Goal: Task Accomplishment & Management: Complete application form

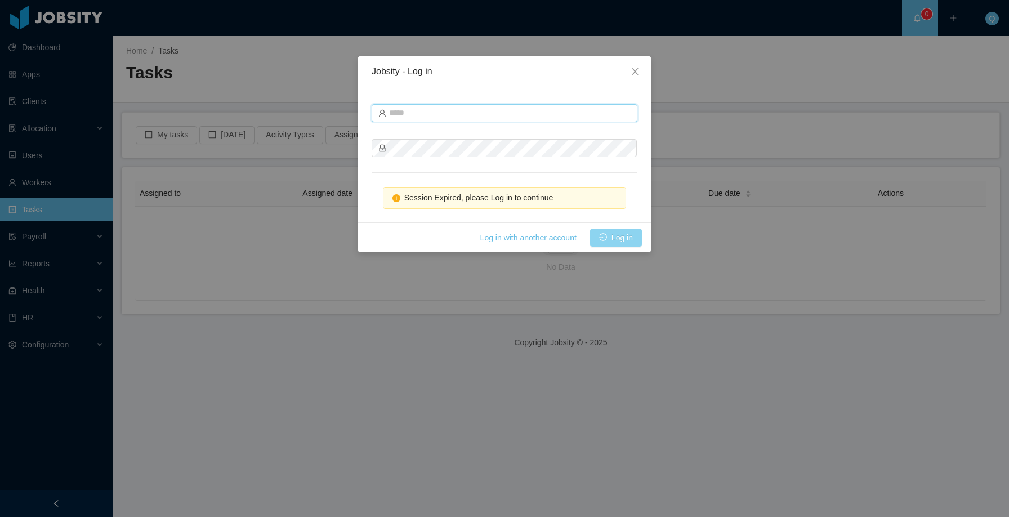
type input "**********"
click at [617, 240] on button "Log in" at bounding box center [616, 238] width 52 height 18
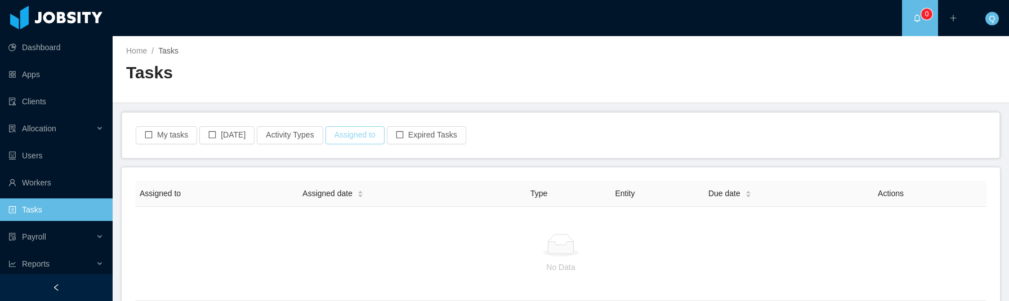
click at [359, 136] on button "Assigned to" at bounding box center [354, 135] width 59 height 18
click at [361, 135] on button "Assigned to" at bounding box center [354, 135] width 59 height 18
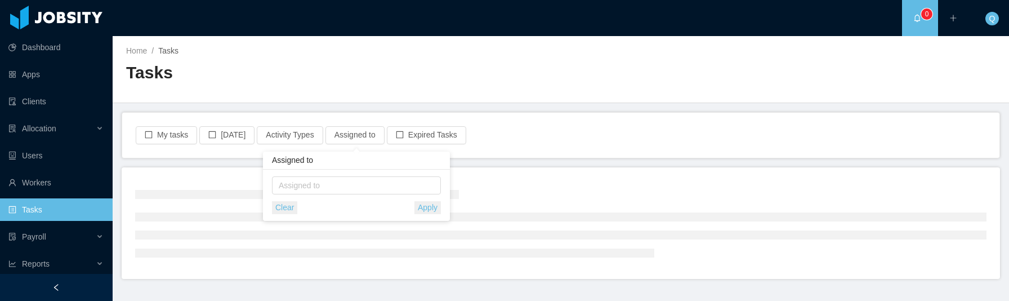
click at [582, 82] on div "Home / Tasks / Tasks" at bounding box center [561, 69] width 896 height 67
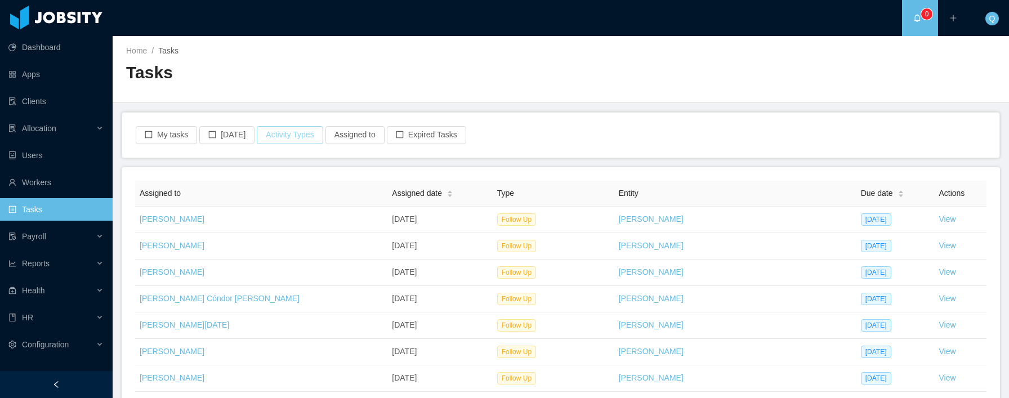
click at [283, 135] on button "Activity Types" at bounding box center [290, 135] width 66 height 18
click at [278, 191] on ul at bounding box center [290, 185] width 165 height 17
click at [275, 186] on span "Select activity type" at bounding box center [290, 185] width 157 height 11
click at [274, 187] on span "Select activity type" at bounding box center [290, 185] width 157 height 11
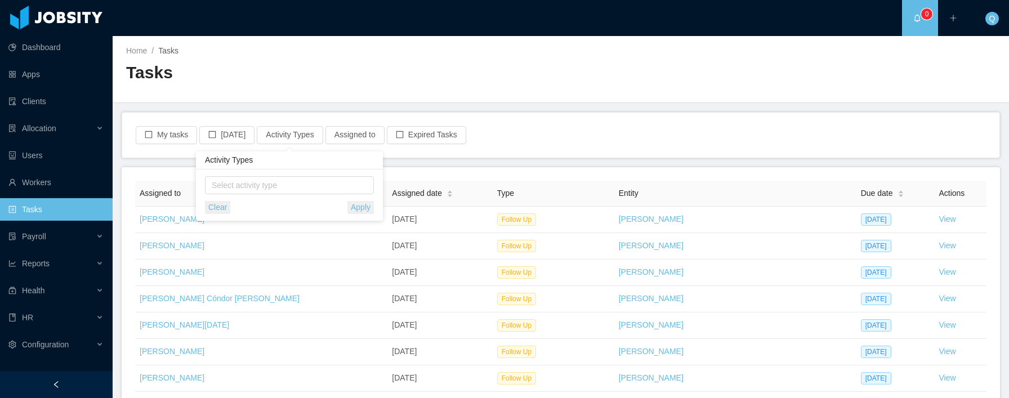
click at [550, 122] on div "My tasks Today Activity Types Assigned to Expired Tasks" at bounding box center [560, 135] width 877 height 45
click at [287, 133] on button "Activity Types" at bounding box center [290, 135] width 66 height 18
click at [278, 185] on span "Select activity type" at bounding box center [290, 185] width 157 height 11
drag, startPoint x: 273, startPoint y: 184, endPoint x: 185, endPoint y: 181, distance: 88.4
click at [188, 181] on body "Dashboard Apps Clients Allocation Users Workers Tasks Payroll Reports Health HR…" at bounding box center [504, 199] width 1009 height 398
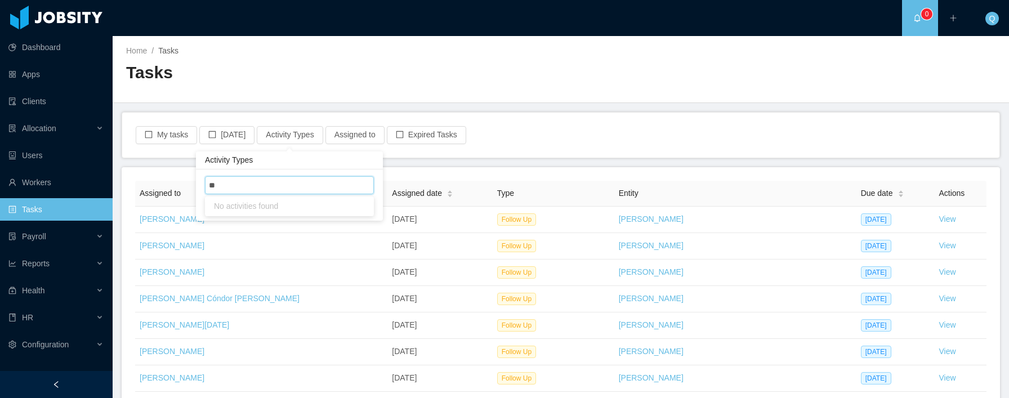
click at [238, 186] on ul "** ev" at bounding box center [290, 185] width 165 height 17
type input "*"
click at [500, 145] on div "My tasks Today Activity Types Assigned to Expired Tasks" at bounding box center [560, 135] width 877 height 45
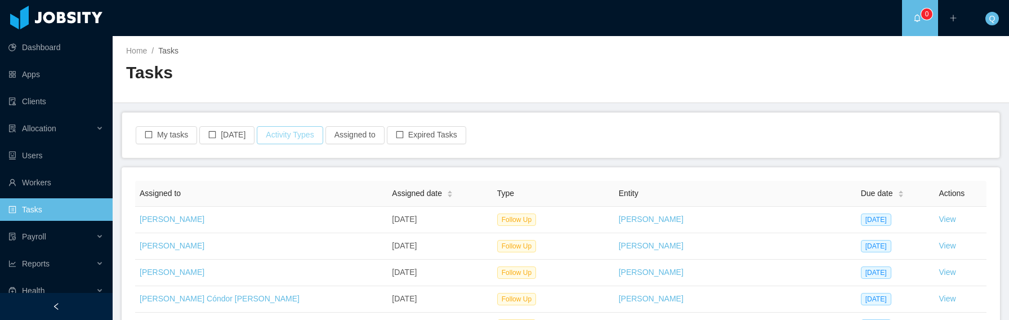
click at [276, 140] on button "Activity Types" at bounding box center [290, 135] width 66 height 18
click at [272, 182] on span "Select activity type" at bounding box center [290, 185] width 157 height 11
click at [273, 181] on span "Select activity type" at bounding box center [290, 185] width 157 height 11
click at [354, 138] on button "Assigned to" at bounding box center [354, 135] width 59 height 18
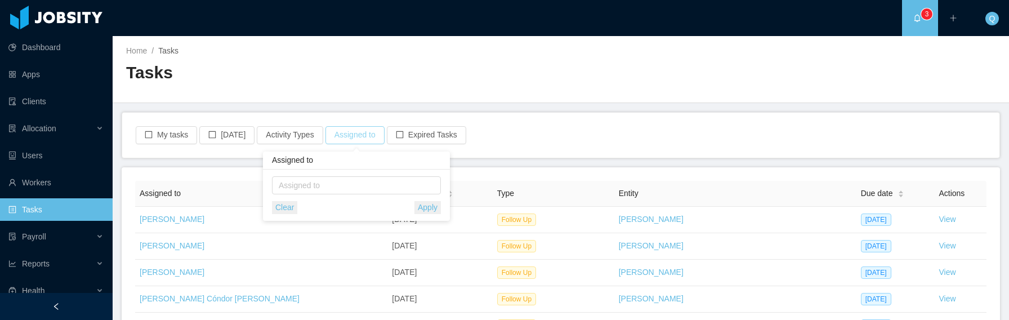
click at [354, 138] on button "Assigned to" at bounding box center [354, 135] width 59 height 18
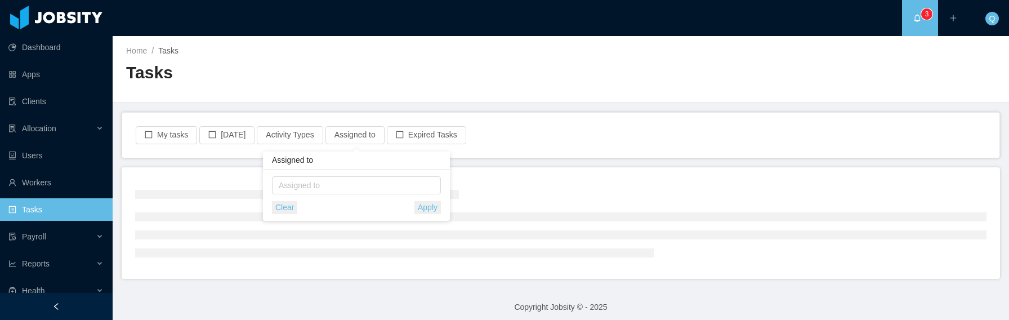
click at [445, 85] on div "Tasks" at bounding box center [343, 77] width 435 height 32
click at [302, 133] on button "Activity Types" at bounding box center [290, 135] width 66 height 18
click at [269, 184] on span "Select activity type" at bounding box center [290, 185] width 157 height 11
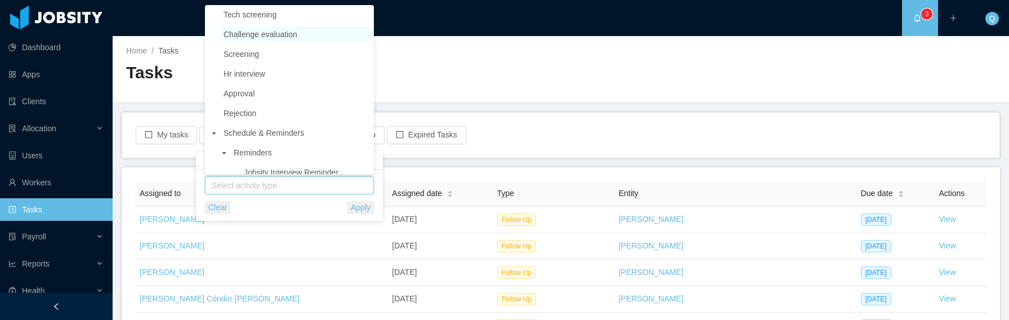
click at [297, 33] on span "Challenge evaluation" at bounding box center [261, 34] width 74 height 9
click at [358, 206] on button "Apply" at bounding box center [360, 207] width 26 height 13
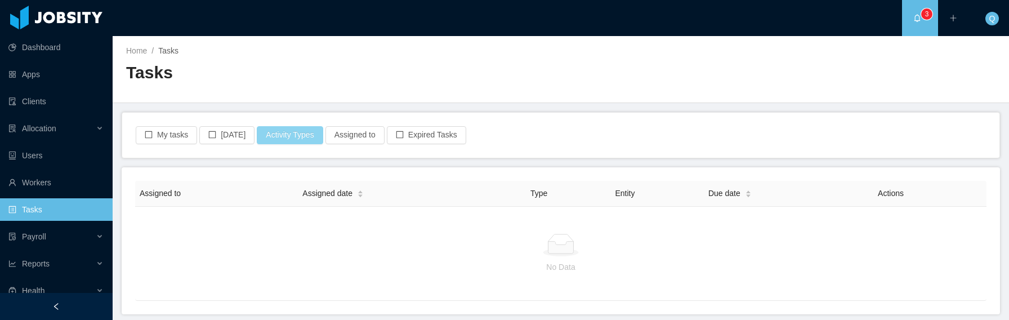
click at [298, 136] on button "Activity Types" at bounding box center [290, 135] width 66 height 18
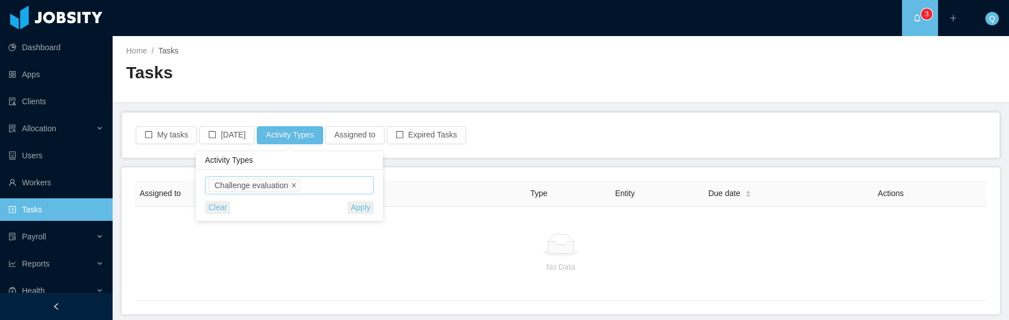
click at [294, 184] on icon "icon: close" at bounding box center [294, 185] width 4 height 4
click at [290, 185] on span "Select activity type" at bounding box center [290, 185] width 157 height 11
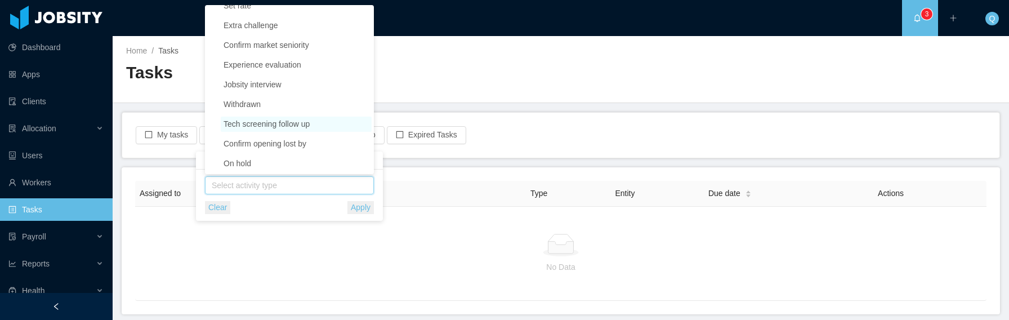
scroll to position [425, 0]
click at [294, 63] on span "Experience evaluation" at bounding box center [263, 63] width 78 height 9
click at [356, 204] on button "Apply" at bounding box center [360, 207] width 26 height 13
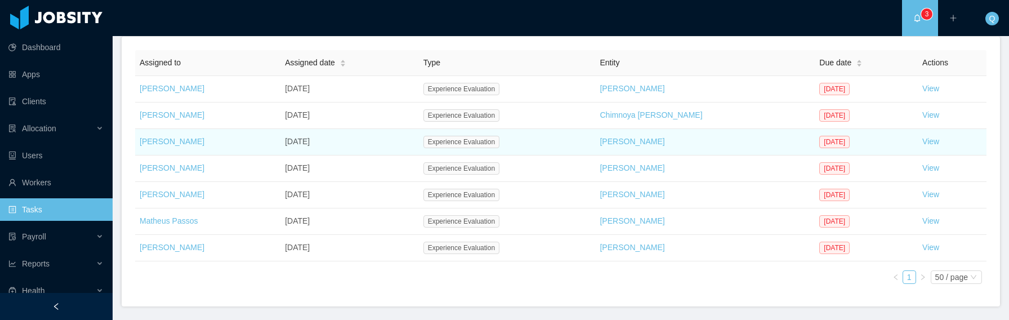
scroll to position [69, 0]
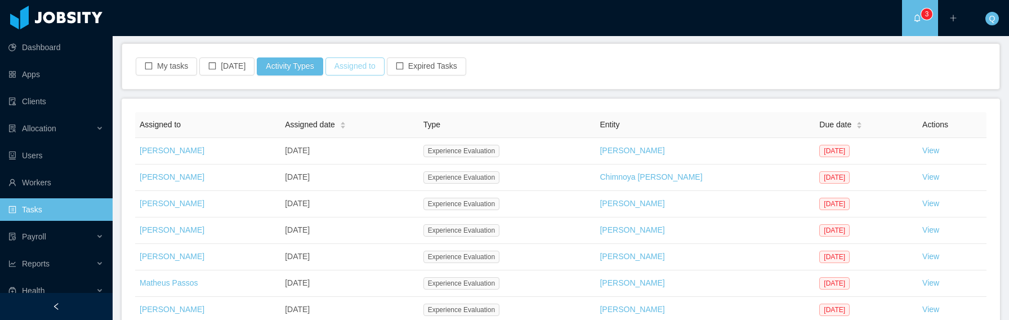
click at [376, 66] on button "Assigned to" at bounding box center [354, 66] width 59 height 18
click at [361, 117] on div "Assigned to" at bounding box center [354, 116] width 150 height 11
type input "****"
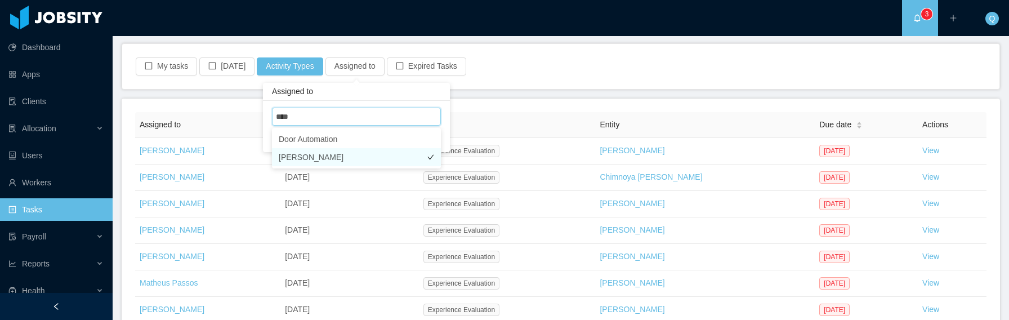
click at [364, 157] on li "Matias Marin" at bounding box center [356, 157] width 169 height 18
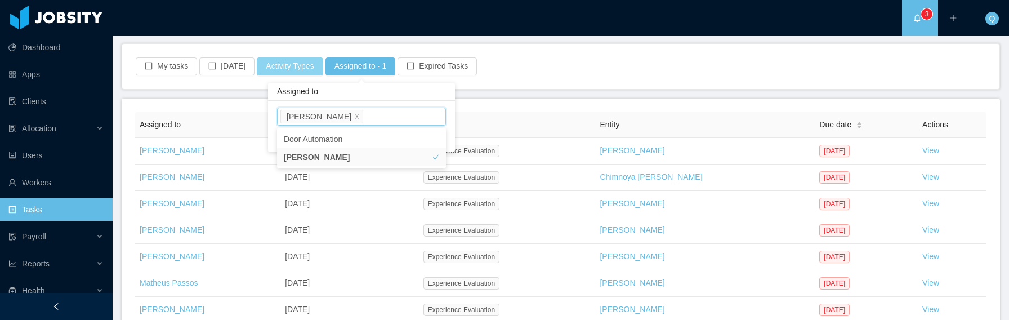
click at [294, 65] on main "Home / Tasks / Tasks My tasks Today Activity Types Assigned to · 1 Expired Task…" at bounding box center [561, 109] width 896 height 284
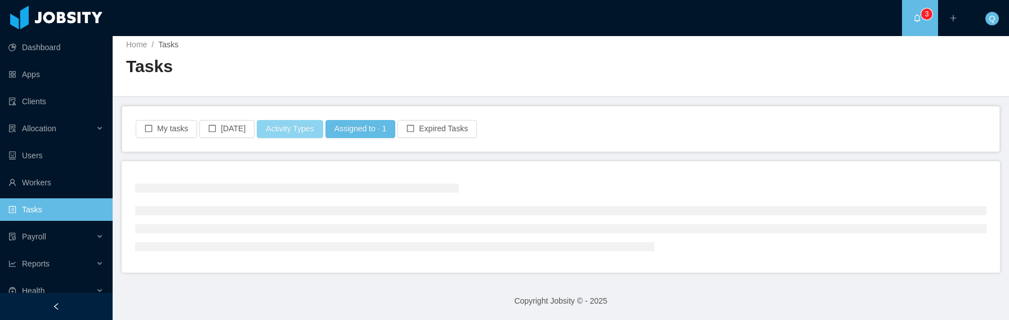
click at [299, 135] on button "Activity Types" at bounding box center [290, 129] width 66 height 18
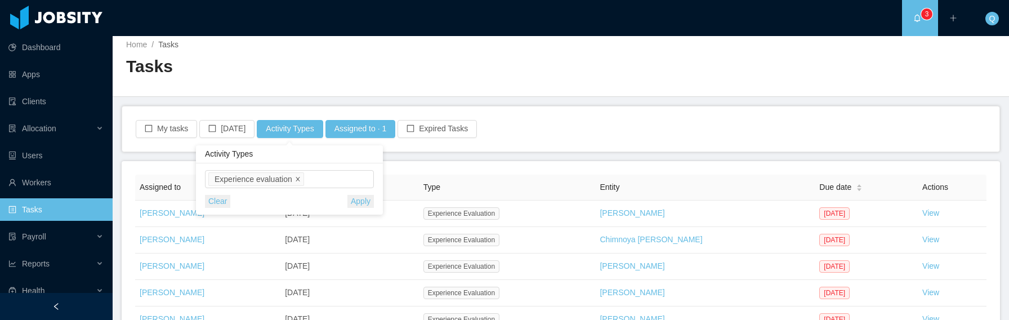
click at [298, 177] on icon "icon: close" at bounding box center [298, 179] width 6 height 6
click at [548, 126] on div "My tasks Today Activity Types Assigned to · 1 Expired Tasks" at bounding box center [561, 129] width 853 height 18
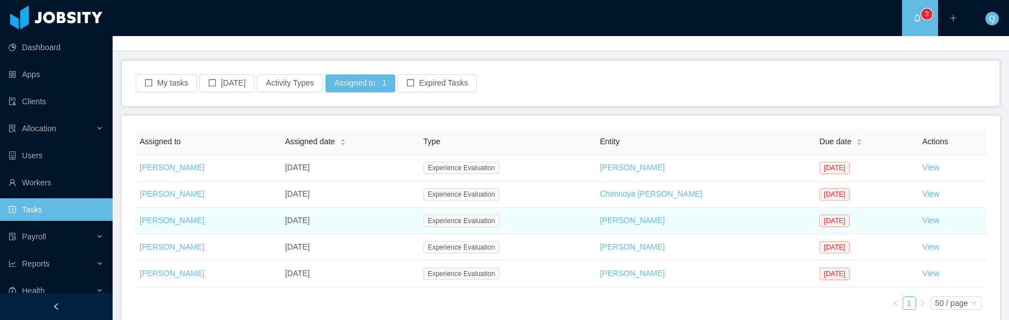
scroll to position [53, 0]
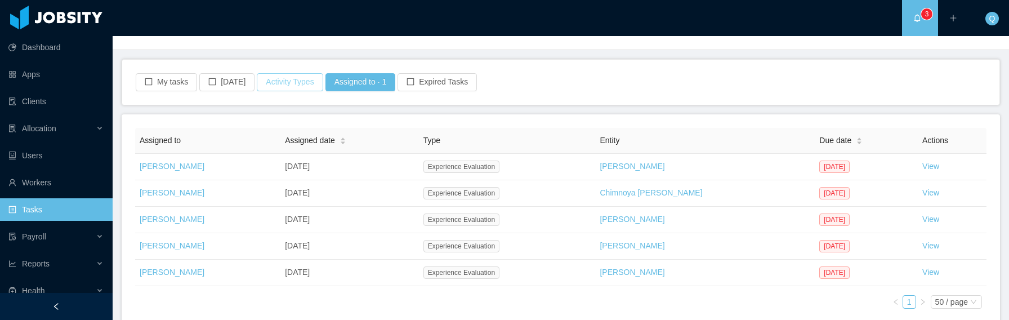
click at [310, 80] on button "Activity Types" at bounding box center [290, 82] width 66 height 18
click at [334, 134] on span "Select activity type" at bounding box center [290, 132] width 157 height 11
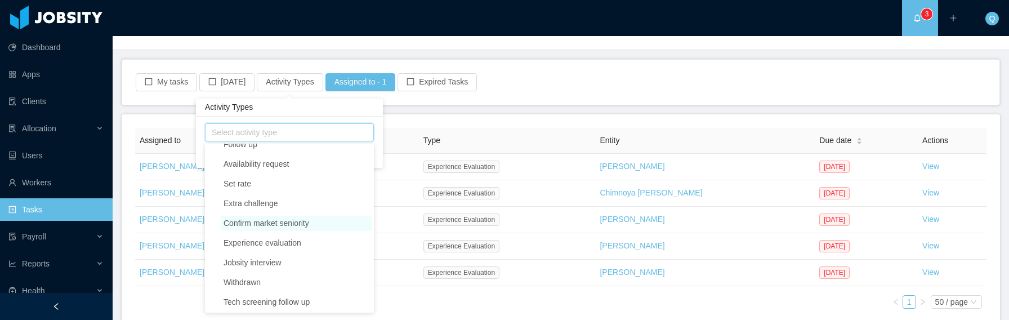
scroll to position [373, 0]
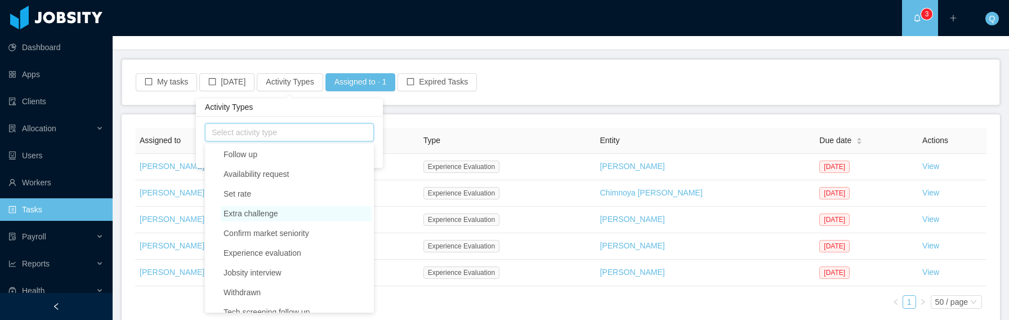
click at [302, 218] on span "Extra challenge" at bounding box center [296, 213] width 151 height 15
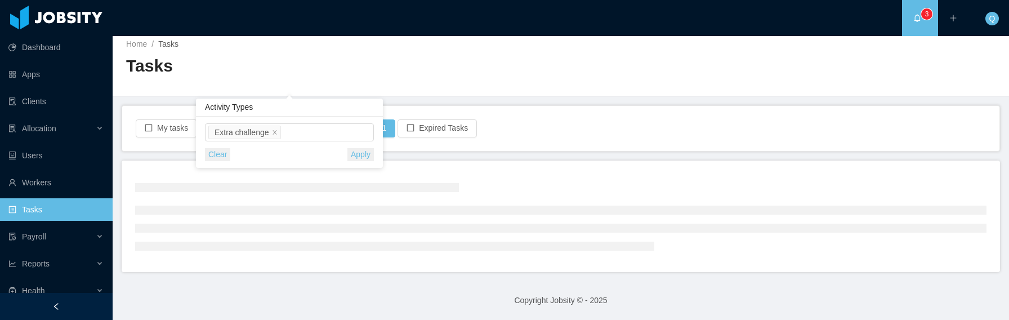
click at [516, 105] on main "Home / Tasks / Tasks My tasks Today Activity Types Assigned to · 1 Expired Task…" at bounding box center [561, 171] width 896 height 284
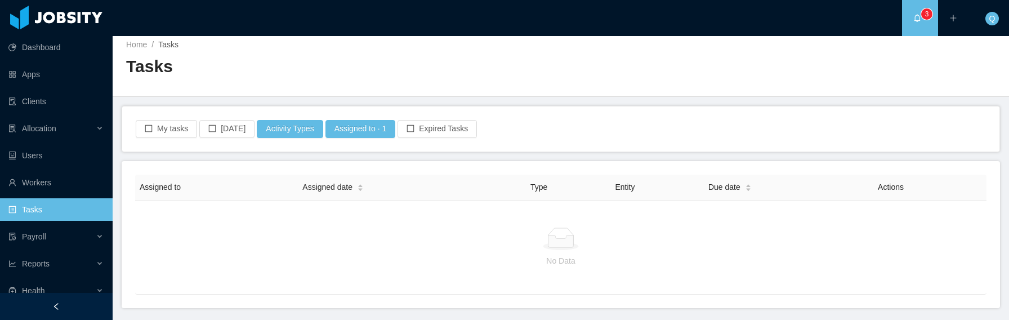
scroll to position [42, 0]
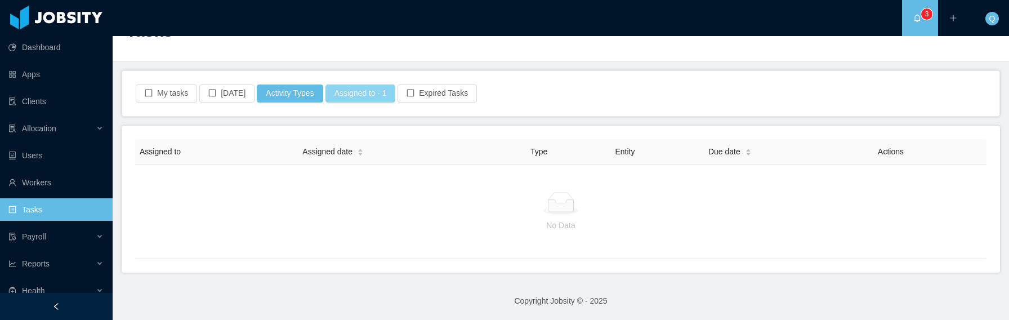
click at [372, 97] on button "Assigned to · 1" at bounding box center [360, 93] width 70 height 18
click at [354, 142] on icon "icon: close" at bounding box center [357, 144] width 6 height 6
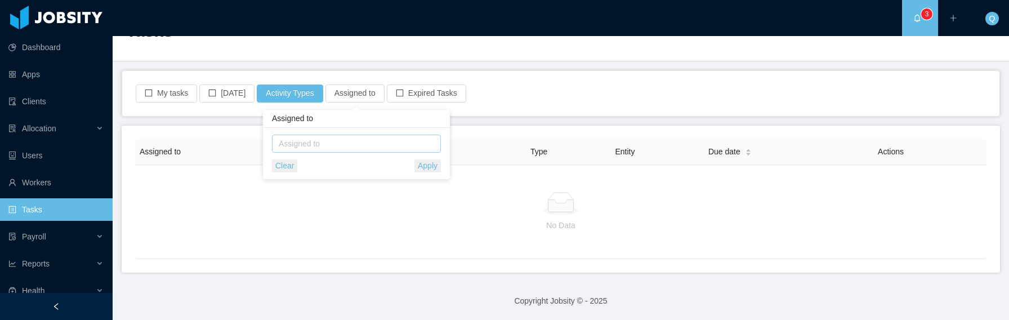
click at [523, 115] on div "My tasks [DATE] Activity Types Assigned to Expired Tasks" at bounding box center [561, 93] width 878 height 46
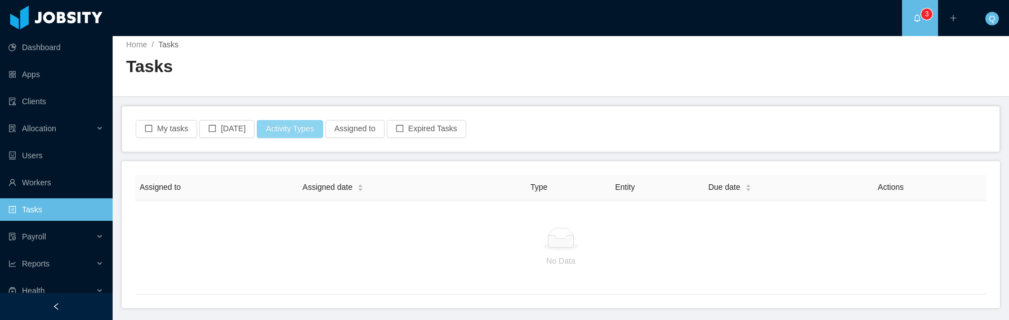
click at [291, 124] on button "Activity Types" at bounding box center [290, 129] width 66 height 18
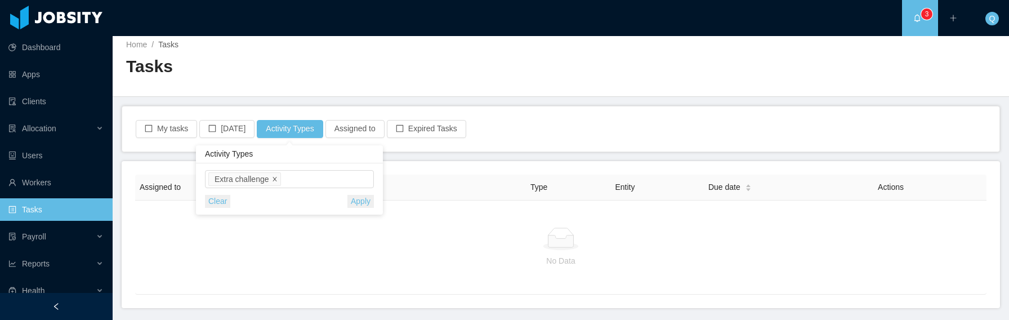
click at [276, 175] on span at bounding box center [275, 179] width 6 height 10
click at [282, 174] on span "Select activity type" at bounding box center [290, 178] width 157 height 11
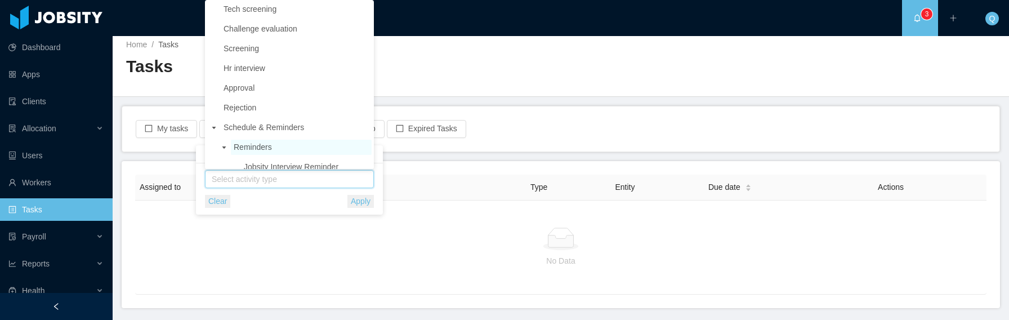
scroll to position [0, 0]
click at [286, 91] on span "Approval" at bounding box center [296, 88] width 151 height 15
click at [545, 104] on main "Home / Tasks / Tasks My tasks Today Activity Types Assigned to Expired Tasks As…" at bounding box center [561, 172] width 896 height 284
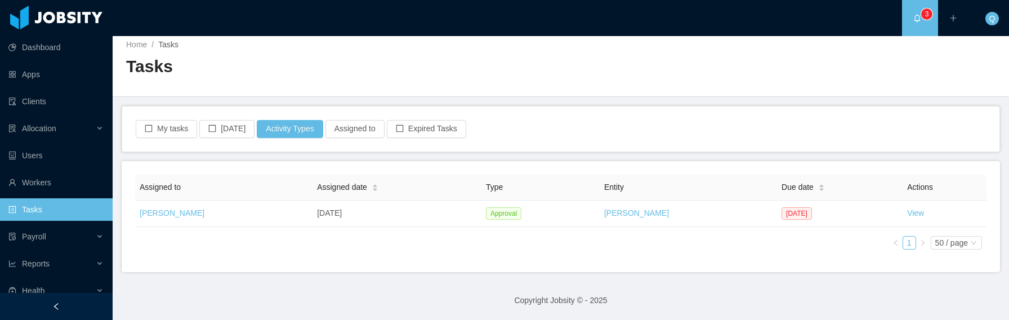
scroll to position [6, 0]
click at [305, 127] on button "Activity Types" at bounding box center [290, 130] width 66 height 18
click at [253, 179] on icon "icon: close" at bounding box center [251, 179] width 4 height 4
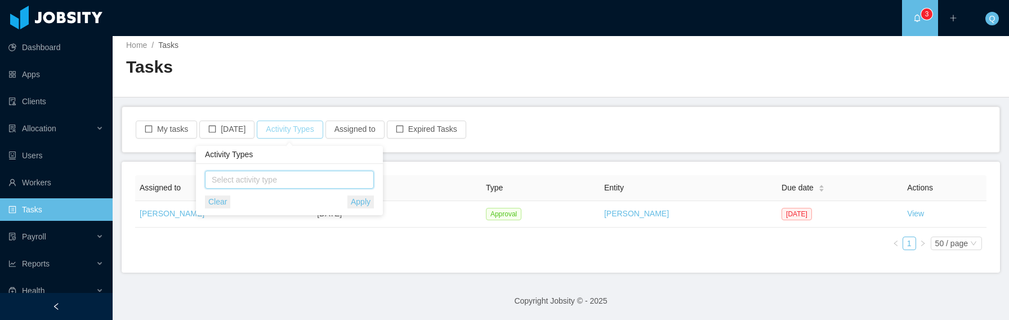
click at [300, 132] on button "Activity Types" at bounding box center [290, 130] width 66 height 18
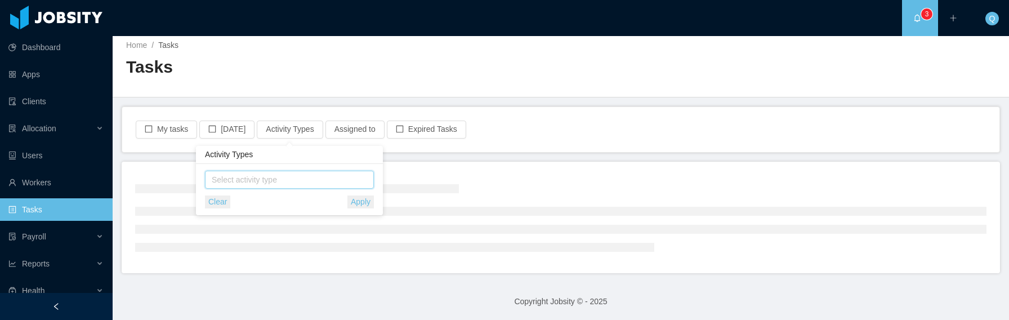
click at [300, 179] on span "Select activity type" at bounding box center [290, 179] width 157 height 11
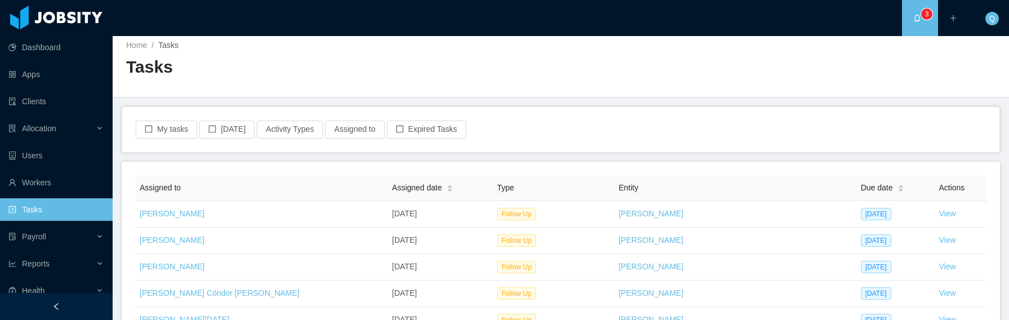
click at [566, 105] on main "Home / Tasks / Tasks My tasks Today Activity Types Assigned to Expired Tasks As…" at bounding box center [561, 172] width 896 height 284
click at [296, 130] on button "Activity Types" at bounding box center [290, 130] width 66 height 18
click at [289, 181] on span "Select activity type" at bounding box center [290, 179] width 157 height 11
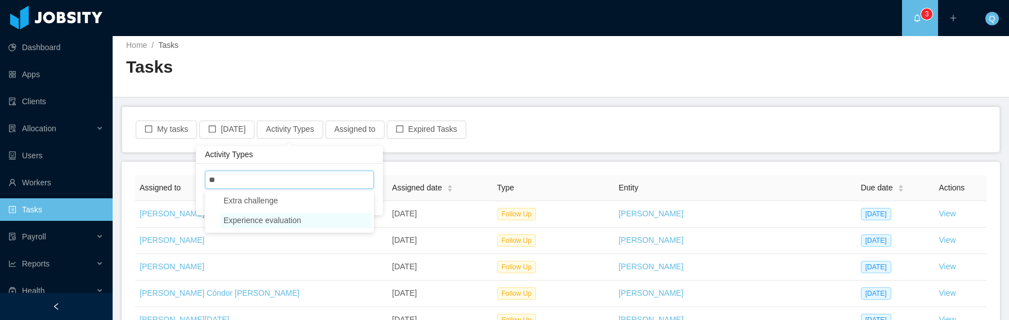
type input "**"
click at [279, 221] on span "Experience evaluation" at bounding box center [263, 220] width 78 height 9
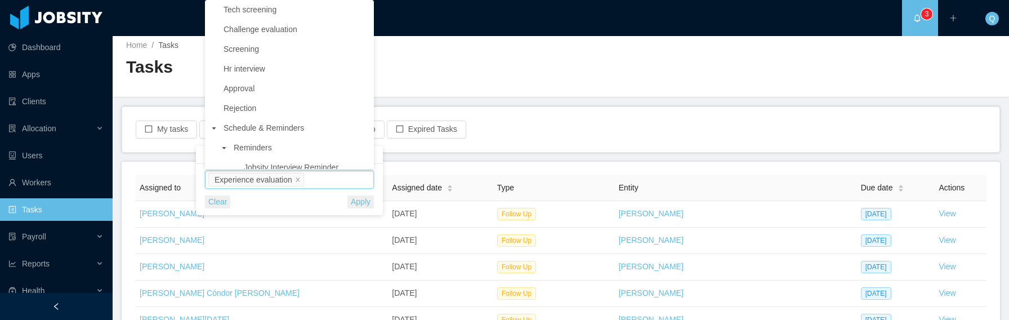
click at [539, 132] on div "My tasks [DATE] Activity Types Assigned to Expired Tasks" at bounding box center [561, 130] width 853 height 18
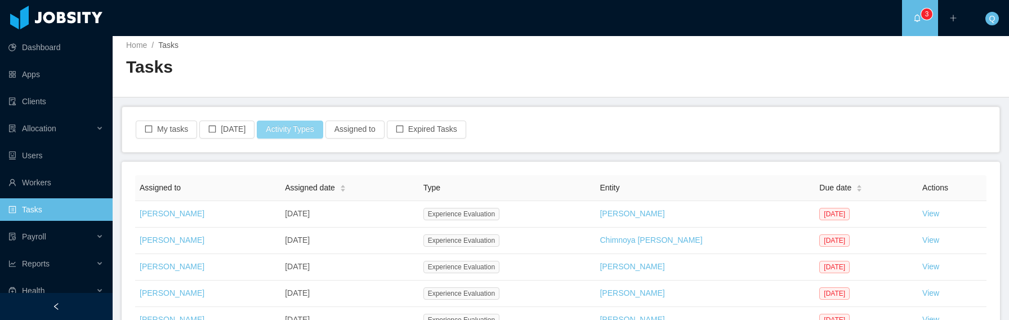
click at [304, 131] on button "Activity Types" at bounding box center [290, 130] width 66 height 18
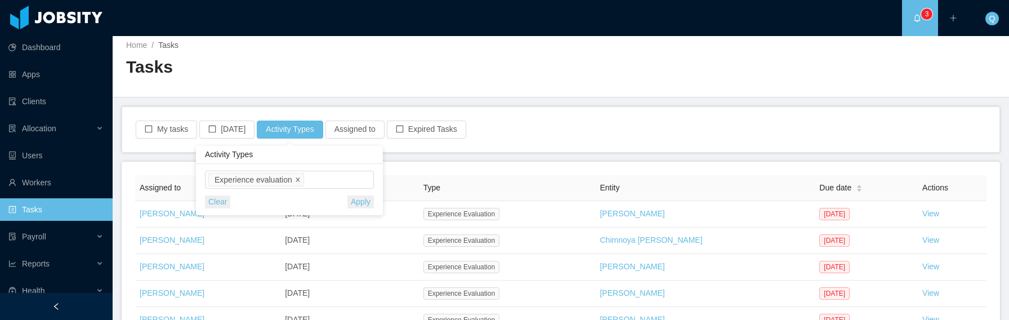
click at [298, 178] on icon "icon: close" at bounding box center [298, 180] width 6 height 6
click at [505, 135] on div "My tasks [DATE] Activity Types Assigned to Expired Tasks" at bounding box center [561, 130] width 853 height 18
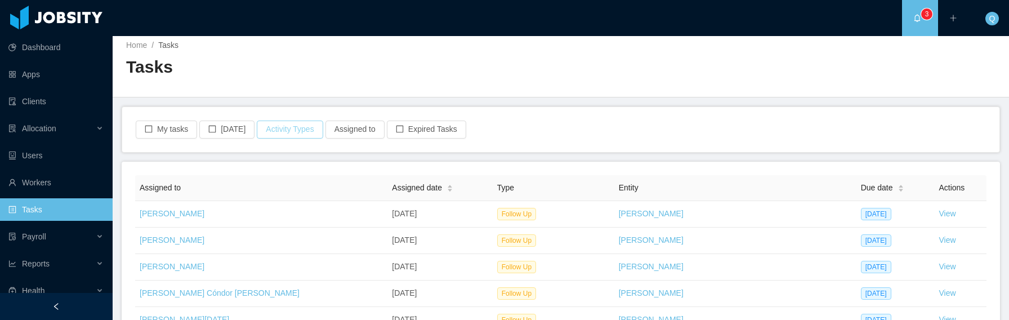
click at [304, 131] on button "Activity Types" at bounding box center [290, 130] width 66 height 18
click at [278, 179] on span "Select activity type" at bounding box center [290, 179] width 157 height 11
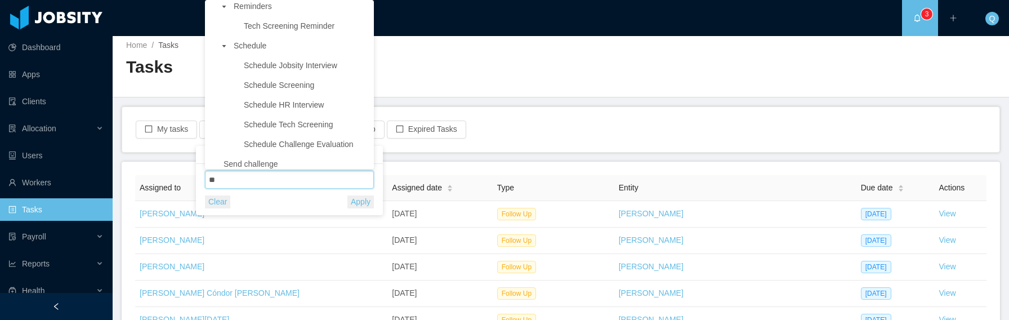
scroll to position [90, 0]
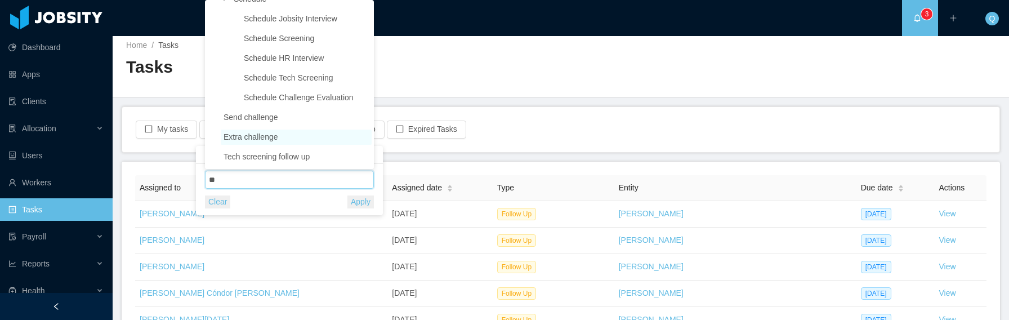
type input "**"
click at [305, 136] on span "Extra challenge" at bounding box center [296, 137] width 151 height 15
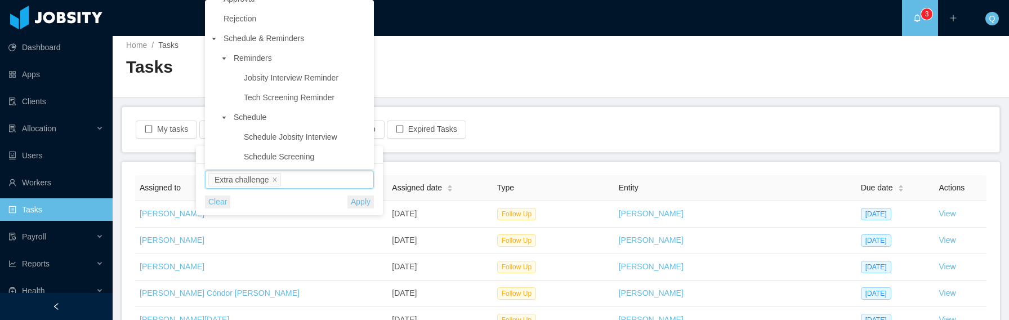
scroll to position [208, 0]
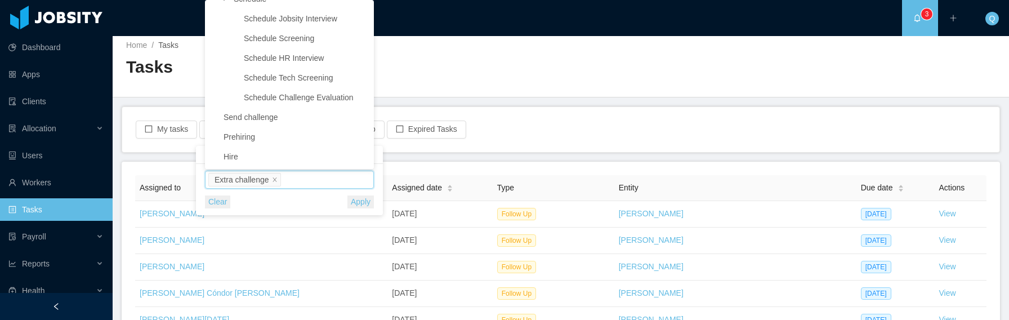
click at [559, 128] on div "My tasks [DATE] Activity Types Assigned to Expired Tasks" at bounding box center [561, 130] width 853 height 18
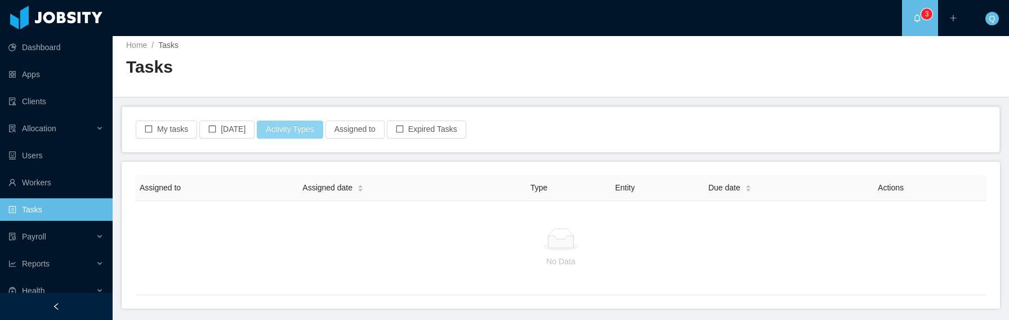
click at [303, 128] on button "Activity Types" at bounding box center [290, 130] width 66 height 18
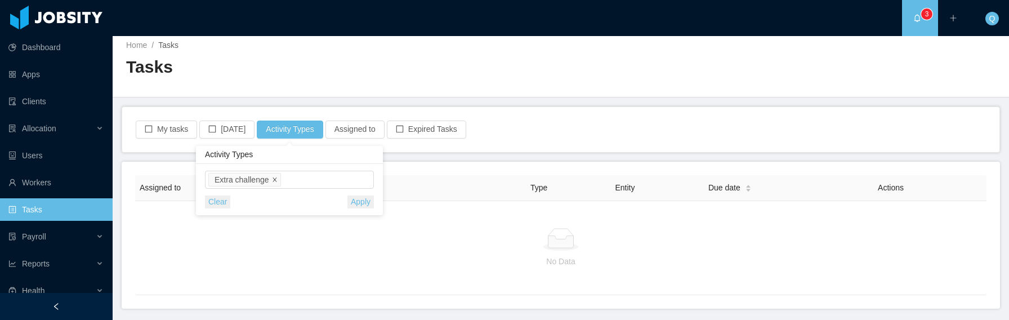
click at [275, 180] on icon "icon: close" at bounding box center [275, 179] width 4 height 4
click at [282, 179] on span "Select activity type" at bounding box center [290, 179] width 157 height 11
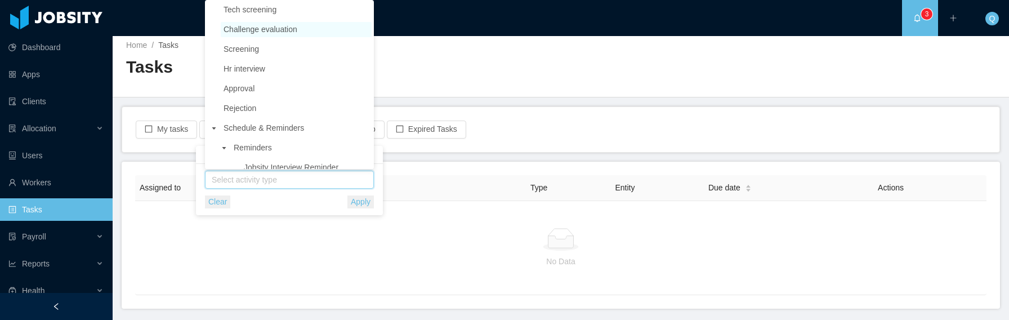
click at [309, 30] on span "Challenge evaluation" at bounding box center [296, 29] width 151 height 15
click at [494, 101] on main "Home / Tasks / Tasks My tasks Today Activity Types Assigned to Expired Tasks As…" at bounding box center [561, 172] width 896 height 284
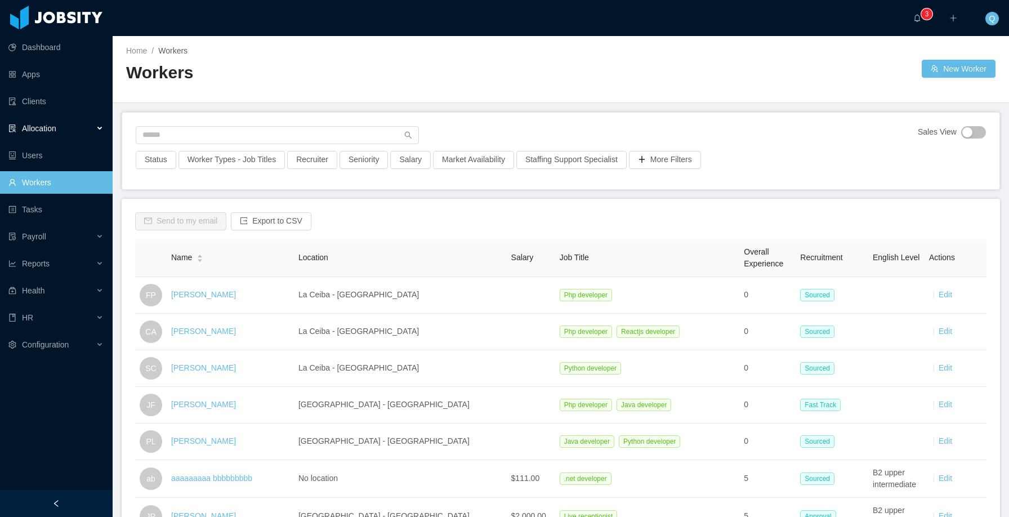
click at [99, 130] on div "Allocation" at bounding box center [56, 128] width 113 height 23
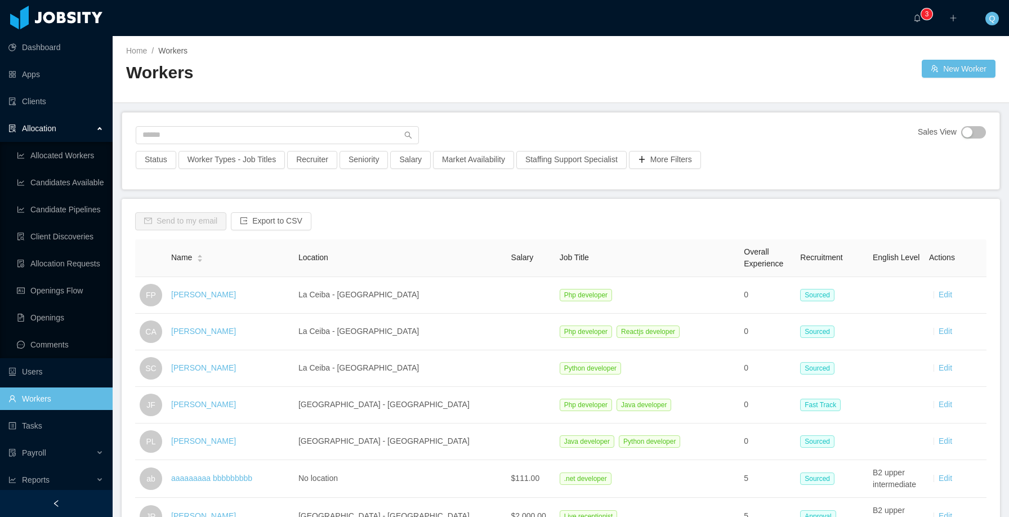
click at [99, 130] on div "Allocation" at bounding box center [56, 128] width 113 height 23
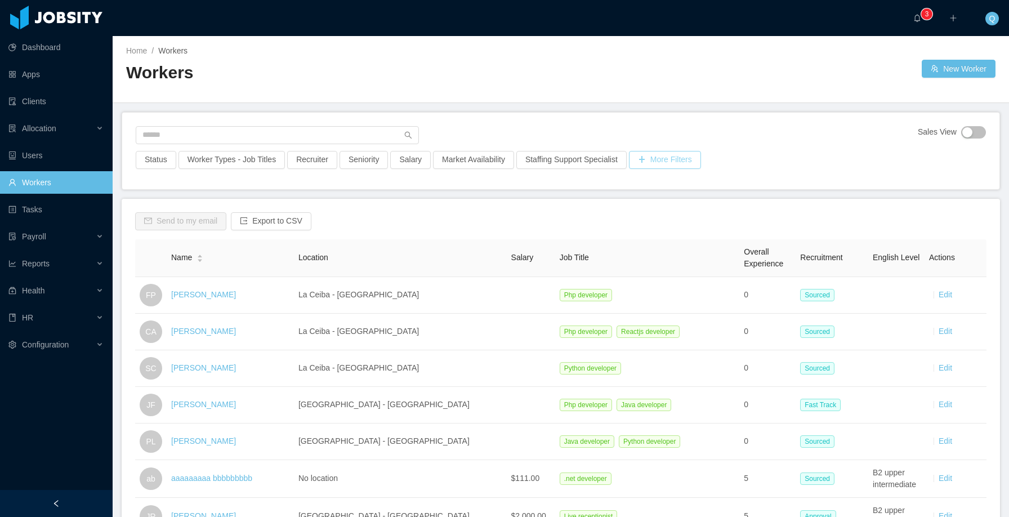
click at [651, 161] on button "More Filters" at bounding box center [665, 160] width 72 height 18
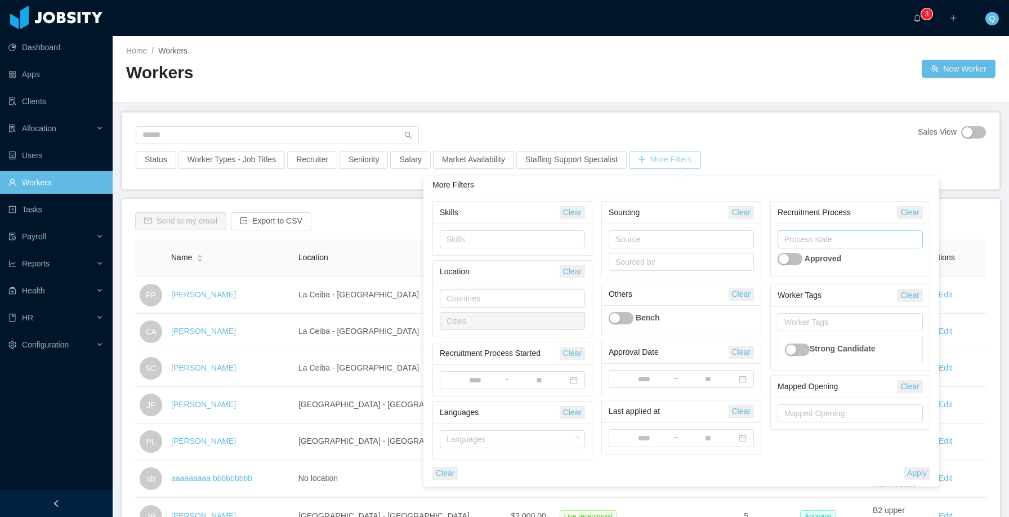
click at [829, 238] on div "Process state" at bounding box center [847, 239] width 127 height 11
click at [860, 319] on li "Experience Evaluation" at bounding box center [849, 380] width 145 height 18
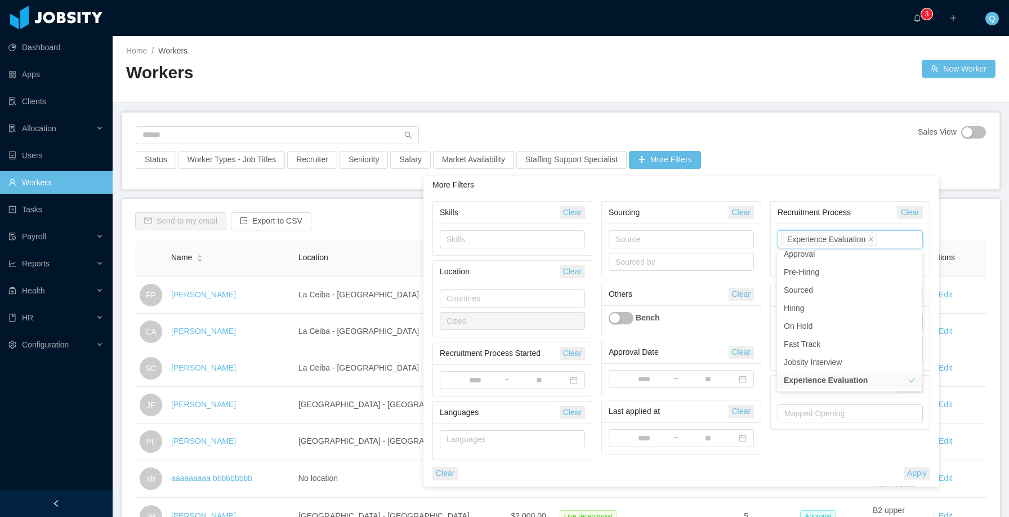
click at [908, 319] on button "Apply" at bounding box center [917, 473] width 26 height 13
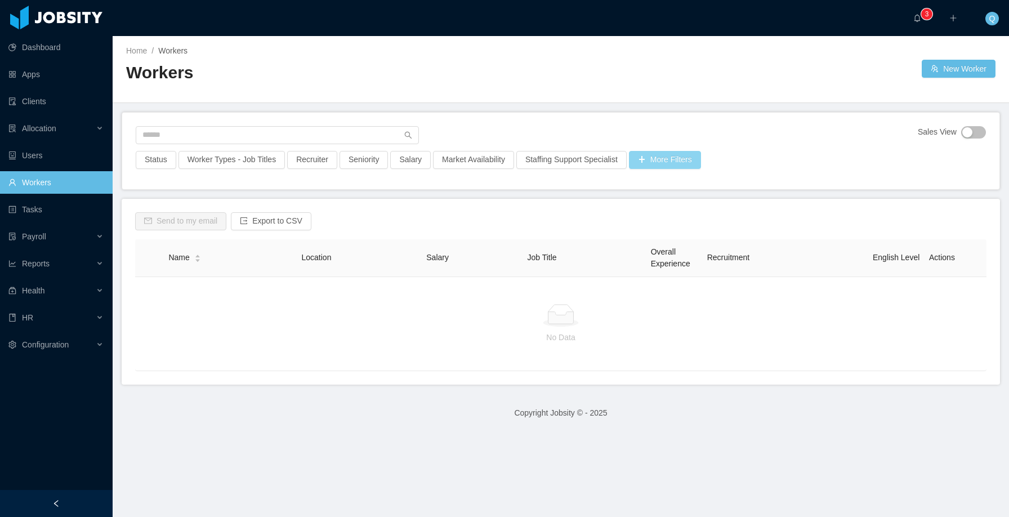
click at [688, 164] on button "More Filters" at bounding box center [665, 160] width 72 height 18
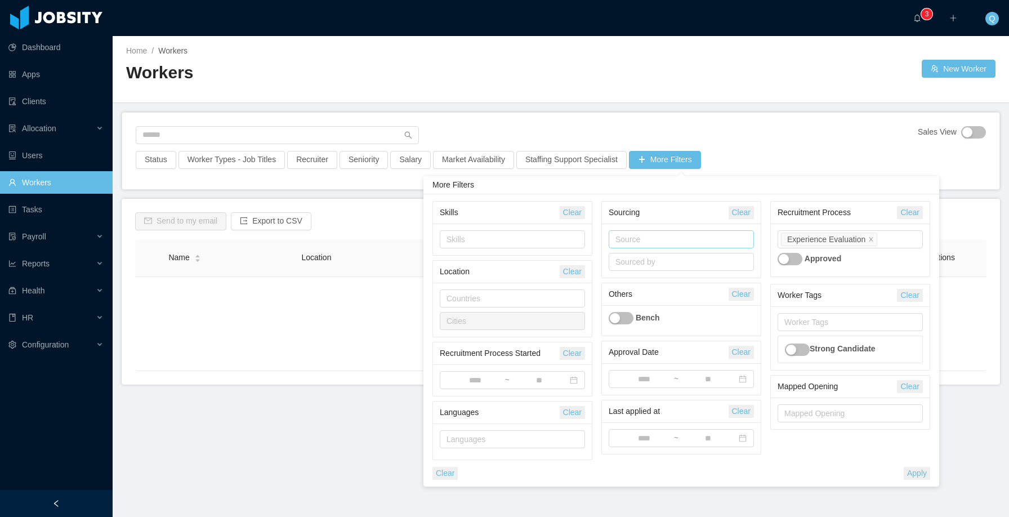
drag, startPoint x: 889, startPoint y: 239, endPoint x: 673, endPoint y: 240, distance: 215.7
click at [673, 240] on div "Skills Clear Skills Location Clear Countries Cities Recruitment Process Started…" at bounding box center [681, 340] width 507 height 279
click at [871, 238] on icon "icon: close" at bounding box center [871, 239] width 6 height 6
click at [841, 240] on div "Process state" at bounding box center [847, 239] width 127 height 11
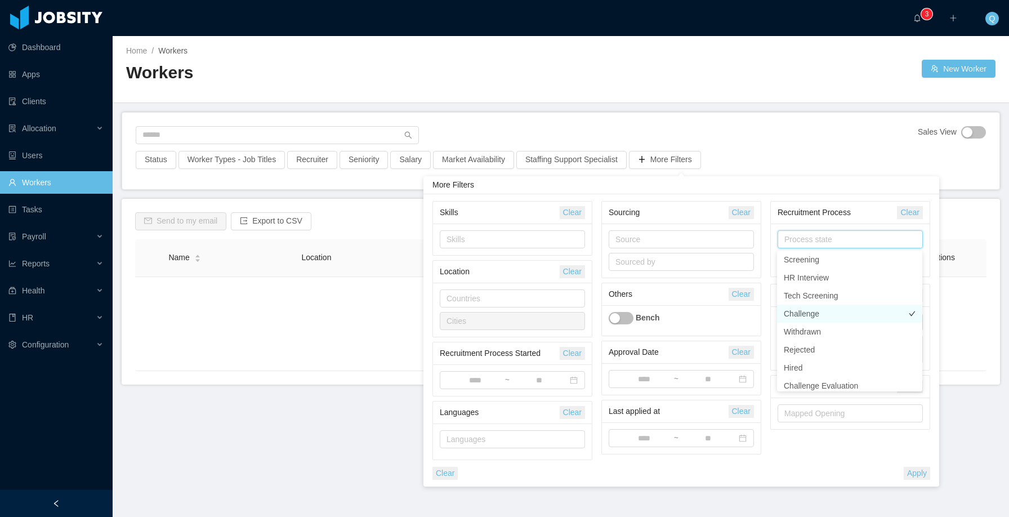
click at [825, 315] on li "Challenge" at bounding box center [849, 314] width 145 height 18
click at [846, 319] on div "Skills Clear Skills Location Clear Countries Cities Recruitment Process Started…" at bounding box center [681, 340] width 507 height 279
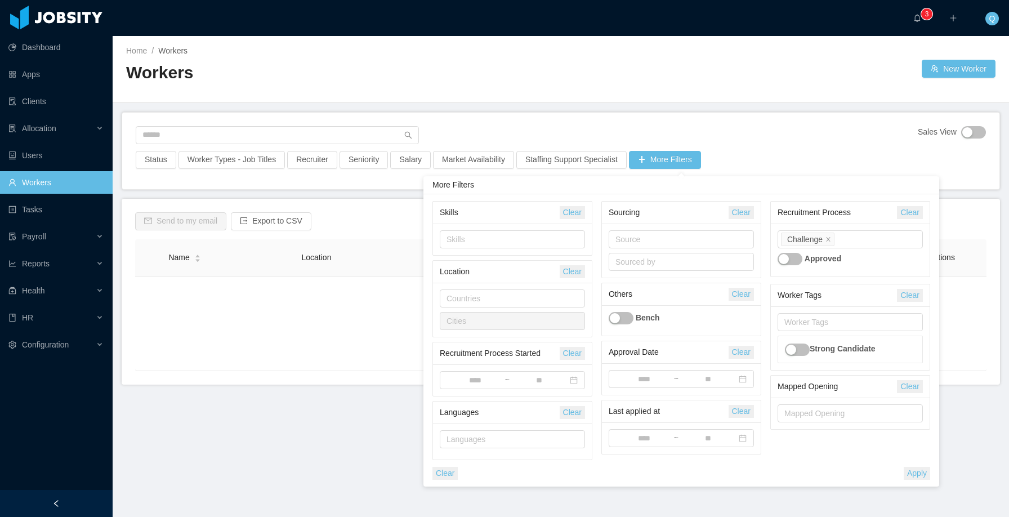
click at [912, 319] on button "Apply" at bounding box center [917, 473] width 26 height 13
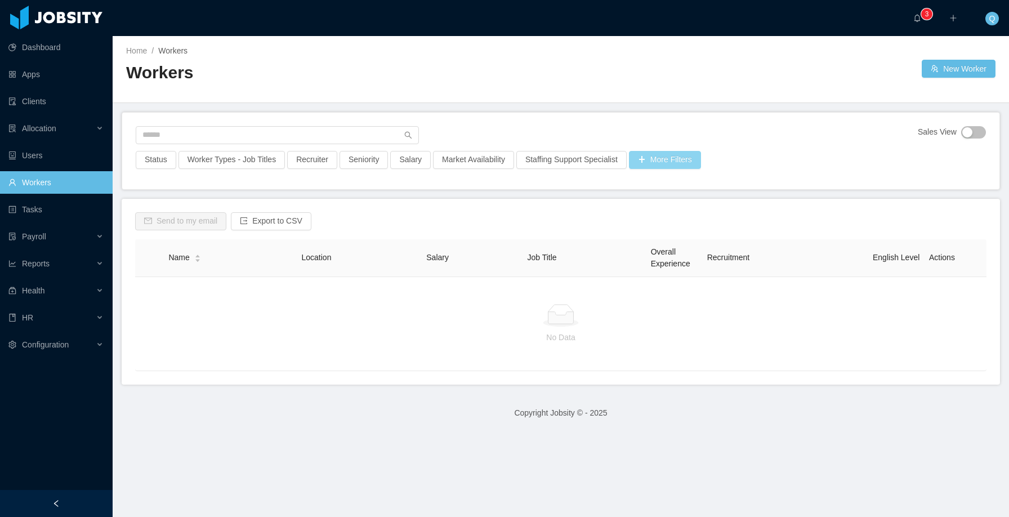
click at [699, 161] on button "More Filters" at bounding box center [665, 160] width 72 height 18
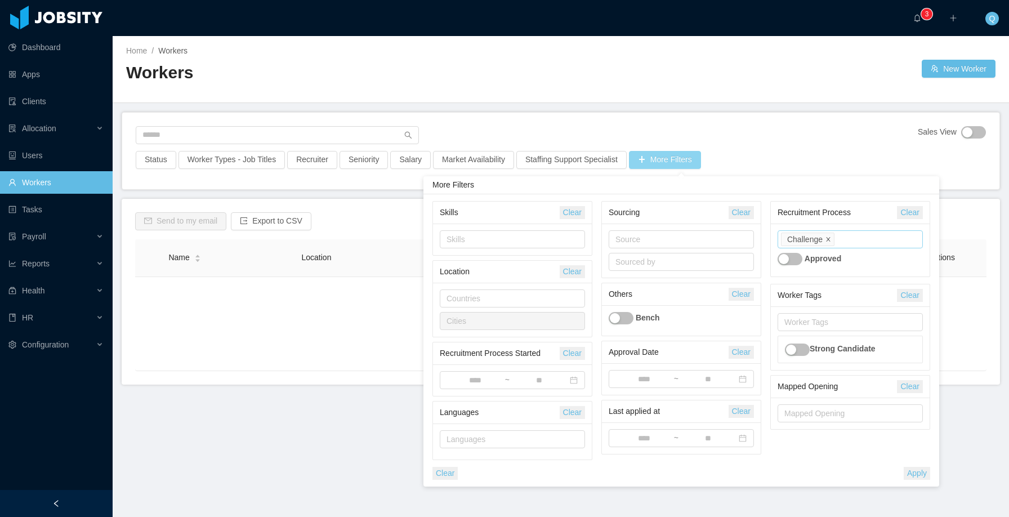
click at [828, 239] on icon "icon: close" at bounding box center [828, 239] width 6 height 6
click at [799, 248] on div "Process state Approved" at bounding box center [850, 250] width 159 height 53
click at [804, 241] on div "Process state" at bounding box center [847, 239] width 127 height 11
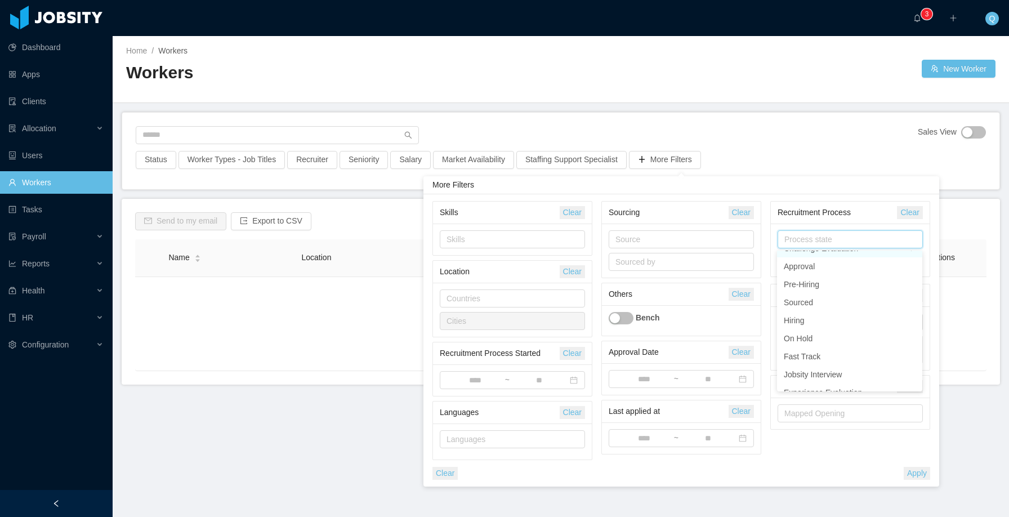
scroll to position [152, 0]
click at [796, 128] on div "Sales View Status Worker Types - Job Titles Recruiter Seniority Salary Market A…" at bounding box center [560, 151] width 877 height 77
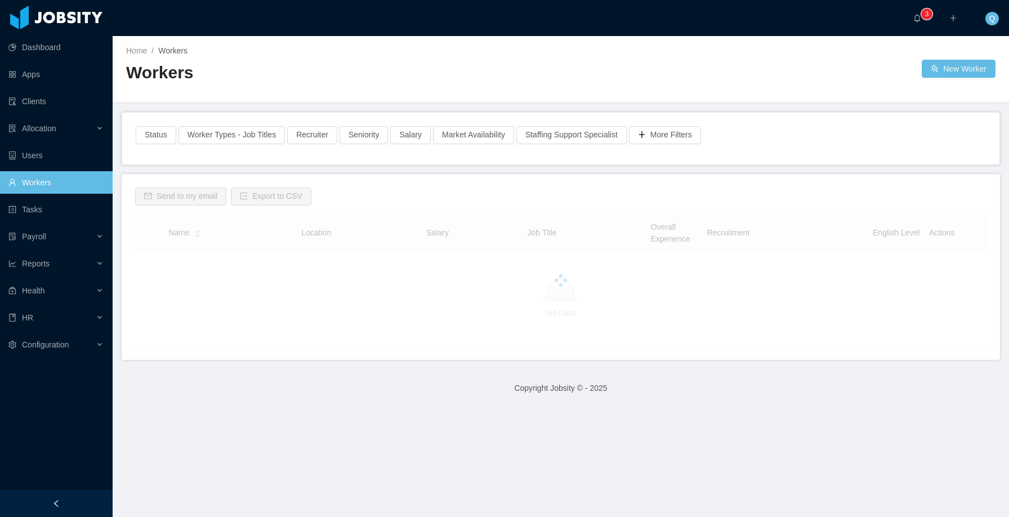
click at [61, 176] on link "Workers" at bounding box center [55, 182] width 95 height 23
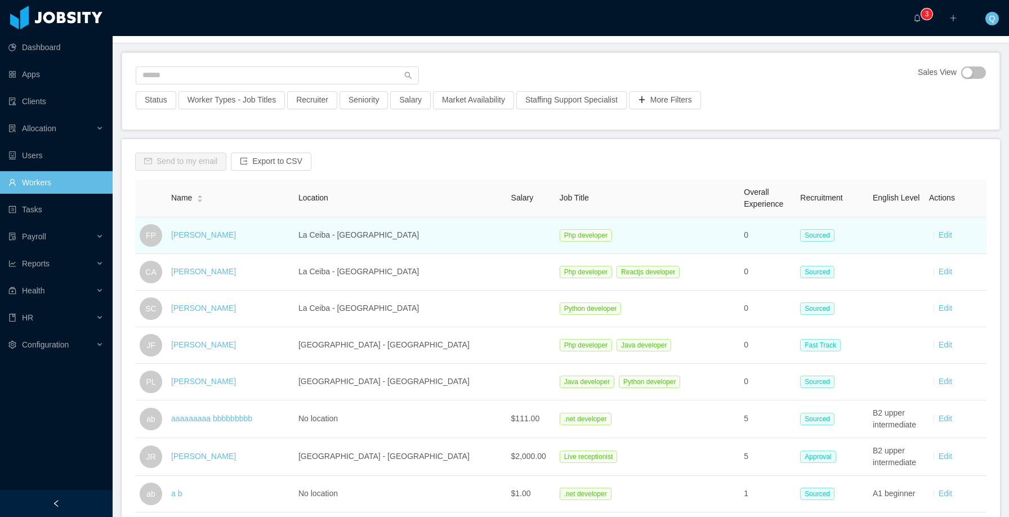
scroll to position [121, 0]
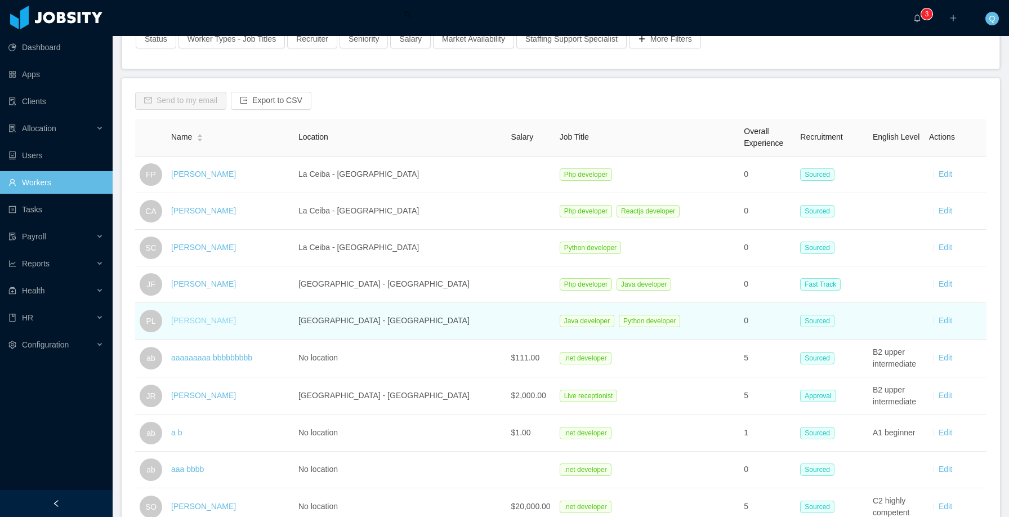
click at [199, 319] on link "Pepe Lopez" at bounding box center [203, 320] width 65 height 9
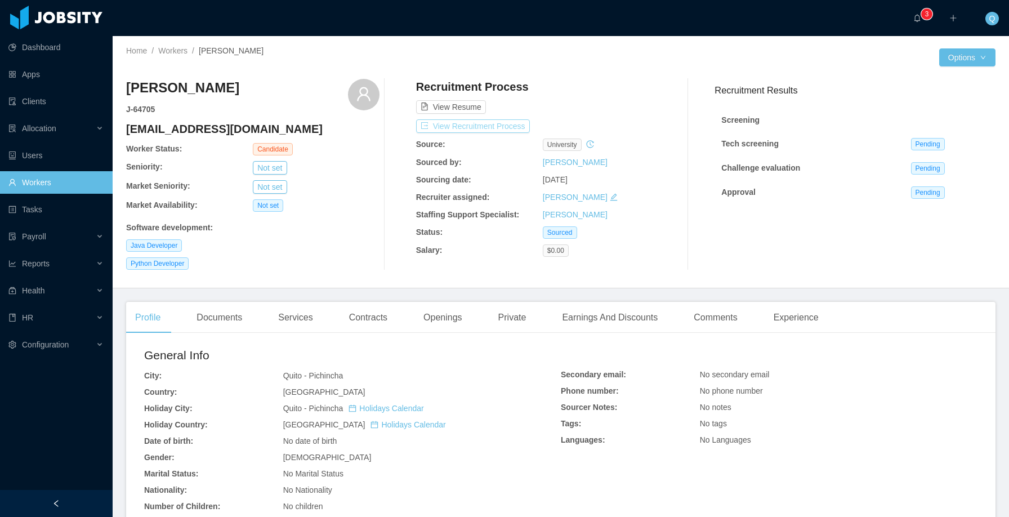
click at [477, 125] on button "View Recruitment Process" at bounding box center [473, 126] width 114 height 14
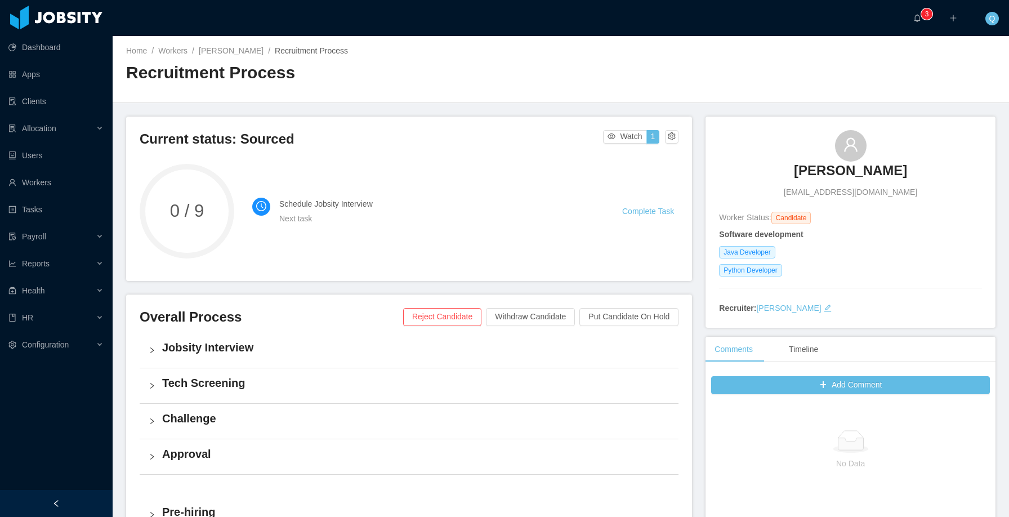
scroll to position [282, 0]
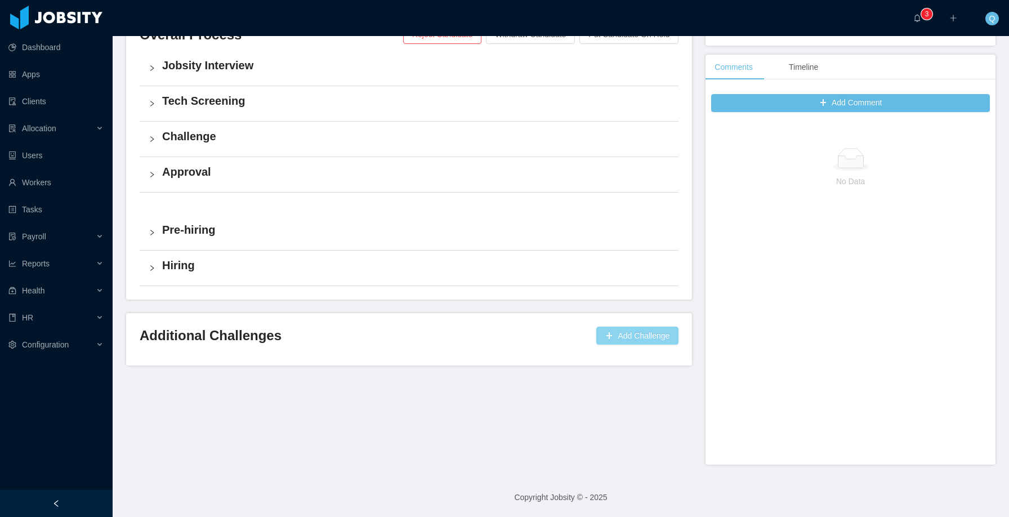
click at [608, 319] on button "Add Challenge" at bounding box center [637, 336] width 82 height 18
click at [663, 301] on button "OK" at bounding box center [661, 303] width 20 height 14
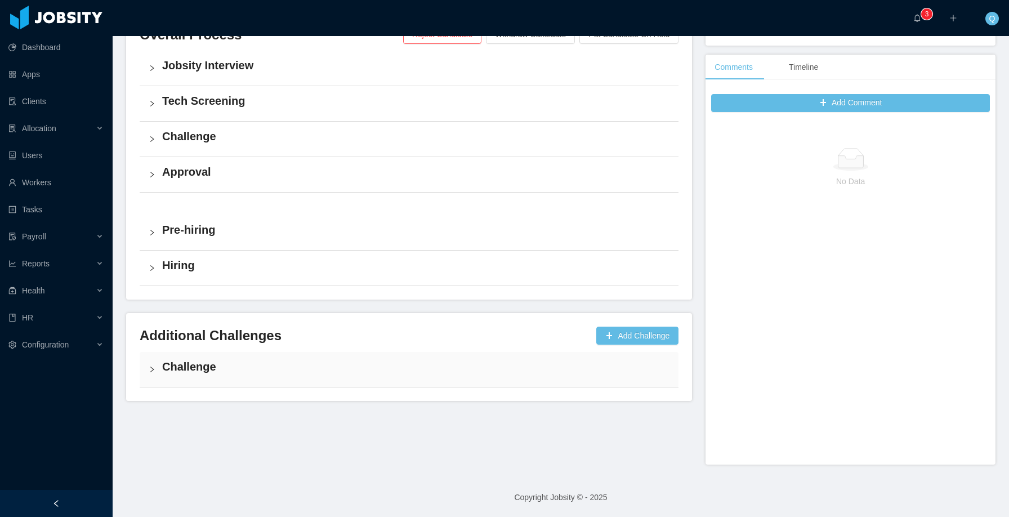
click at [163, 319] on h4 "Challenge" at bounding box center [415, 367] width 507 height 16
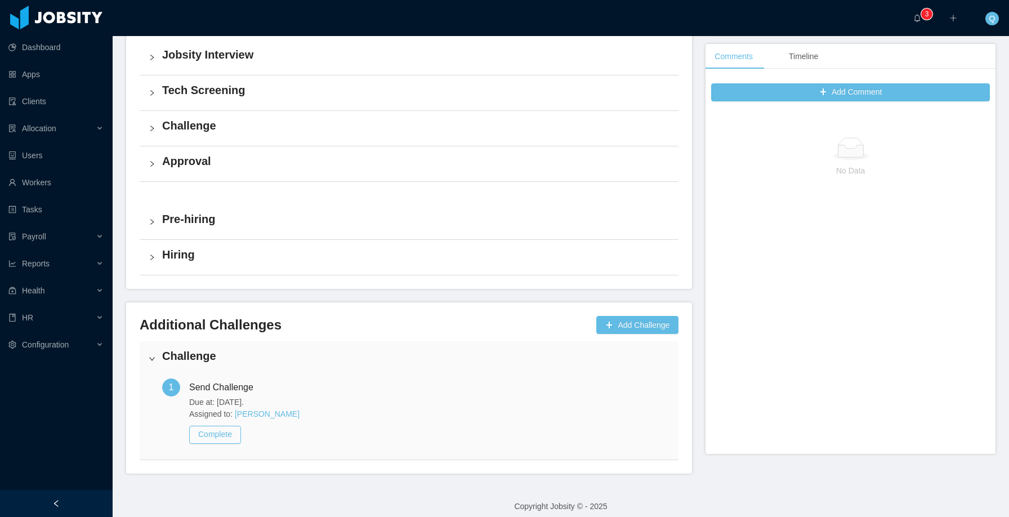
scroll to position [301, 0]
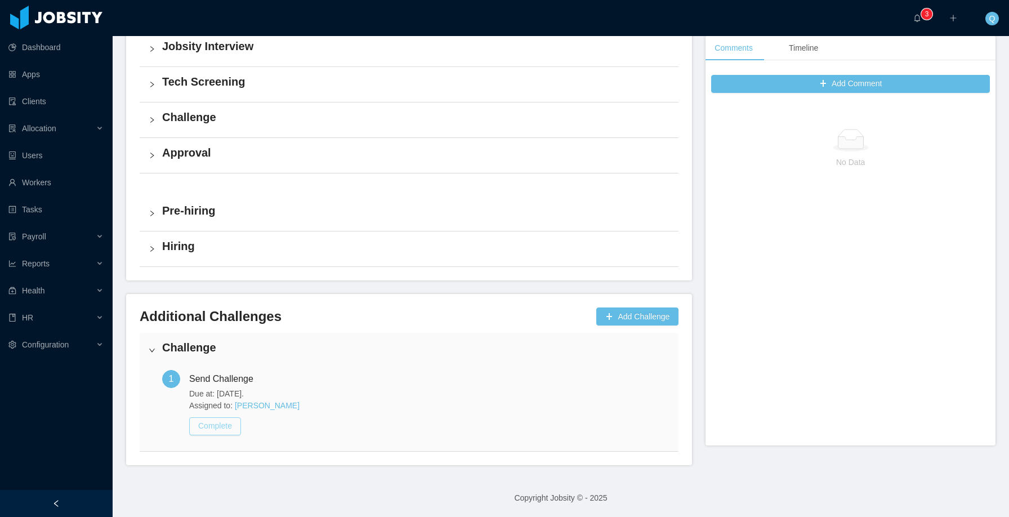
click at [206, 319] on button "Complete" at bounding box center [215, 426] width 52 height 18
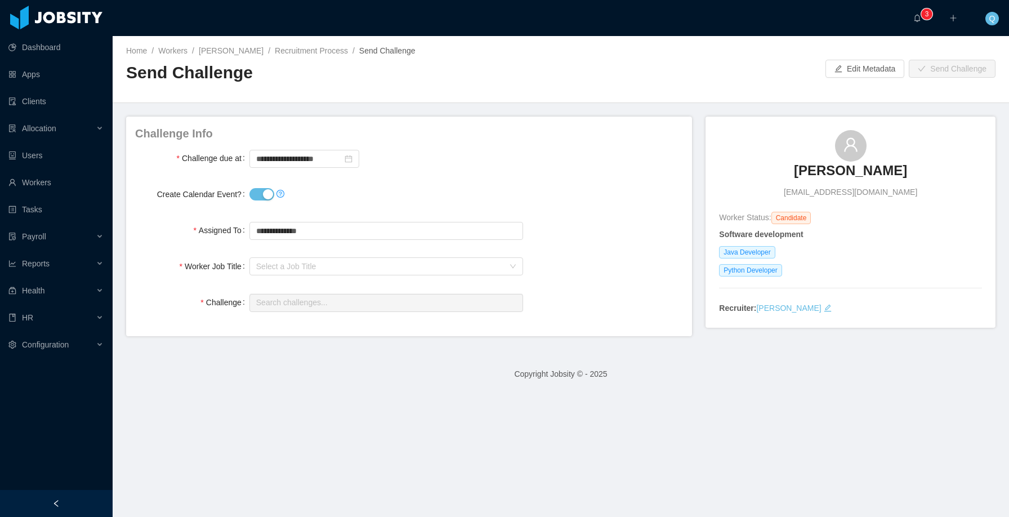
click at [263, 194] on button "Create Calendar Event?" at bounding box center [261, 194] width 25 height 12
click at [367, 232] on input "text" at bounding box center [386, 231] width 274 height 18
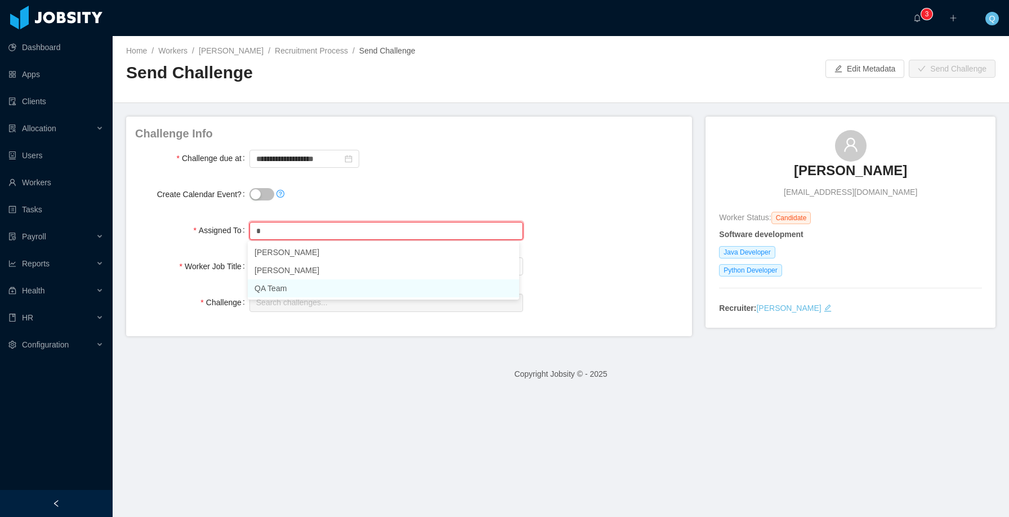
click at [289, 291] on li "QA Team" at bounding box center [383, 288] width 271 height 18
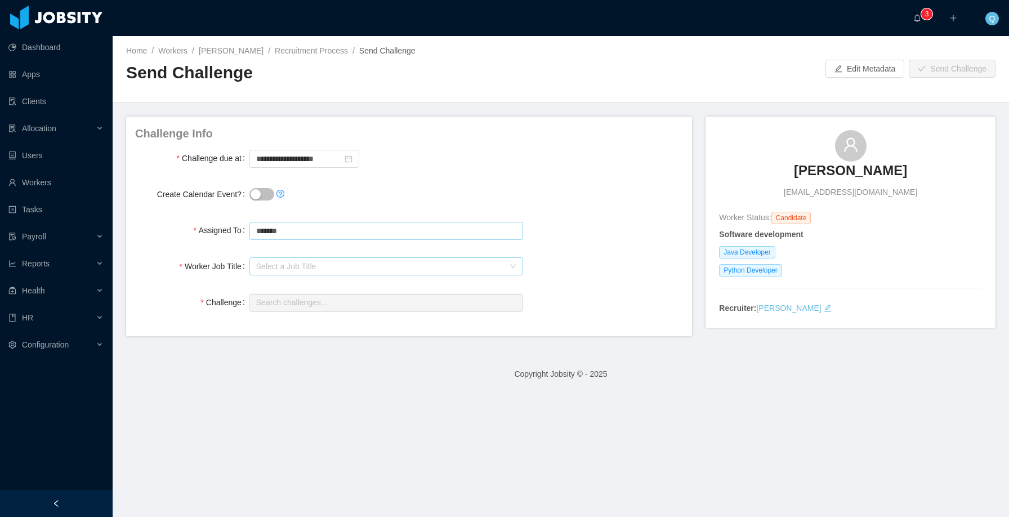
click at [322, 261] on div "Select a Job Title" at bounding box center [380, 266] width 248 height 11
type input "*******"
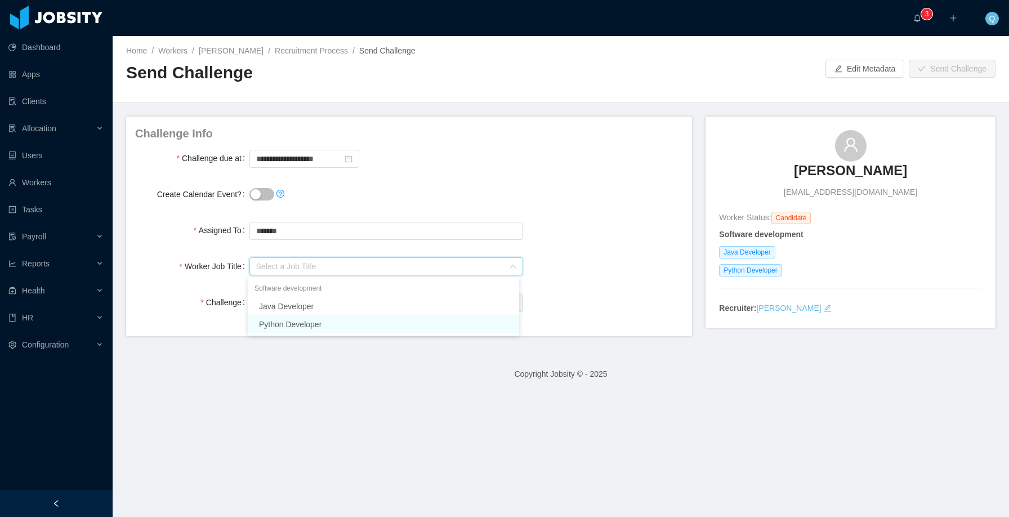
click at [312, 319] on li "Python Developer" at bounding box center [383, 324] width 271 height 18
click at [311, 303] on input "text" at bounding box center [386, 303] width 274 height 18
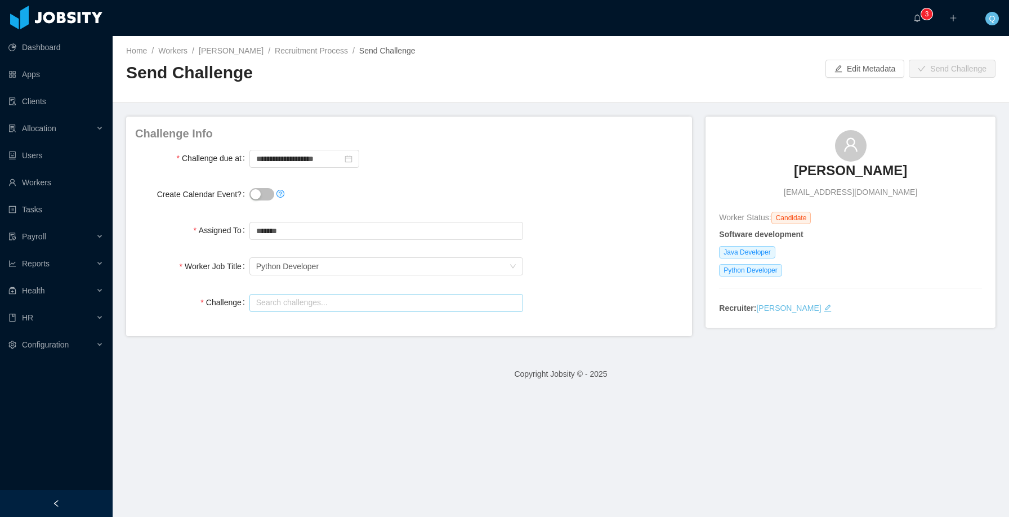
click at [323, 301] on input "text" at bounding box center [386, 303] width 274 height 18
click at [367, 302] on input "text" at bounding box center [386, 303] width 274 height 18
type input "*"
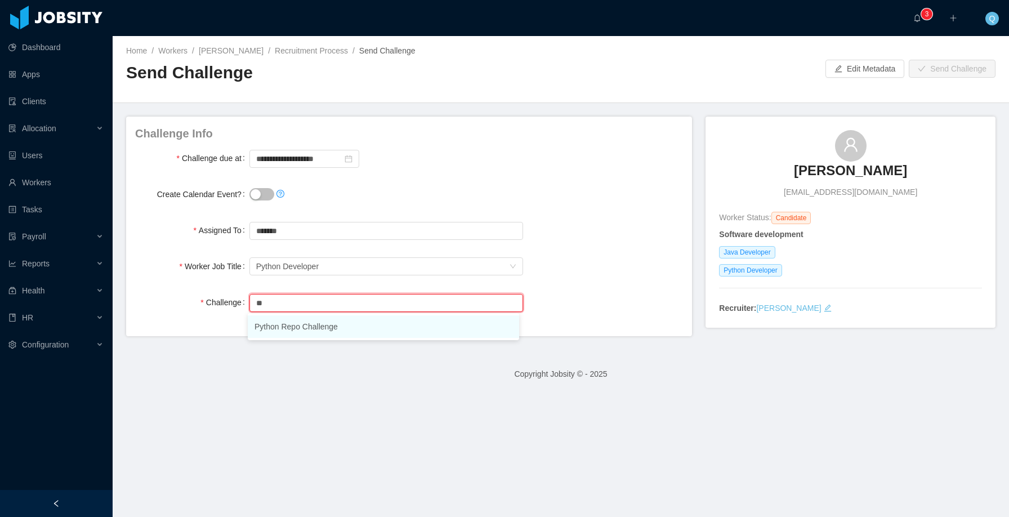
click at [334, 319] on li "Python Repo Challenge" at bounding box center [383, 326] width 271 height 23
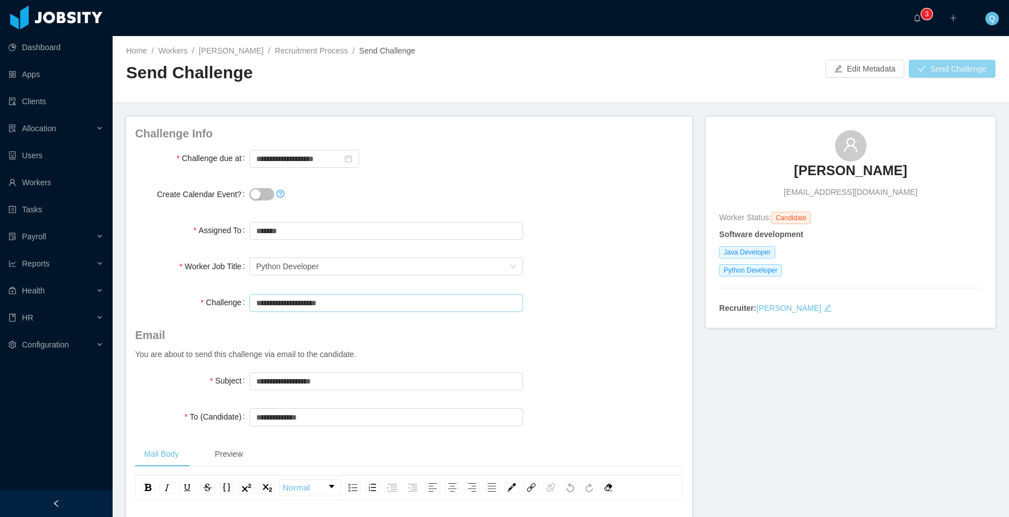
type input "**********"
click at [951, 64] on button "Send Challenge" at bounding box center [952, 69] width 87 height 18
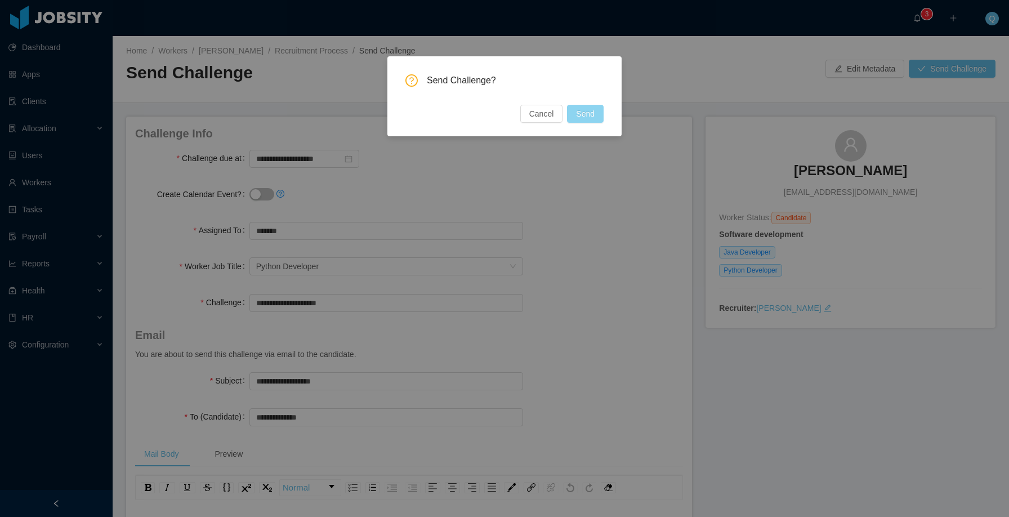
click at [581, 115] on button "Send" at bounding box center [585, 114] width 37 height 18
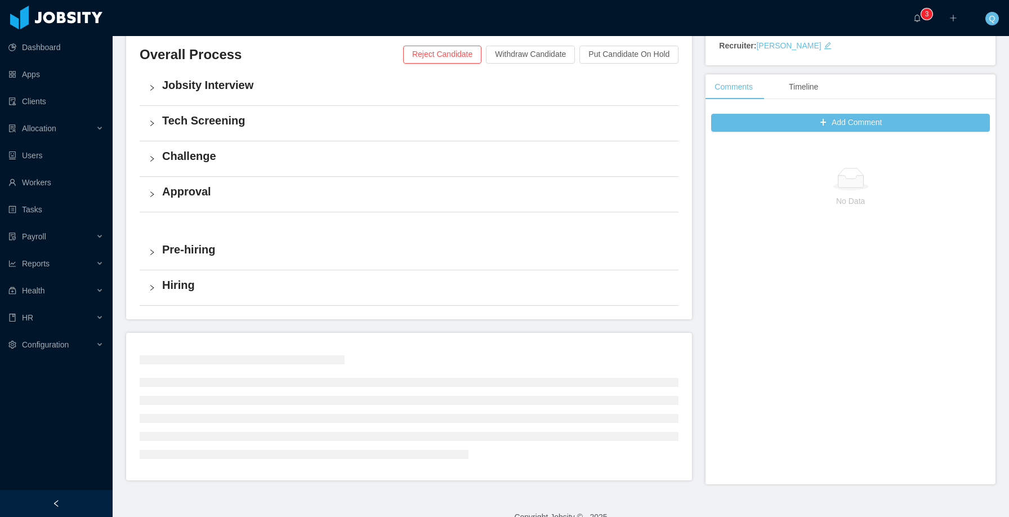
scroll to position [282, 0]
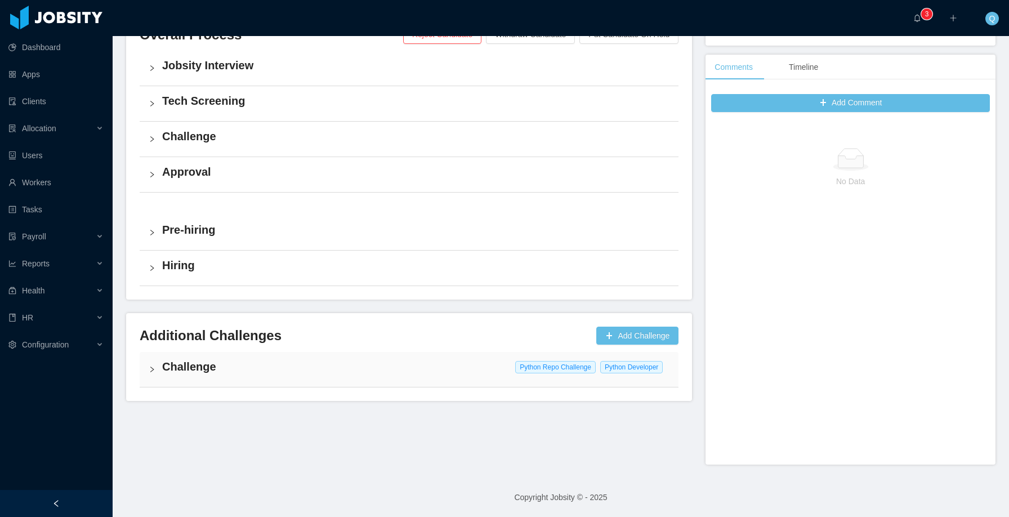
click at [151, 319] on icon "icon: right" at bounding box center [152, 369] width 7 height 7
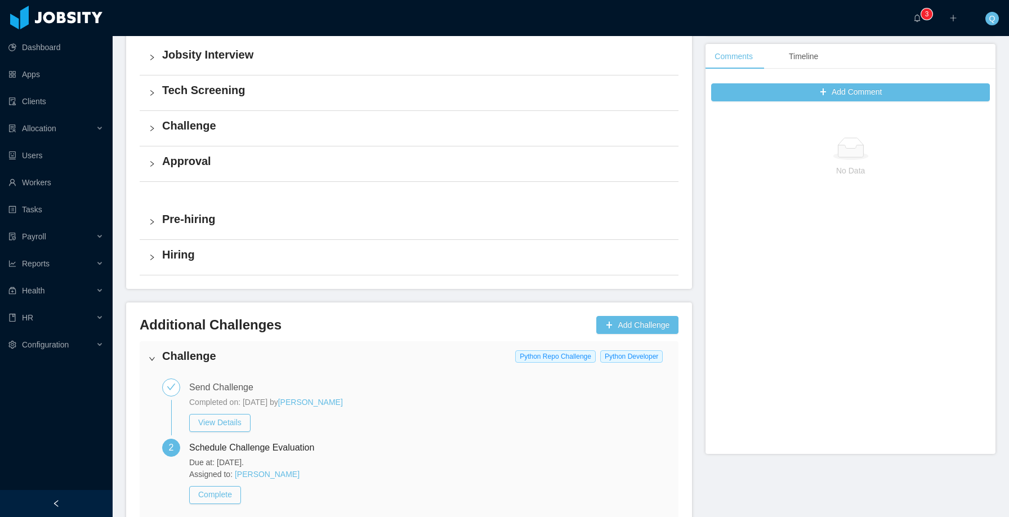
scroll to position [362, 0]
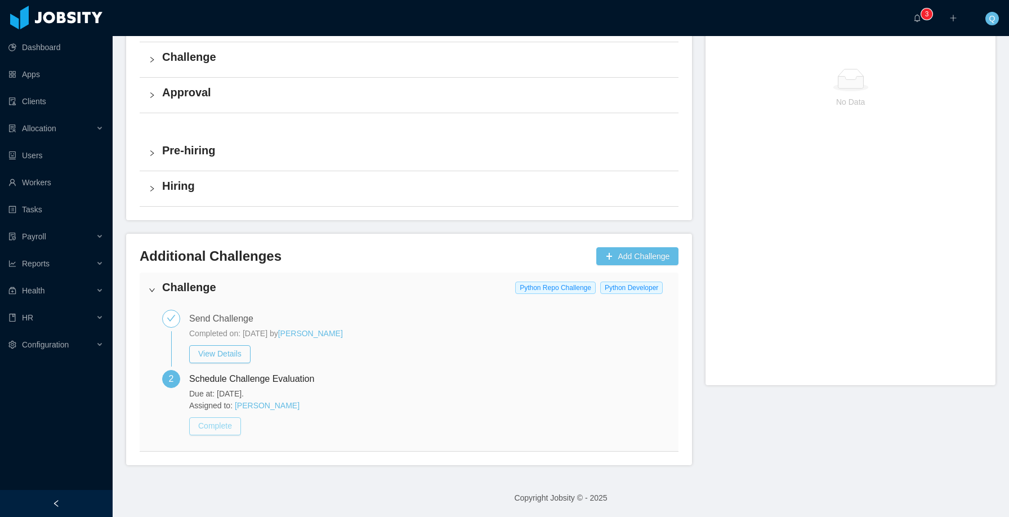
click at [222, 319] on button "Complete" at bounding box center [215, 426] width 52 height 18
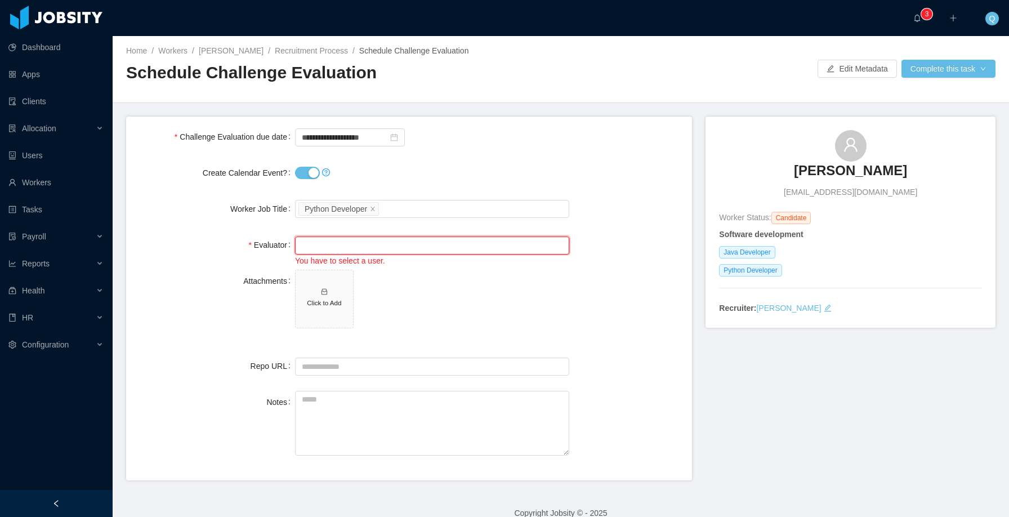
click at [316, 248] on input "text" at bounding box center [432, 245] width 274 height 18
click at [343, 244] on input "*" at bounding box center [432, 245] width 274 height 18
drag, startPoint x: 236, startPoint y: 242, endPoint x: 213, endPoint y: 242, distance: 23.1
click at [213, 242] on div "Evaluator Search users... * q You have to select a user." at bounding box center [409, 250] width 548 height 33
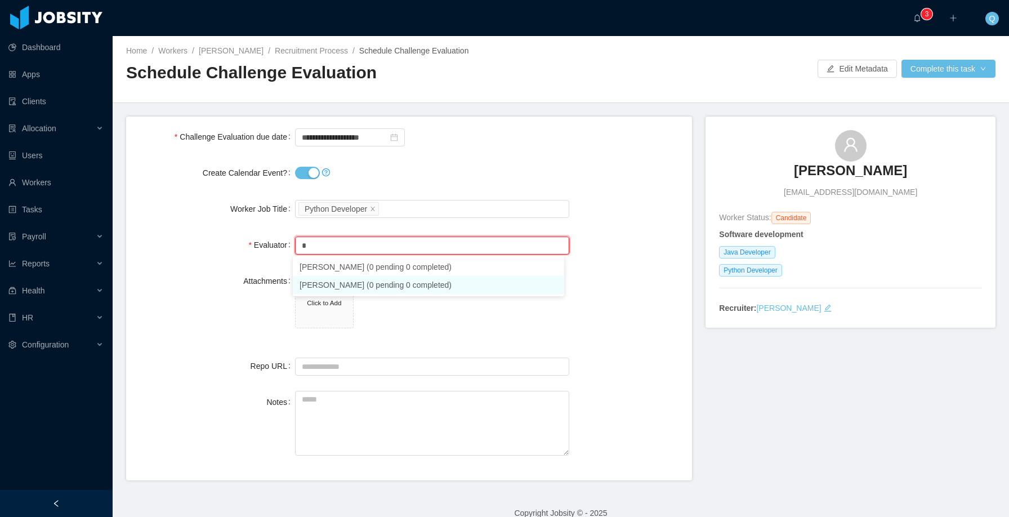
click at [362, 285] on li "Matias Marin (0 pending 0 completed)" at bounding box center [428, 285] width 271 height 18
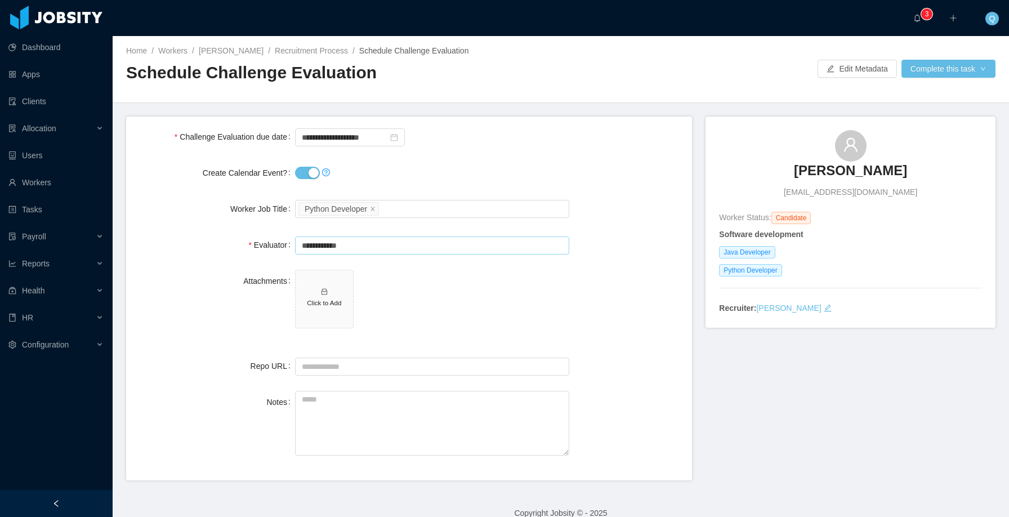
type input "**********"
click at [618, 267] on form "**********" at bounding box center [409, 299] width 566 height 364
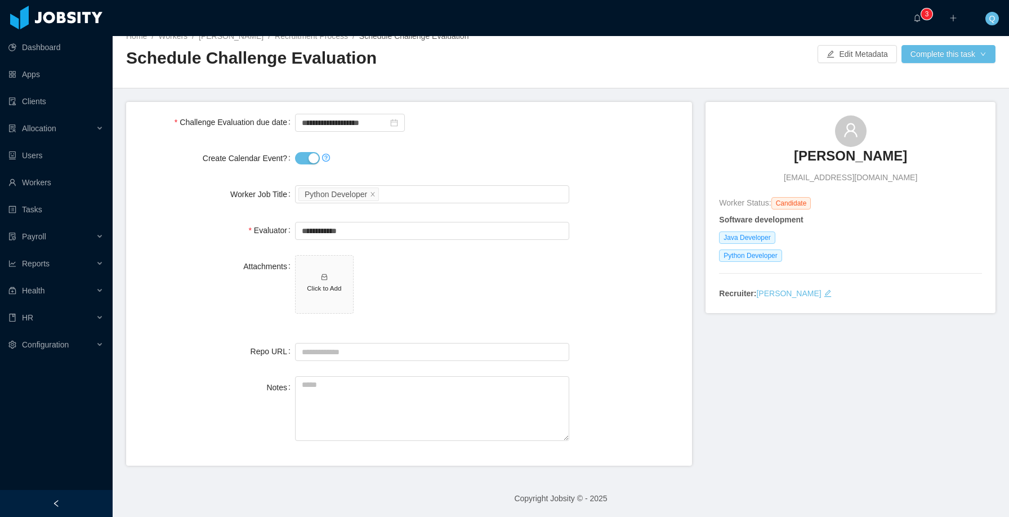
scroll to position [15, 0]
click at [956, 55] on button "Complete this task" at bounding box center [949, 53] width 94 height 18
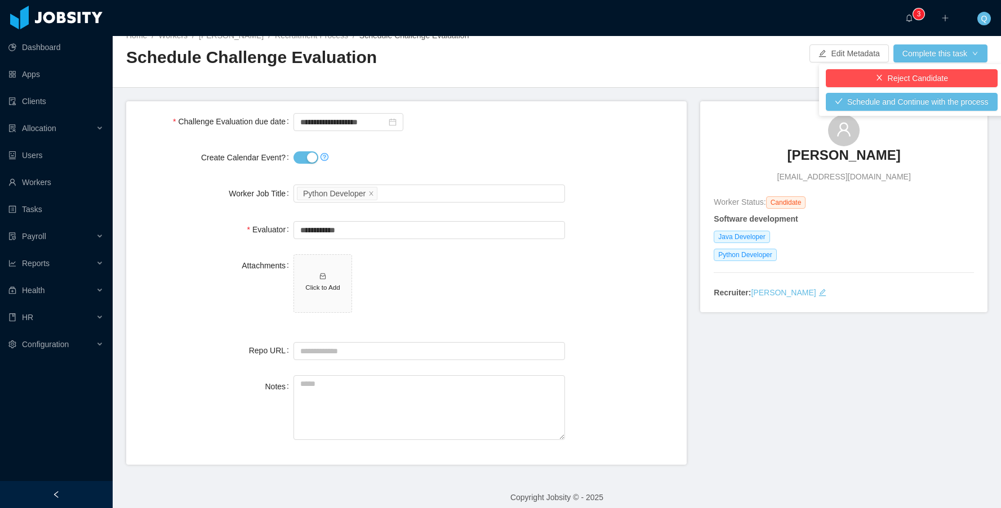
click at [291, 161] on label "Create Calendar Event?" at bounding box center [247, 157] width 92 height 9
click at [293, 161] on button "Create Calendar Event?" at bounding box center [305, 157] width 25 height 12
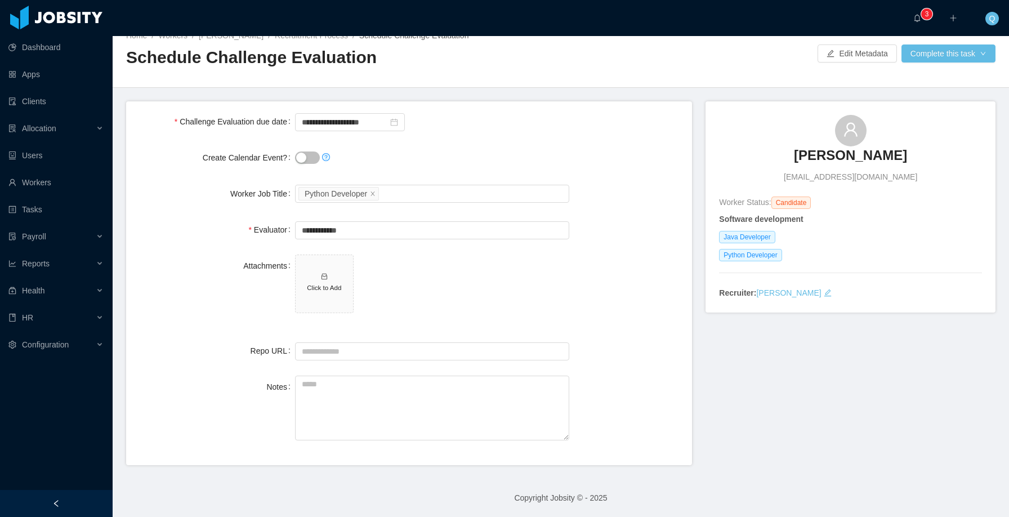
click at [308, 158] on button "Create Calendar Event?" at bounding box center [307, 157] width 25 height 12
click at [310, 158] on button "Create Calendar Event?" at bounding box center [307, 157] width 25 height 12
click at [931, 61] on button "Complete this task" at bounding box center [949, 53] width 94 height 18
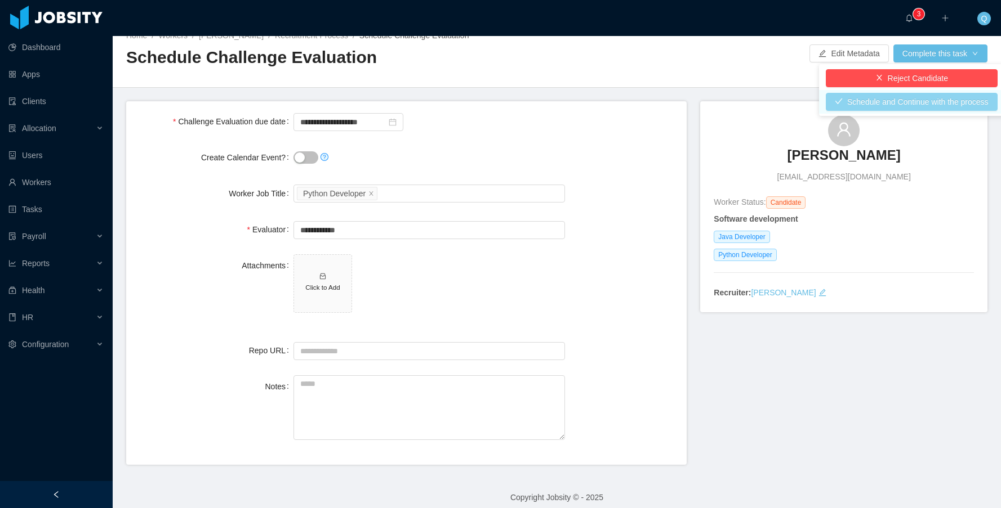
click at [910, 104] on button "Schedule and Continue with the process" at bounding box center [911, 102] width 172 height 18
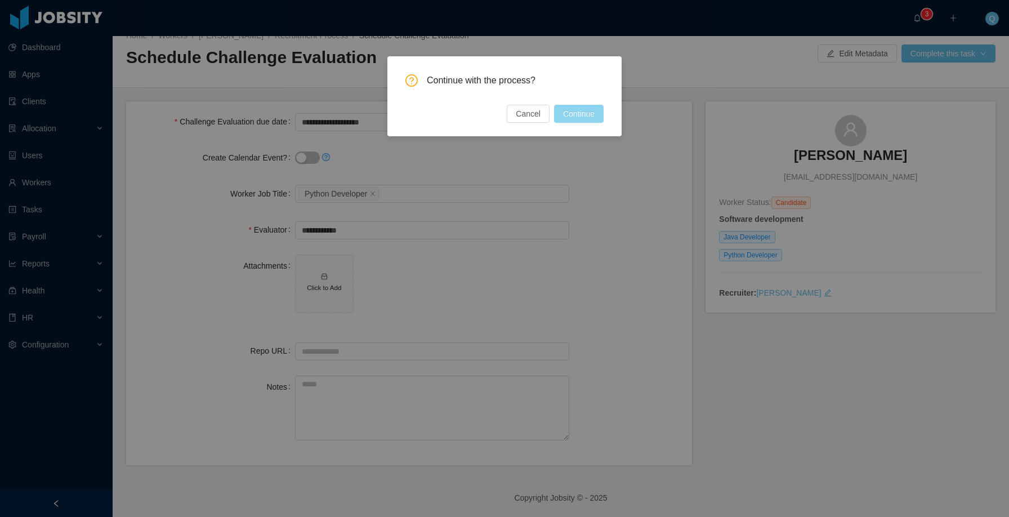
click at [577, 114] on button "Continue" at bounding box center [579, 114] width 50 height 18
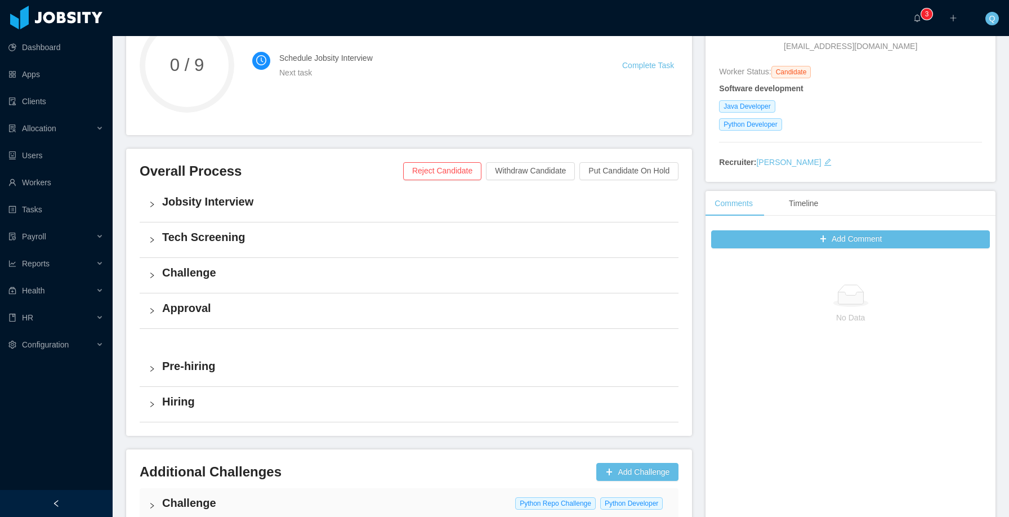
scroll to position [282, 0]
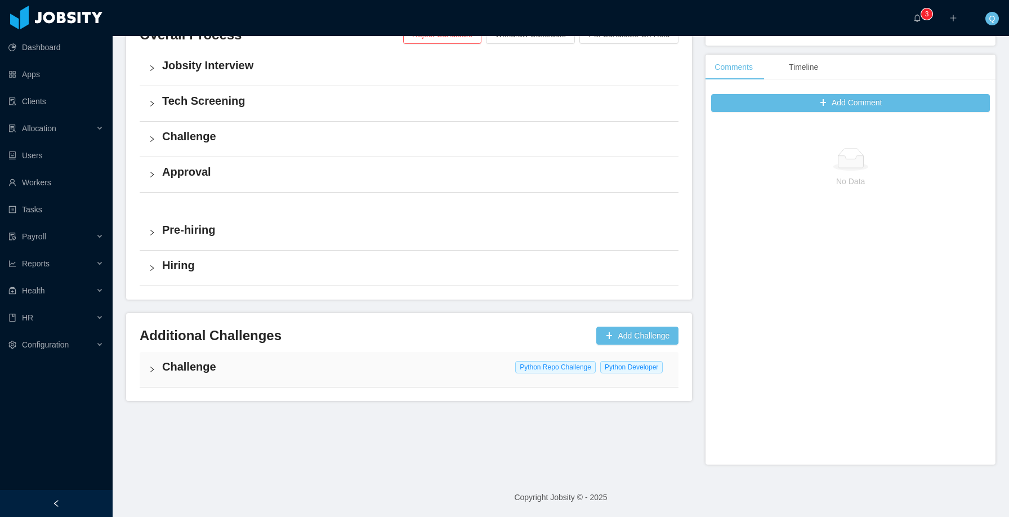
click at [173, 319] on h4 "Challenge" at bounding box center [415, 367] width 507 height 16
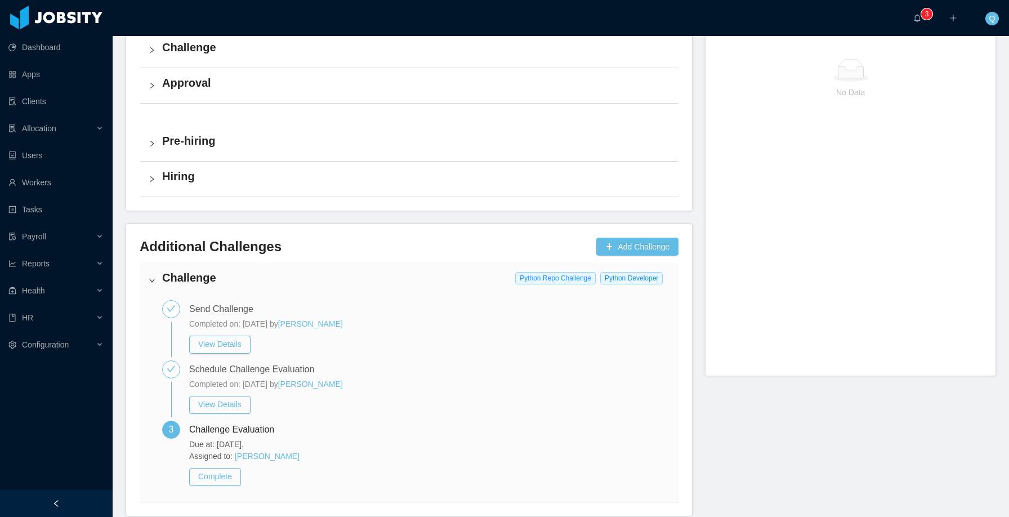
scroll to position [422, 0]
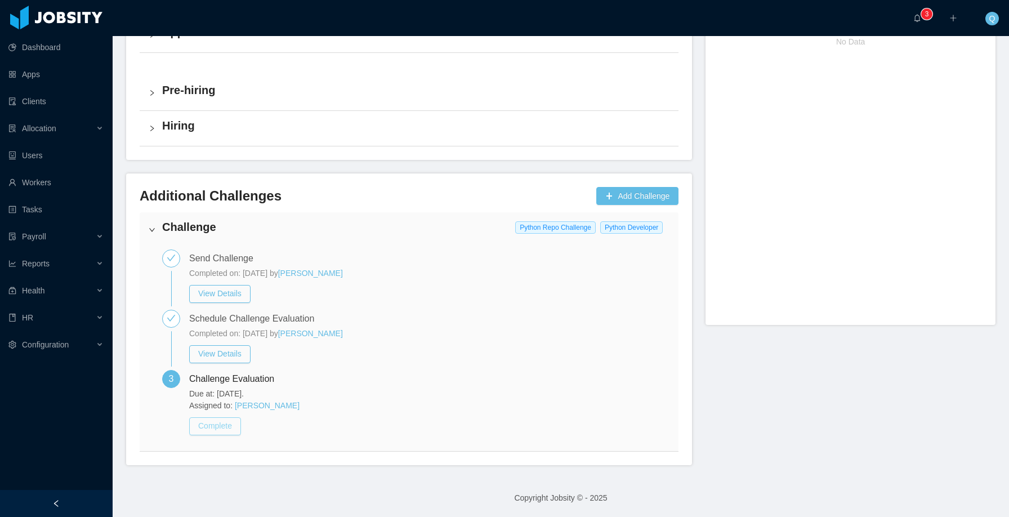
click at [204, 319] on button "Complete" at bounding box center [215, 426] width 52 height 18
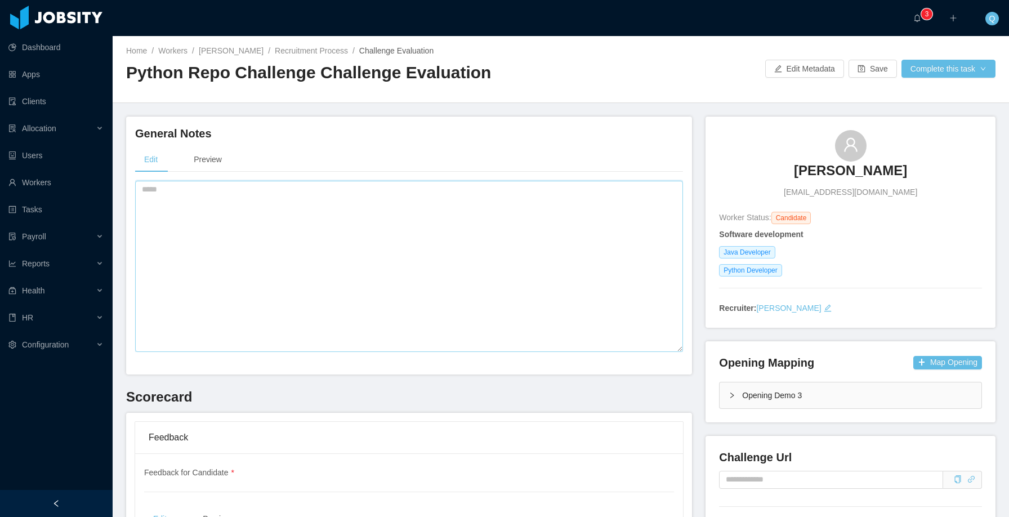
click at [439, 311] on textarea at bounding box center [409, 266] width 548 height 171
type textarea "**********"
click at [205, 158] on div "Preview" at bounding box center [208, 159] width 46 height 25
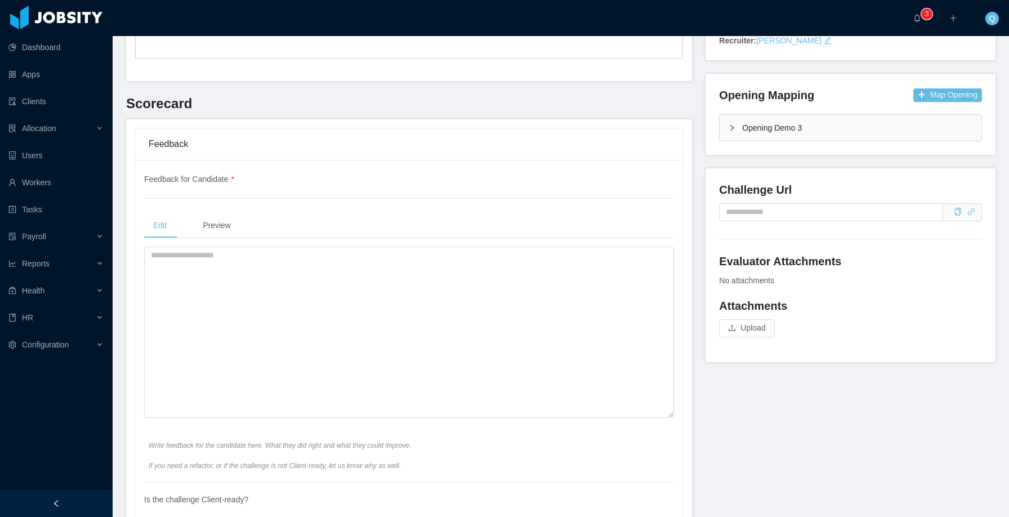
scroll to position [267, 0]
click at [291, 278] on textarea at bounding box center [409, 332] width 530 height 171
type textarea "**********"
click at [221, 227] on div "Preview" at bounding box center [217, 225] width 46 height 25
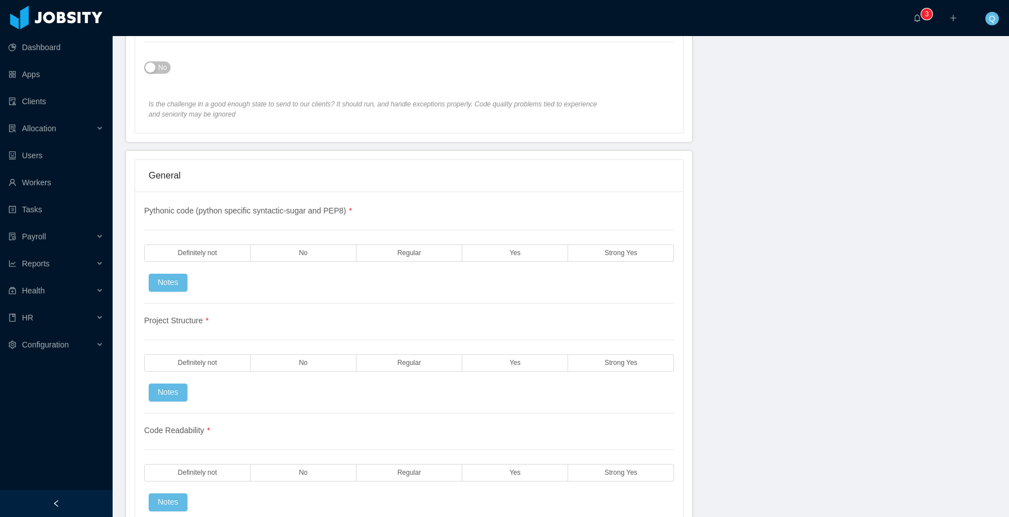
scroll to position [745, 0]
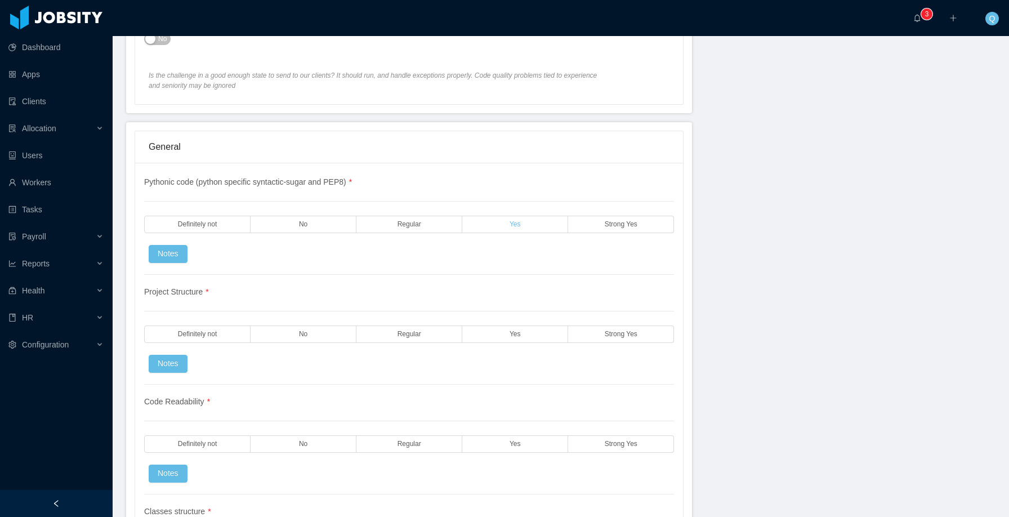
click at [497, 225] on label "Yes" at bounding box center [515, 224] width 106 height 17
click at [510, 319] on span "Yes" at bounding box center [515, 334] width 11 height 7
click at [502, 319] on label "Yes" at bounding box center [515, 443] width 106 height 17
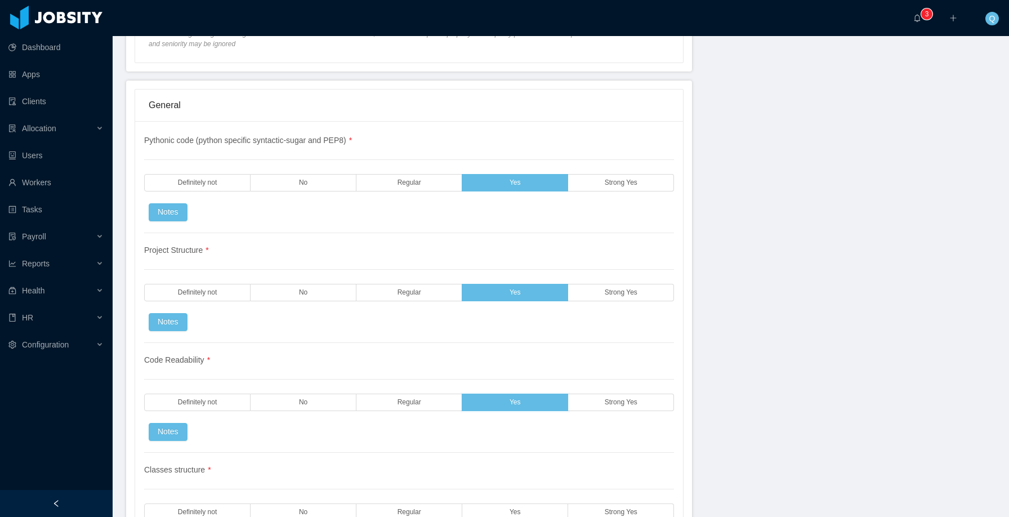
scroll to position [927, 0]
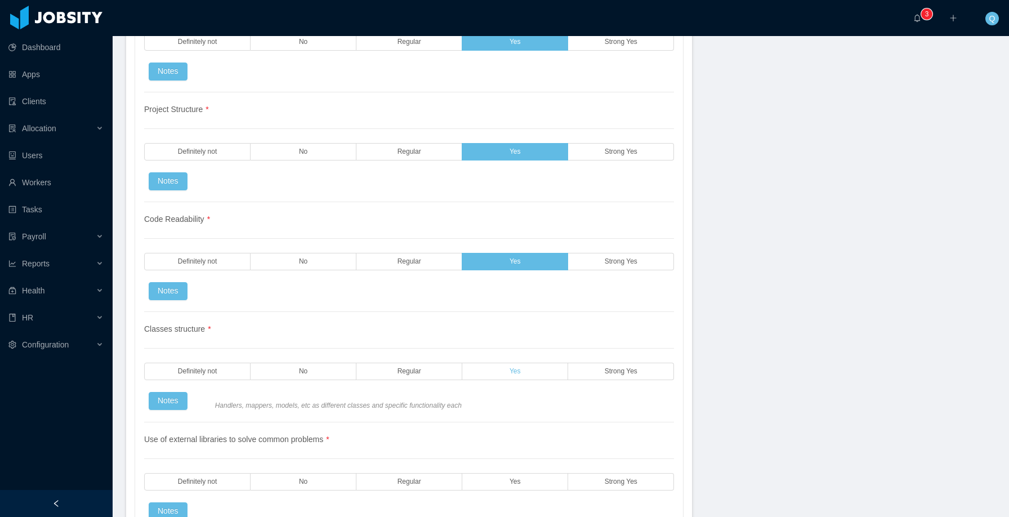
click at [516, 319] on span "Yes" at bounding box center [515, 371] width 11 height 7
click at [517, 319] on label "Yes" at bounding box center [515, 481] width 106 height 17
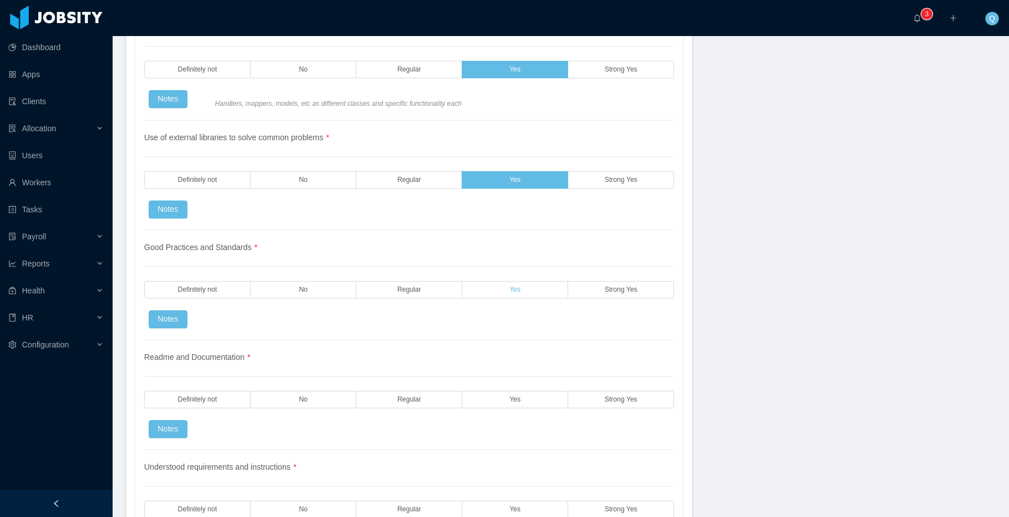
scroll to position [1342, 0]
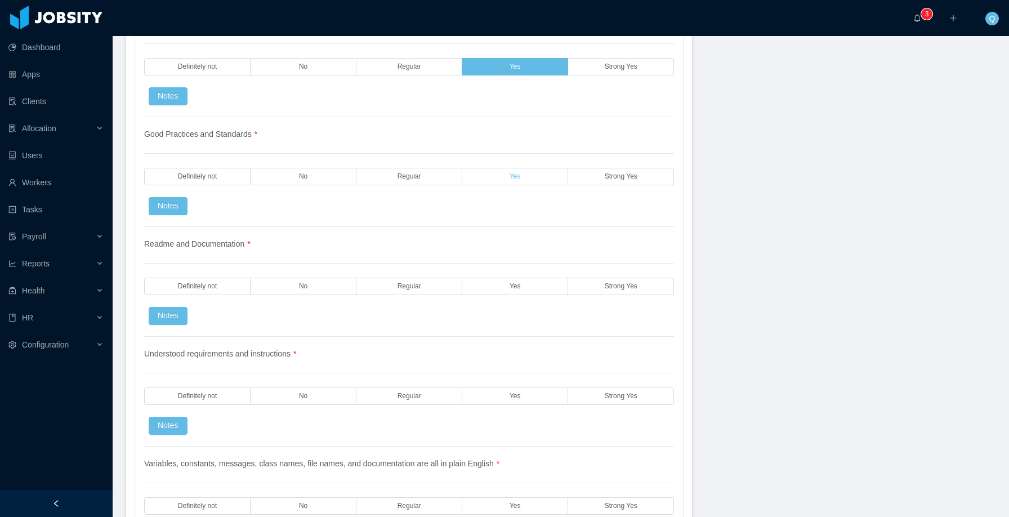
click at [519, 180] on label "Yes" at bounding box center [515, 176] width 106 height 17
click at [525, 288] on label "Yes" at bounding box center [515, 286] width 106 height 17
click at [520, 319] on label "Yes" at bounding box center [515, 395] width 106 height 17
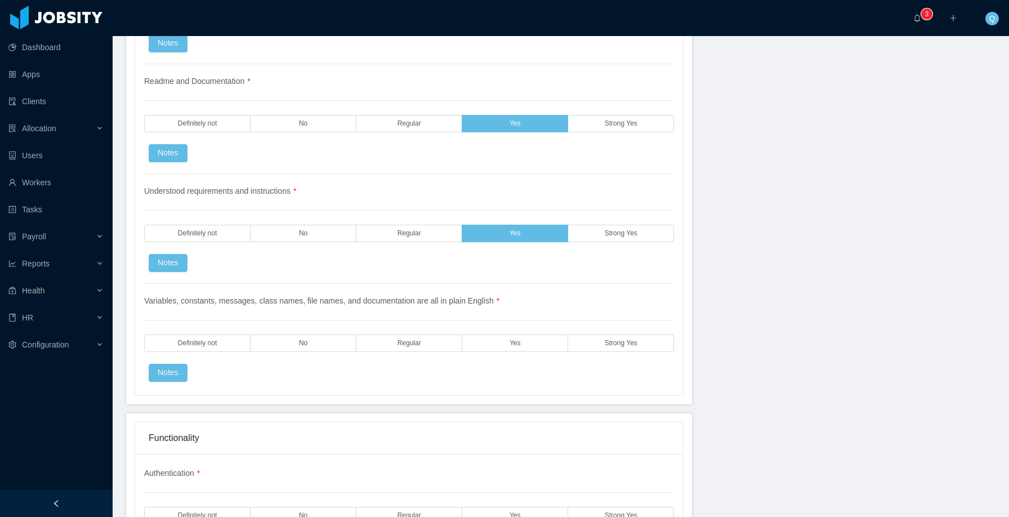
scroll to position [1567, 0]
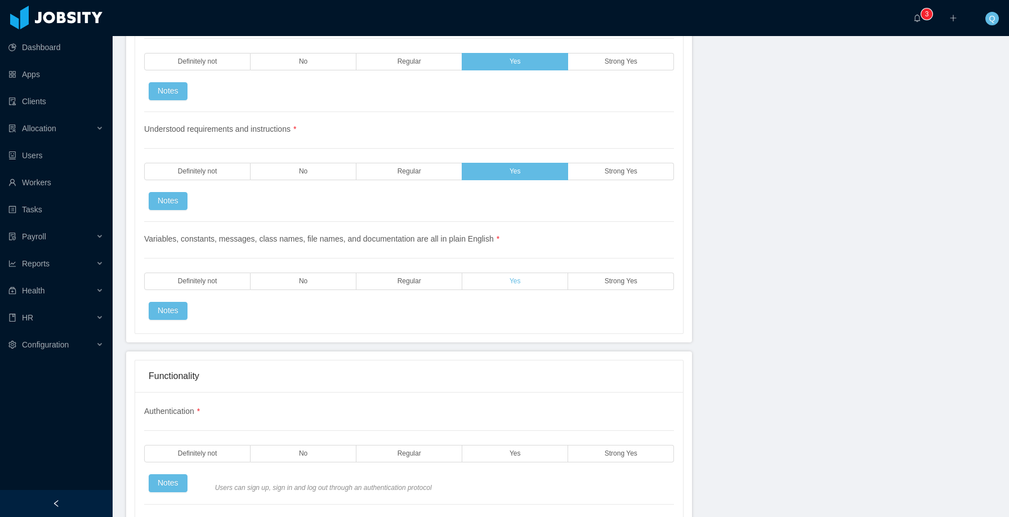
drag, startPoint x: 526, startPoint y: 281, endPoint x: 526, endPoint y: 287, distance: 5.7
click at [526, 281] on label "Yes" at bounding box center [515, 281] width 106 height 17
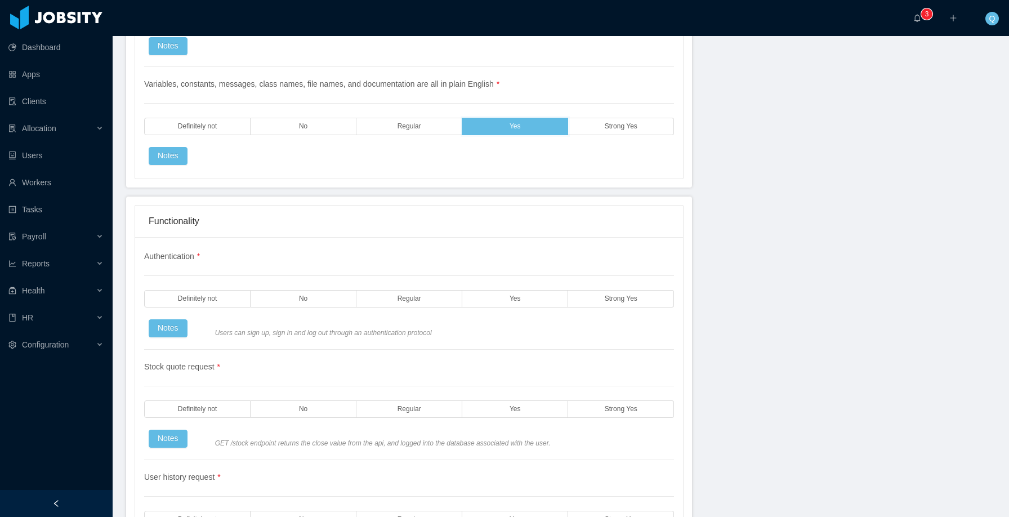
scroll to position [1728, 0]
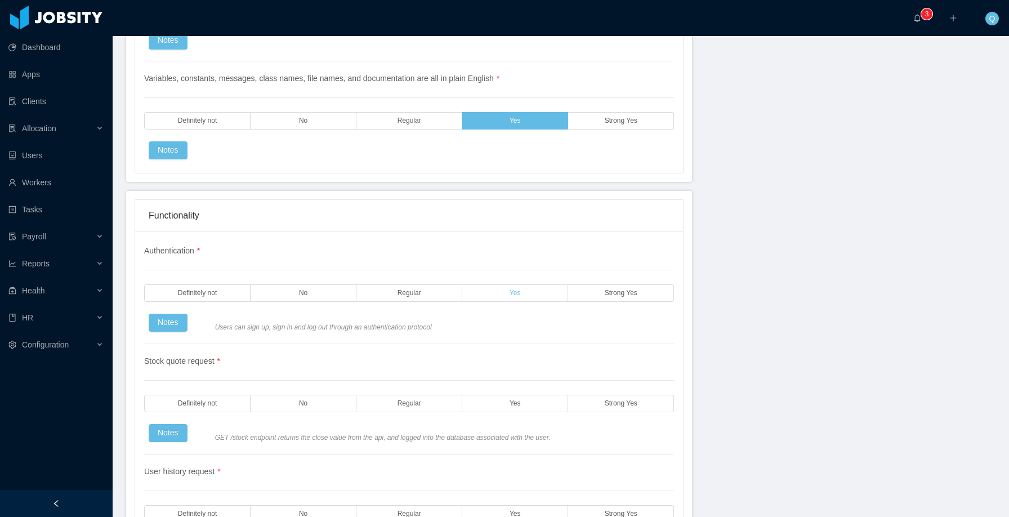
click at [528, 296] on label "Yes" at bounding box center [515, 292] width 106 height 17
click at [523, 319] on label "Yes" at bounding box center [515, 403] width 106 height 17
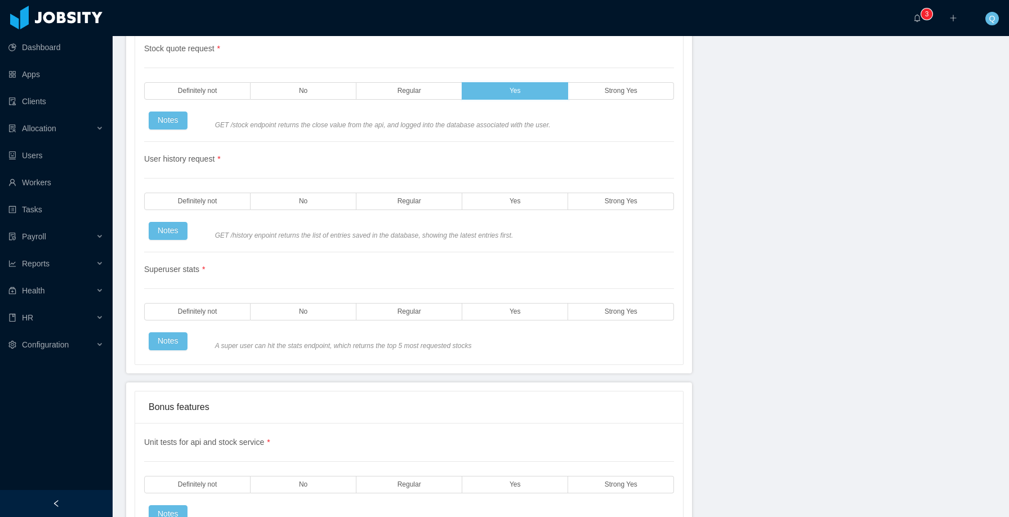
scroll to position [2041, 0]
click at [520, 198] on label "Yes" at bounding box center [515, 199] width 106 height 17
click at [523, 304] on label "Yes" at bounding box center [515, 310] width 106 height 17
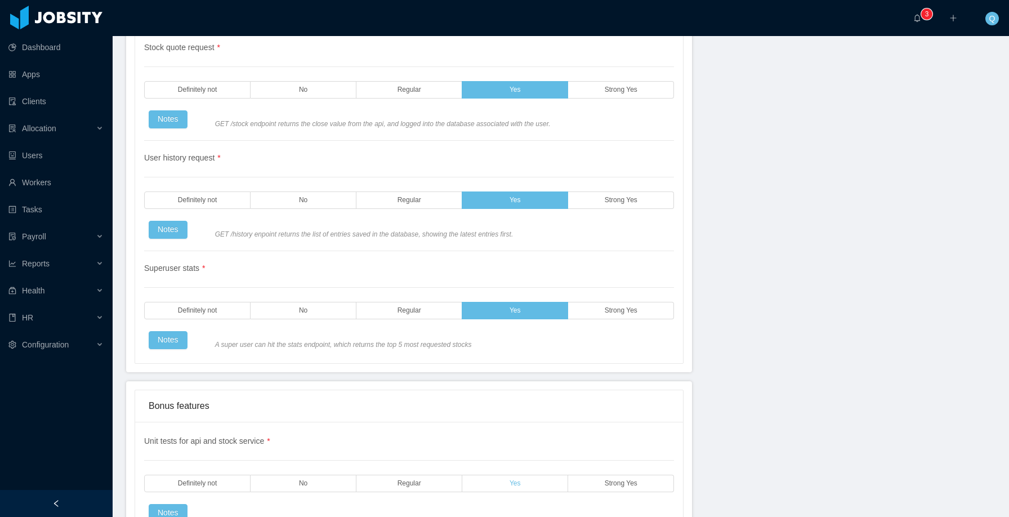
click at [515, 319] on span "Yes" at bounding box center [515, 483] width 11 height 7
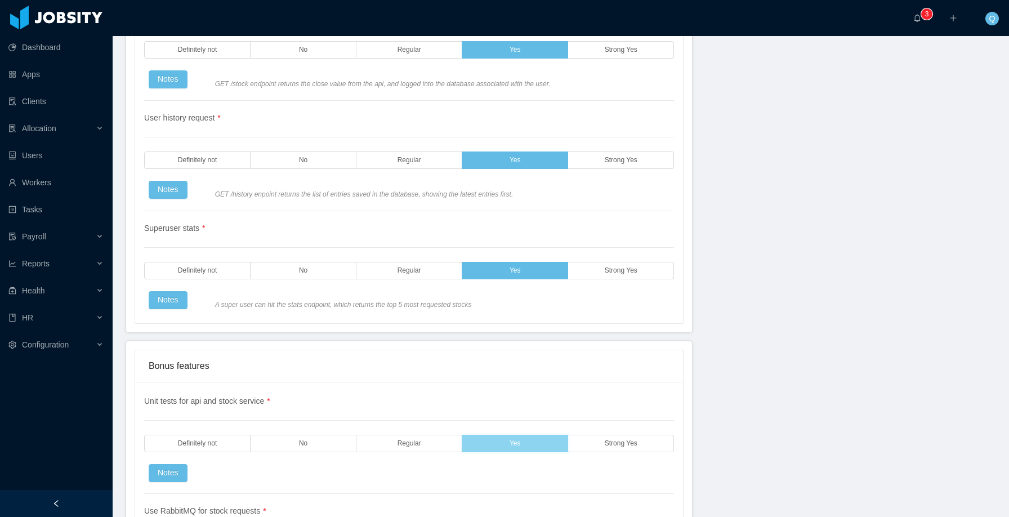
scroll to position [2337, 0]
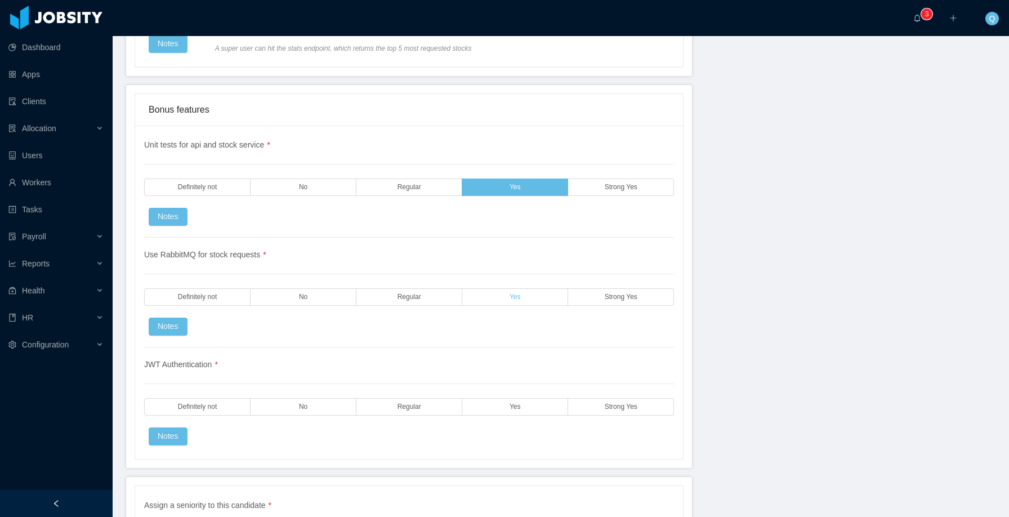
click at [520, 301] on label "Yes" at bounding box center [515, 296] width 106 height 17
click at [510, 319] on label "Yes" at bounding box center [515, 406] width 106 height 17
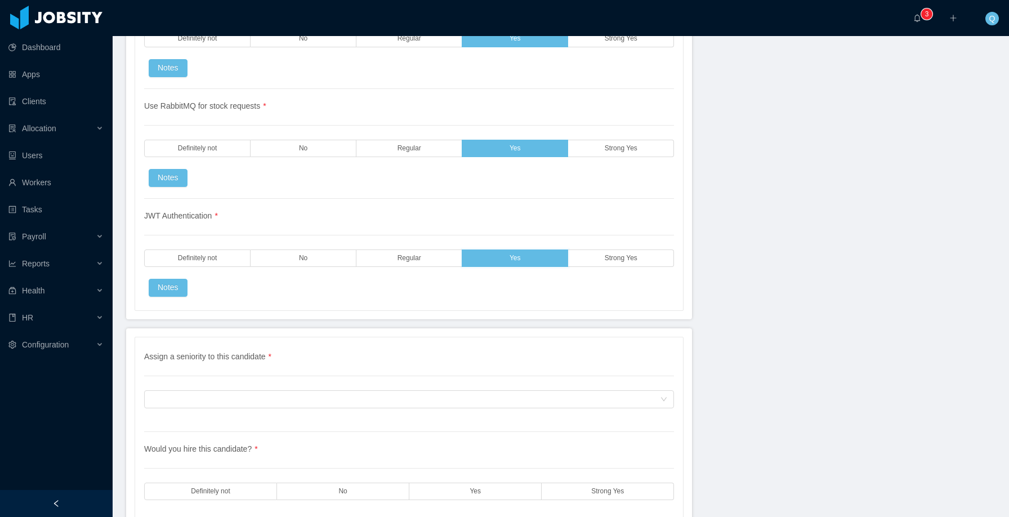
scroll to position [2556, 0]
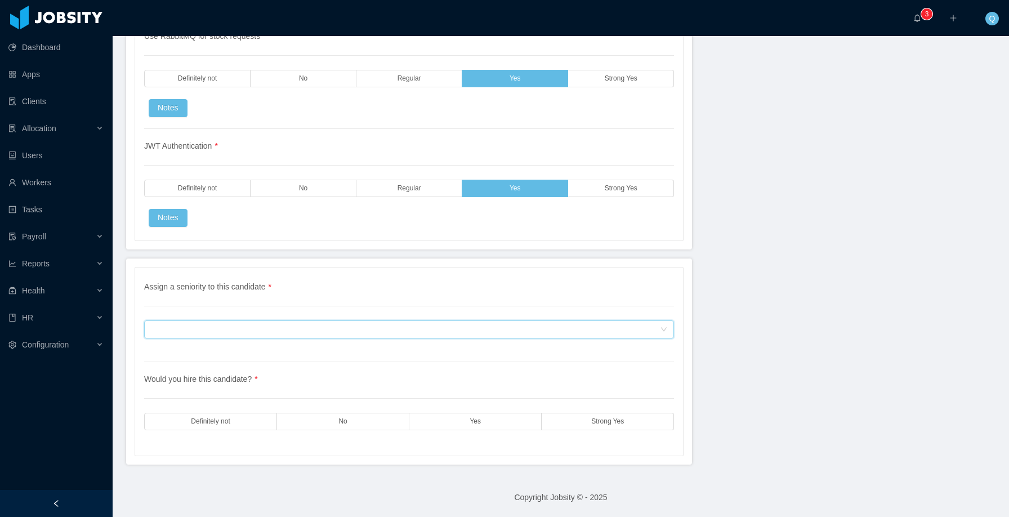
click at [523, 319] on div "Assign a seniority to this candidate" at bounding box center [405, 329] width 509 height 17
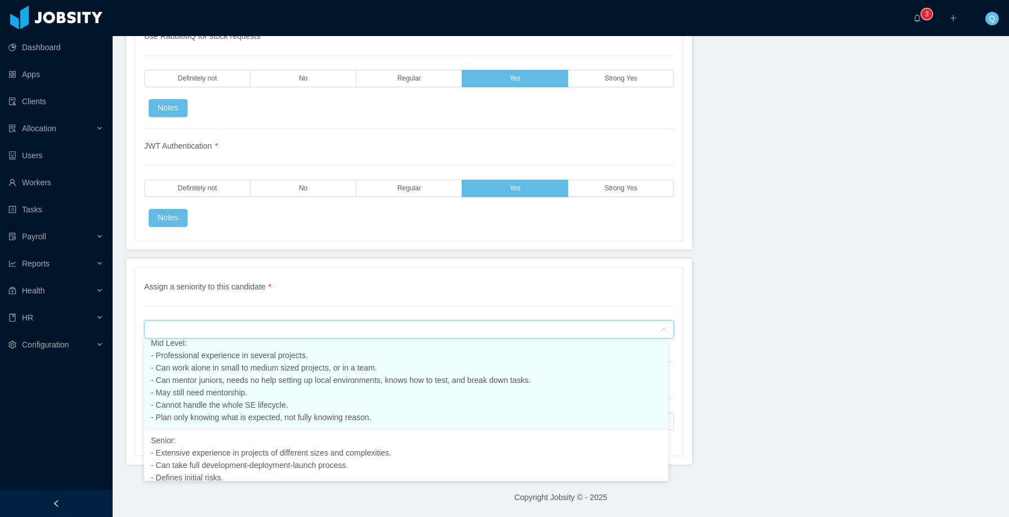
scroll to position [171, 0]
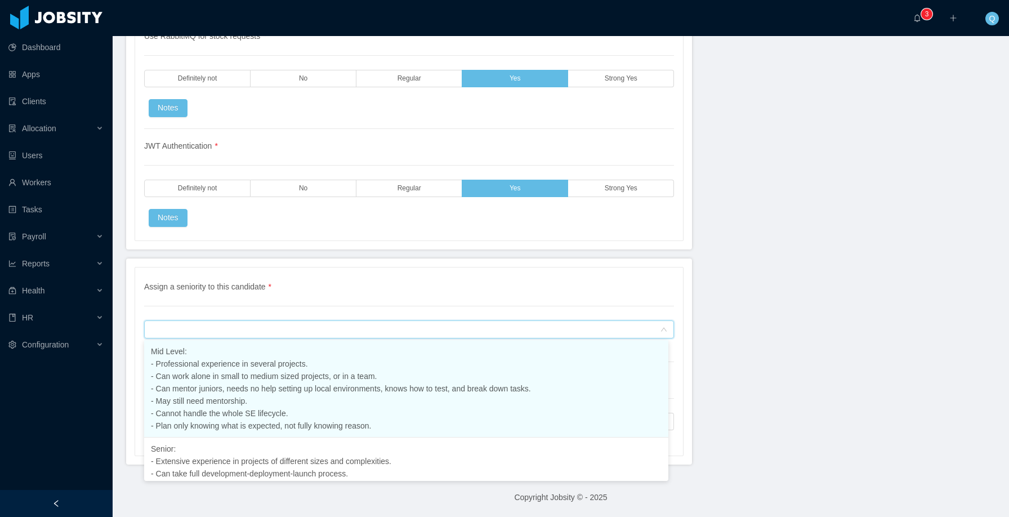
click at [368, 319] on li "Mid Level: - Professional experience in several projects. - Can work alone in s…" at bounding box center [406, 388] width 524 height 97
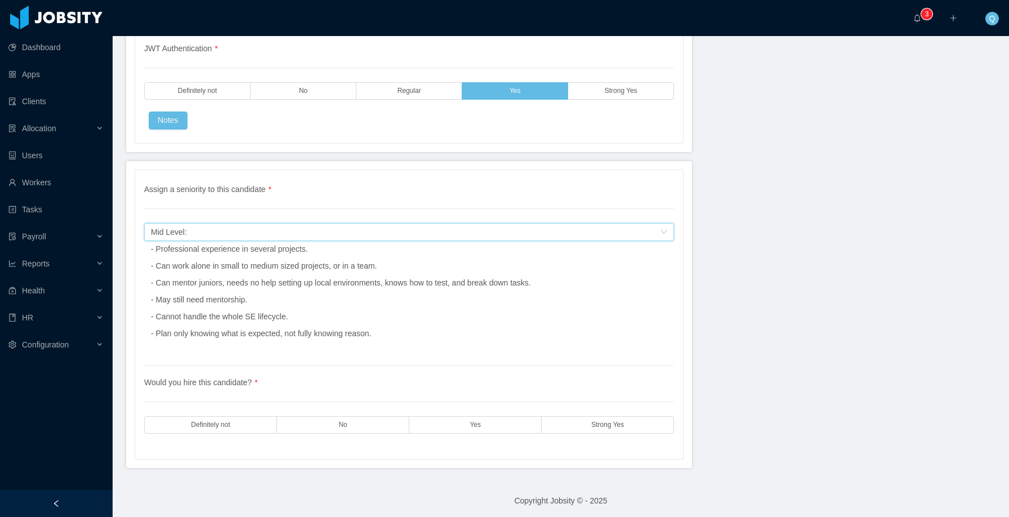
scroll to position [2657, 0]
click at [494, 319] on label "Yes" at bounding box center [475, 421] width 132 height 17
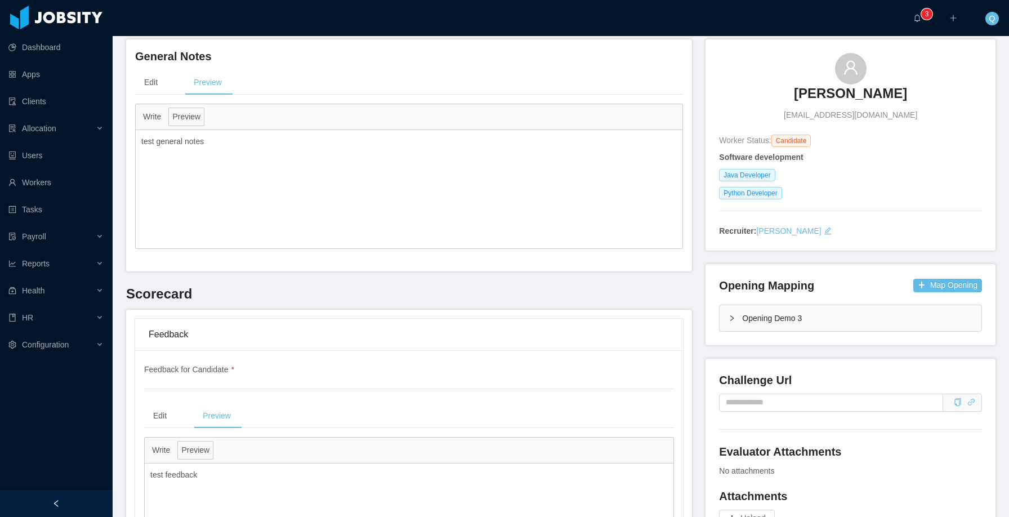
scroll to position [0, 0]
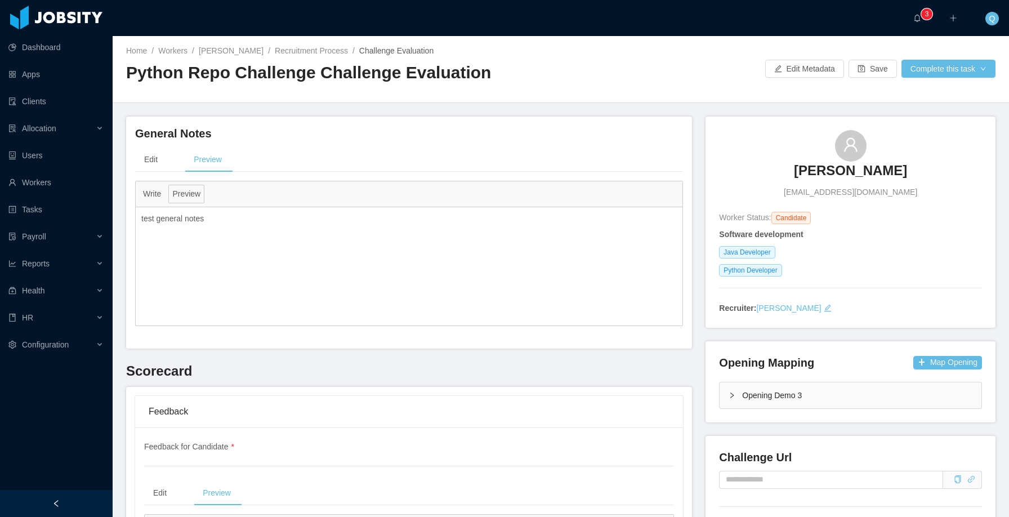
click at [721, 319] on div "Opening Demo 3" at bounding box center [851, 395] width 262 height 26
click at [722, 319] on div "Opening Demo 3" at bounding box center [851, 395] width 262 height 26
click at [940, 69] on button "Complete this task" at bounding box center [949, 69] width 94 height 18
click at [940, 93] on button "Save Evaluation" at bounding box center [938, 94] width 87 height 18
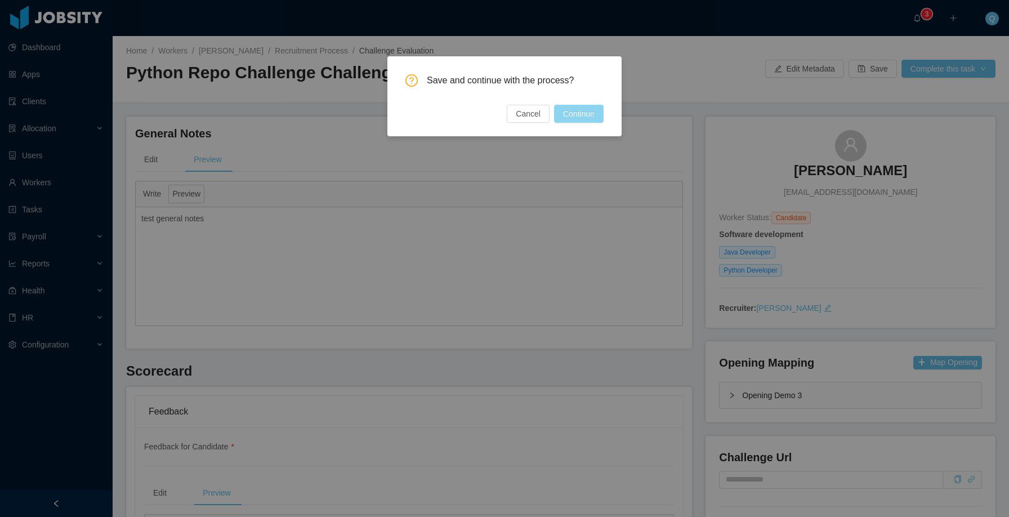
click at [591, 110] on button "Continue" at bounding box center [579, 114] width 50 height 18
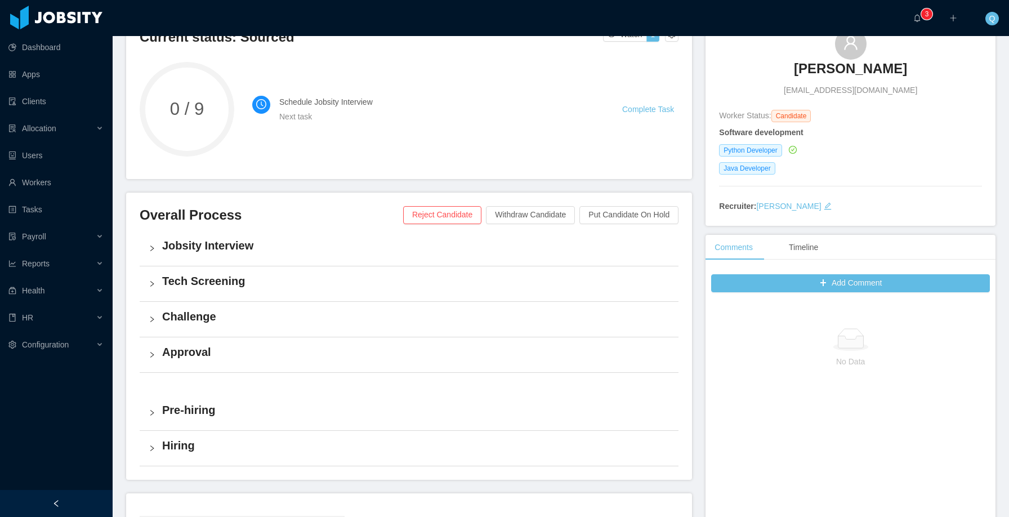
scroll to position [282, 0]
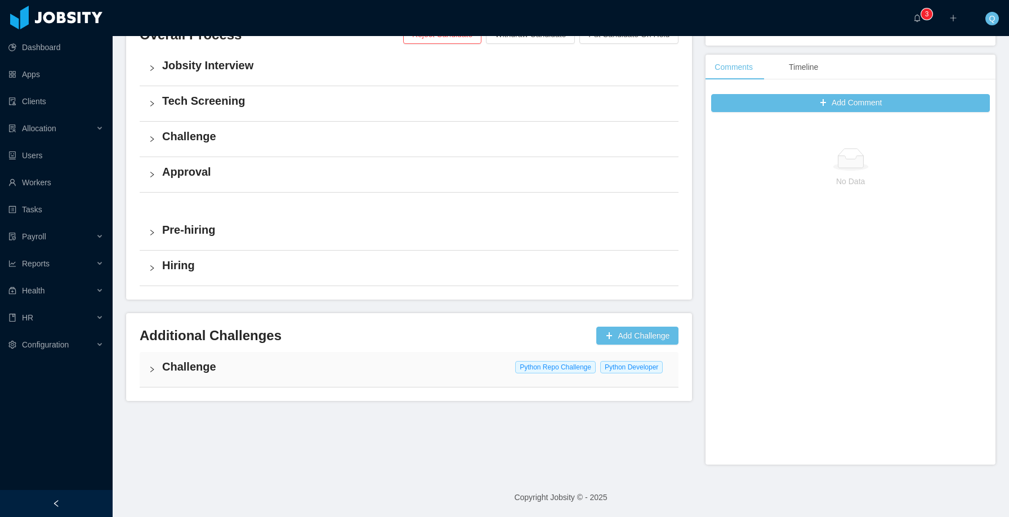
click at [240, 319] on h4 "Challenge" at bounding box center [415, 367] width 507 height 16
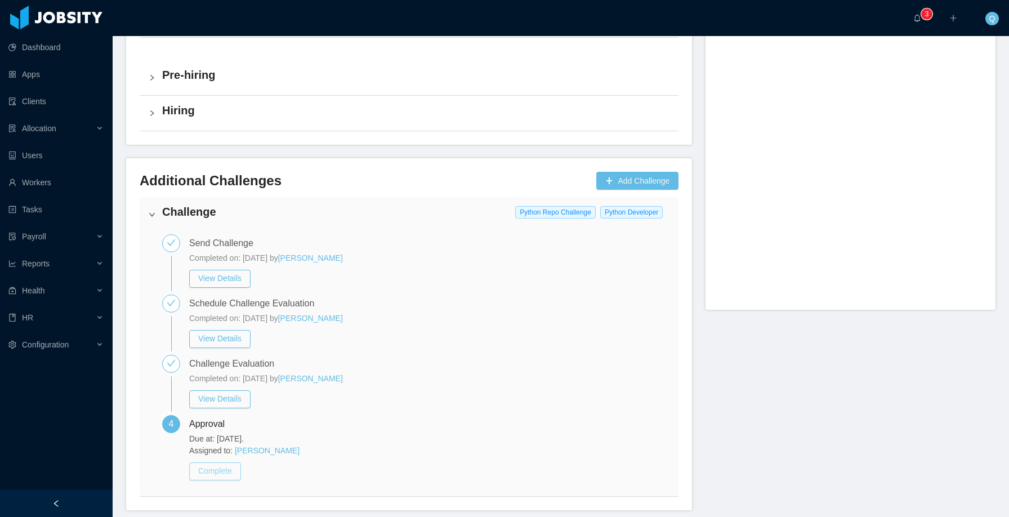
scroll to position [482, 0]
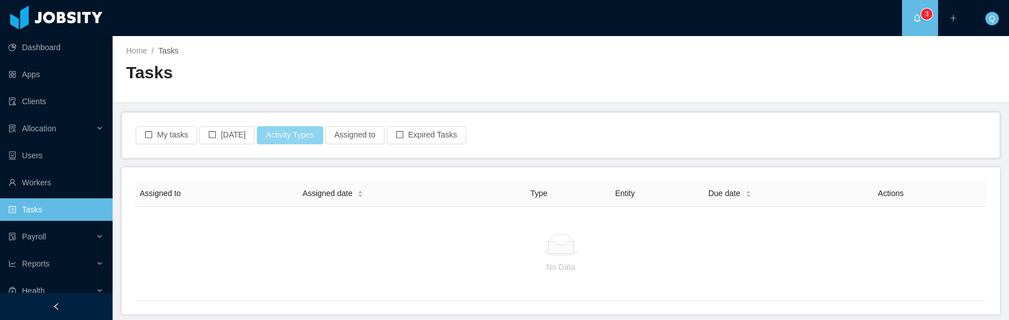
click at [290, 133] on button "Activity Types" at bounding box center [290, 135] width 66 height 18
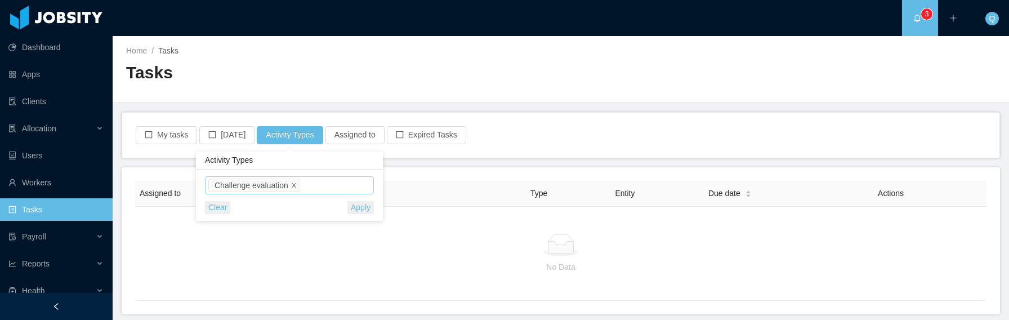
click at [295, 182] on icon "icon: close" at bounding box center [294, 185] width 6 height 6
click at [158, 139] on button "My tasks" at bounding box center [166, 135] width 61 height 18
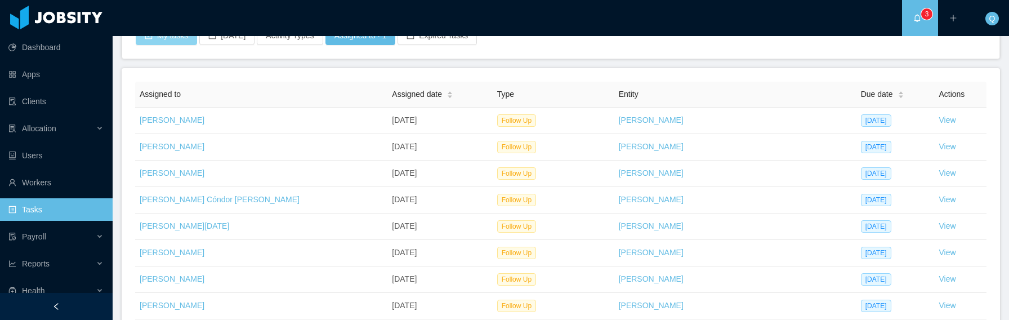
scroll to position [15, 0]
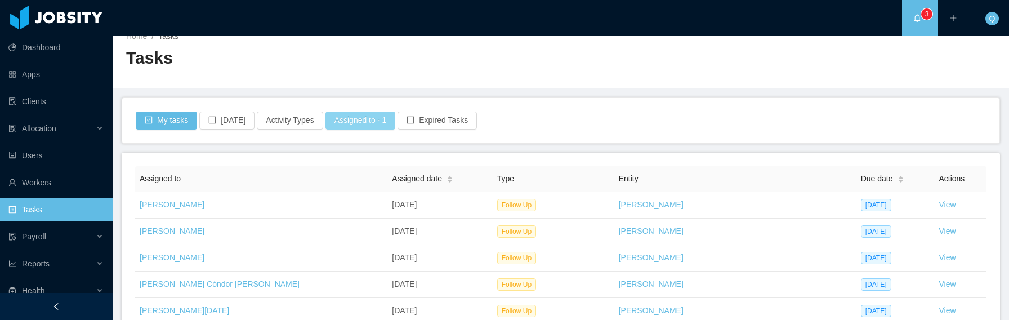
click at [355, 118] on button "Assigned to · 1" at bounding box center [360, 120] width 70 height 18
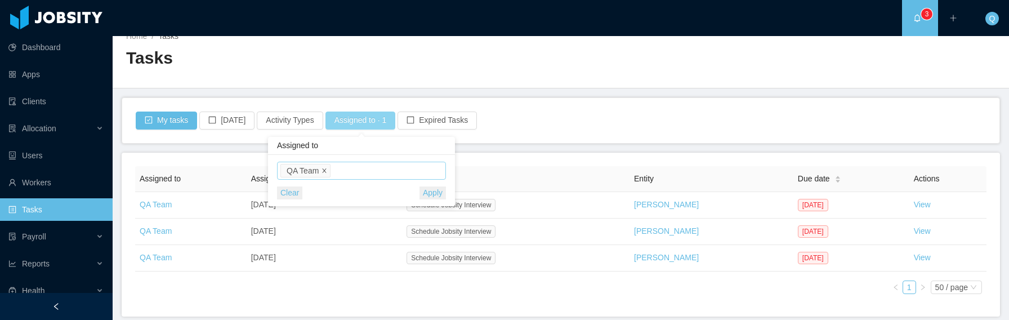
click at [325, 169] on icon "icon: close" at bounding box center [325, 170] width 4 height 4
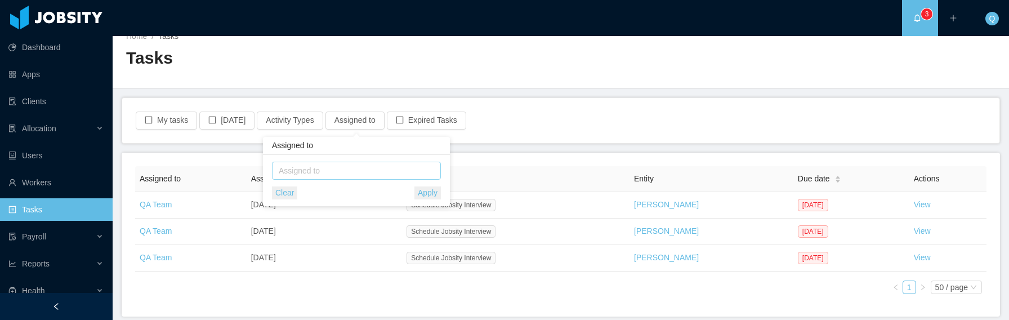
click at [545, 115] on div "My tasks [DATE] Activity Types Assigned to Expired Tasks" at bounding box center [560, 120] width 877 height 45
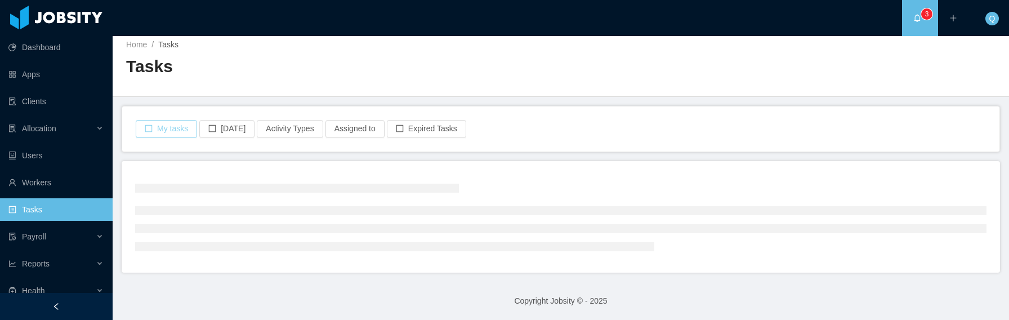
click at [177, 124] on button "My tasks" at bounding box center [166, 129] width 61 height 18
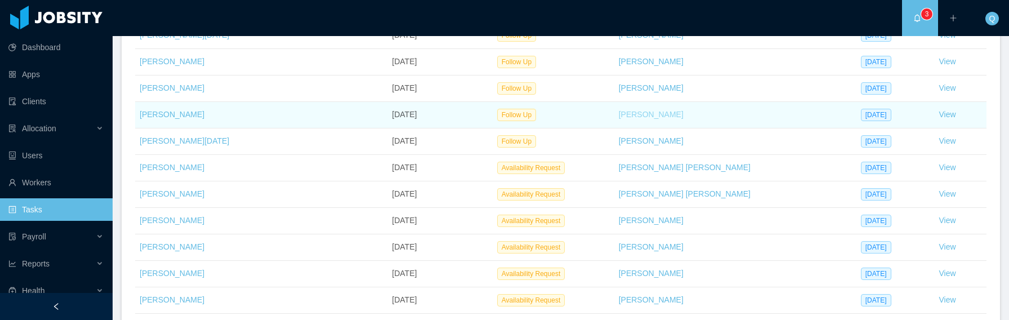
scroll to position [5, 0]
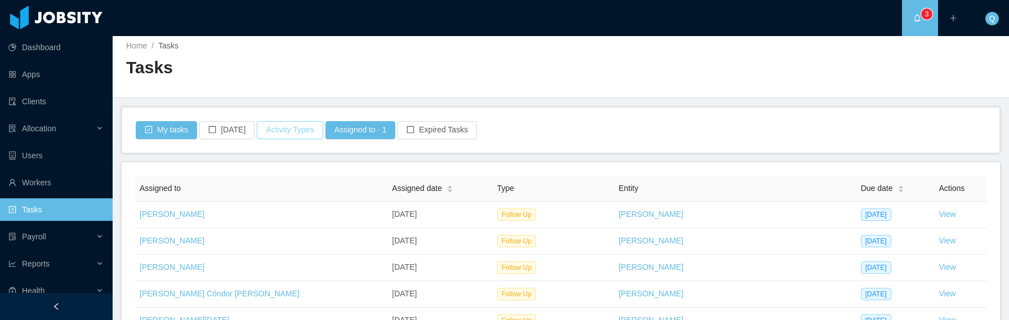
click at [300, 135] on button "Activity Types" at bounding box center [290, 130] width 66 height 18
click at [284, 176] on span "Select activity type" at bounding box center [290, 180] width 157 height 11
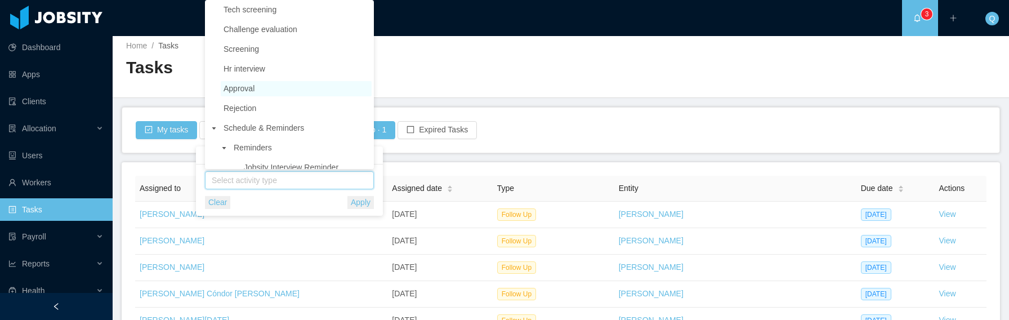
click at [270, 90] on span "Approval" at bounding box center [296, 88] width 151 height 15
click at [520, 88] on div at bounding box center [560, 88] width 869 height 1
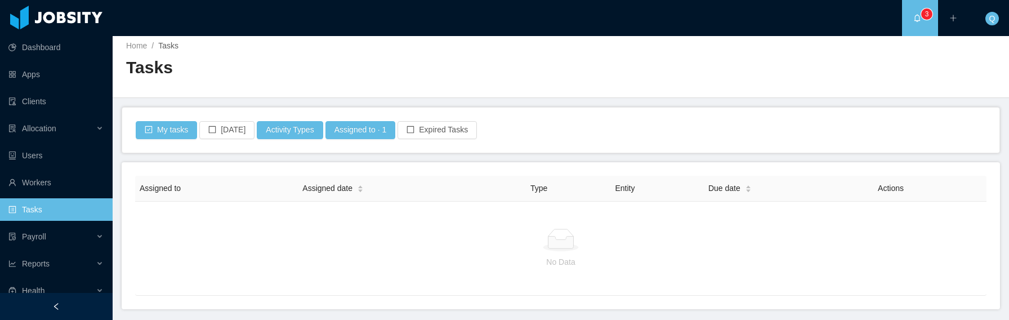
scroll to position [42, 0]
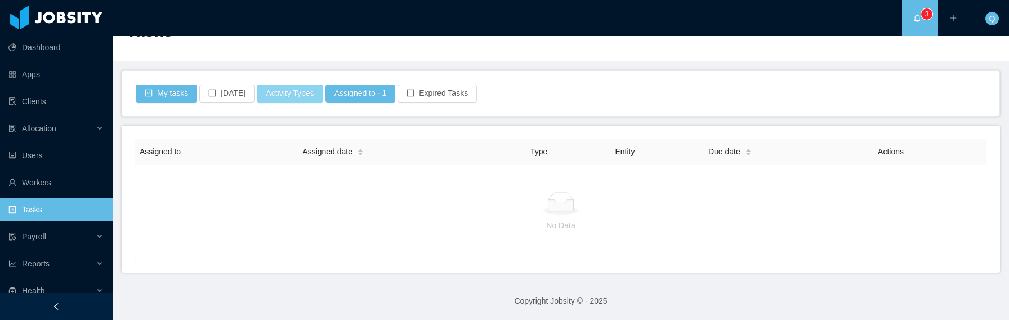
click at [305, 93] on button "Activity Types" at bounding box center [290, 93] width 66 height 18
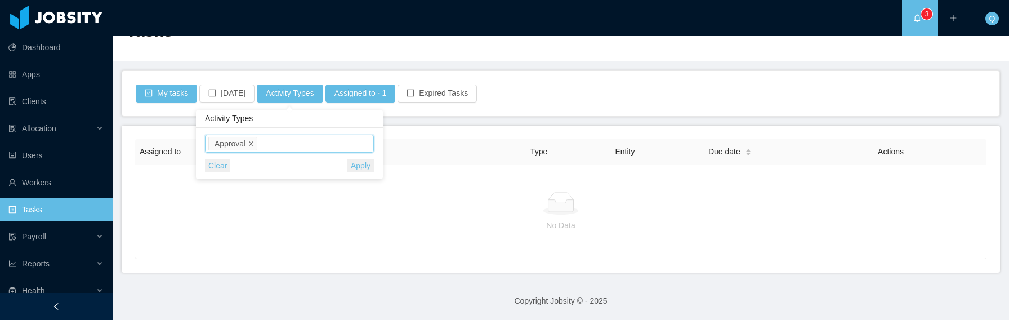
click at [253, 144] on icon "icon: close" at bounding box center [251, 144] width 6 height 6
click at [288, 88] on button "Activity Types" at bounding box center [290, 93] width 66 height 18
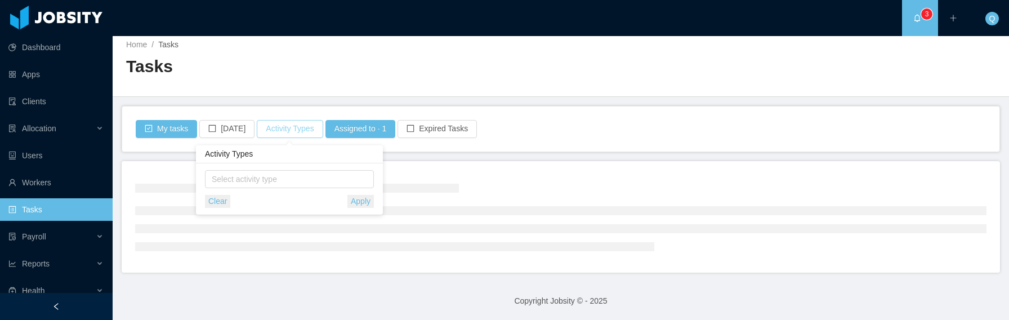
click at [288, 124] on button "Activity Types" at bounding box center [290, 129] width 66 height 18
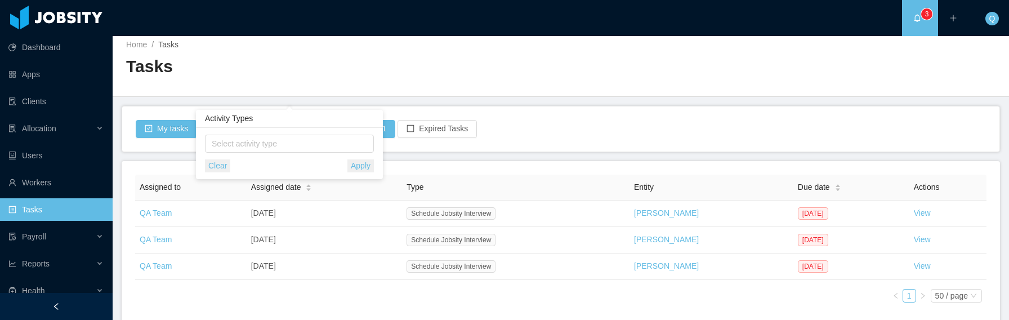
scroll to position [42, 0]
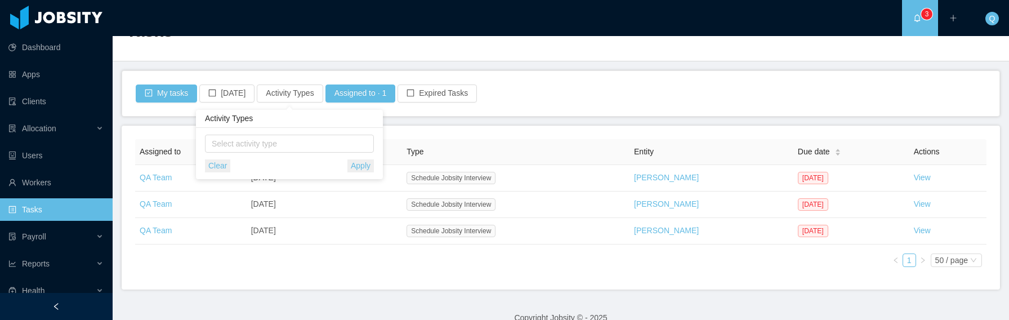
click at [226, 126] on div "Activity Types" at bounding box center [289, 119] width 187 height 18
click at [287, 96] on button "Activity Types" at bounding box center [290, 93] width 66 height 18
click at [280, 146] on span "Select activity type" at bounding box center [290, 143] width 157 height 11
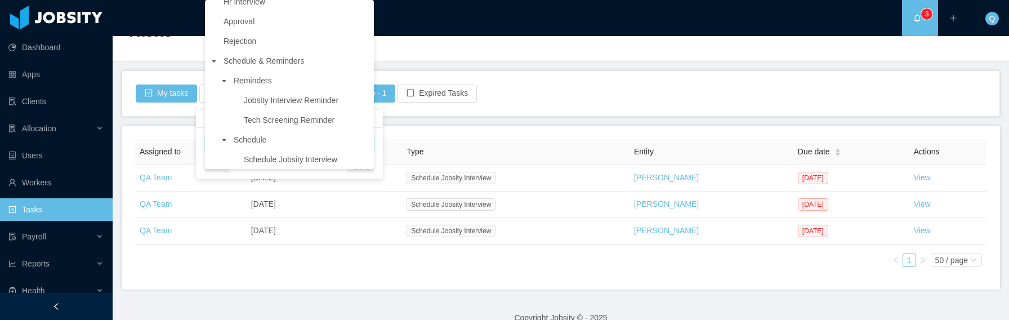
scroll to position [359, 0]
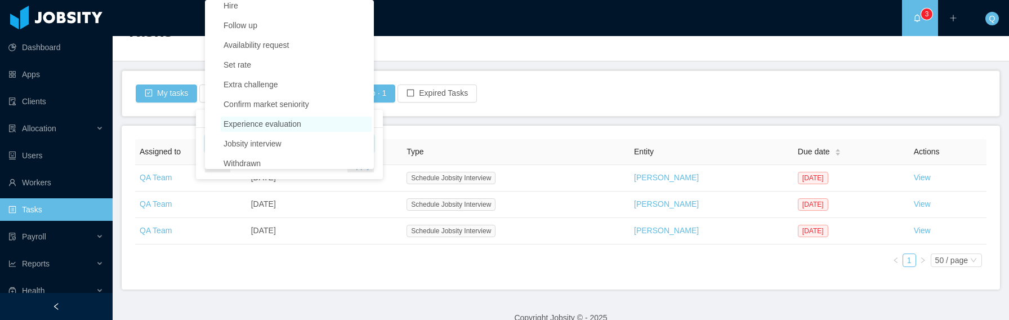
click at [301, 123] on span "Experience evaluation" at bounding box center [263, 123] width 78 height 9
click at [255, 124] on span "Experience evaluation" at bounding box center [263, 123] width 78 height 9
click at [478, 120] on main "Home / Tasks / Tasks My tasks Today Activity Types Assigned to · 1 Expired Task…" at bounding box center [561, 136] width 896 height 284
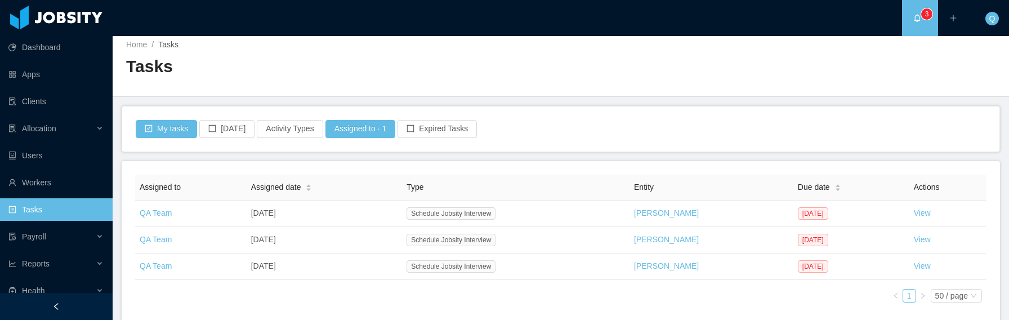
scroll to position [42, 0]
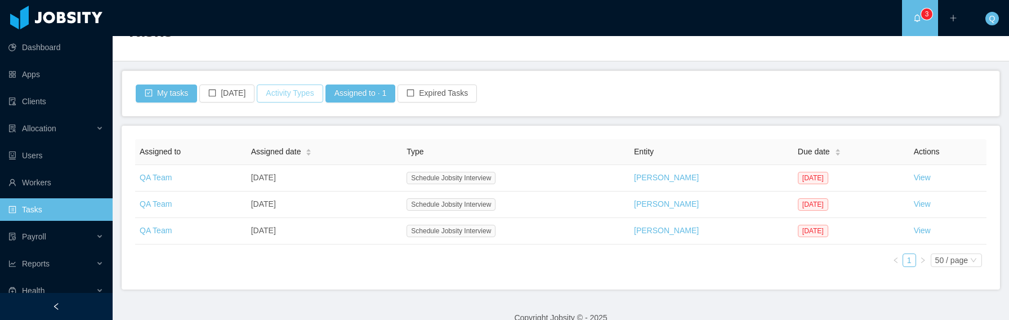
click at [289, 96] on button "Activity Types" at bounding box center [290, 93] width 66 height 18
click at [261, 141] on span "Select activity type" at bounding box center [290, 143] width 157 height 11
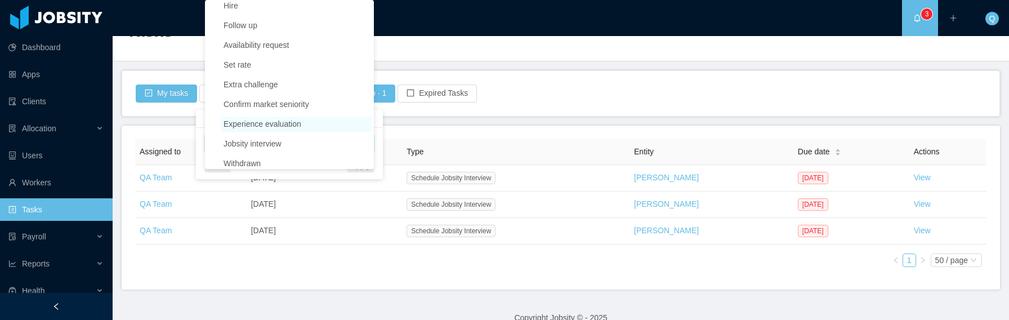
click at [260, 127] on span "Experience evaluation" at bounding box center [263, 123] width 78 height 9
click at [235, 123] on span "Experience evaluation" at bounding box center [263, 123] width 78 height 9
click at [234, 124] on span "Experience evaluation" at bounding box center [263, 123] width 78 height 9
click at [285, 123] on span "Experience evaluation" at bounding box center [263, 123] width 78 height 9
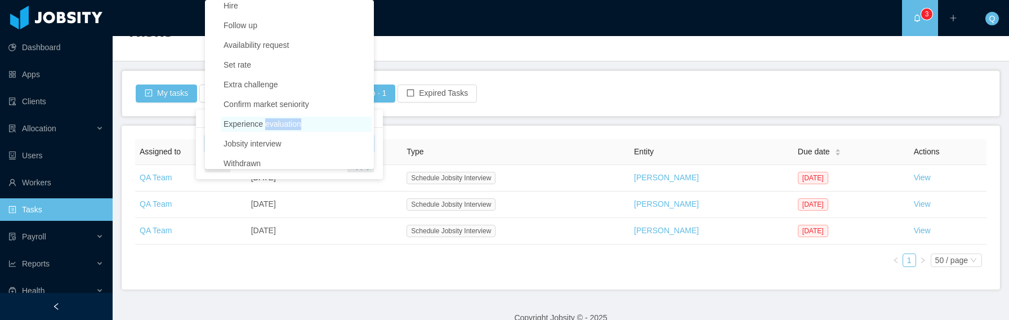
click at [285, 123] on span "Experience evaluation" at bounding box center [263, 123] width 78 height 9
click at [286, 123] on span "Experience evaluation" at bounding box center [263, 123] width 78 height 9
click at [286, 124] on span "Experience evaluation" at bounding box center [263, 123] width 78 height 9
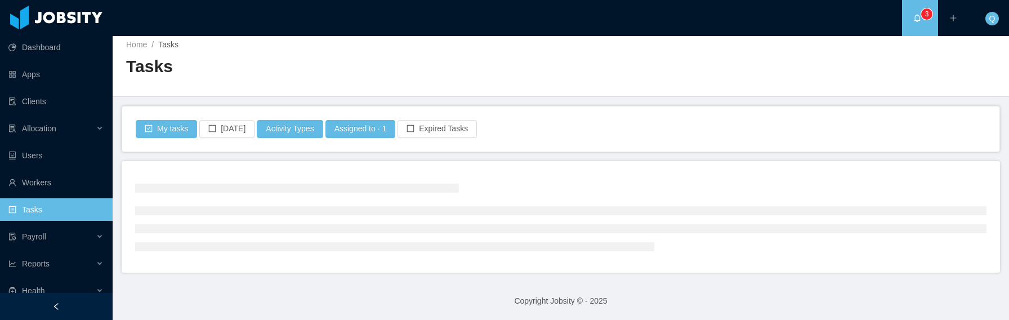
scroll to position [42, 0]
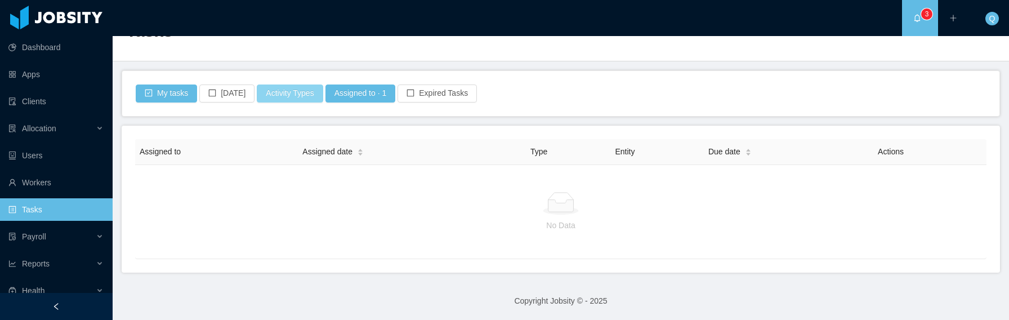
click at [308, 99] on button "Activity Types" at bounding box center [290, 93] width 66 height 18
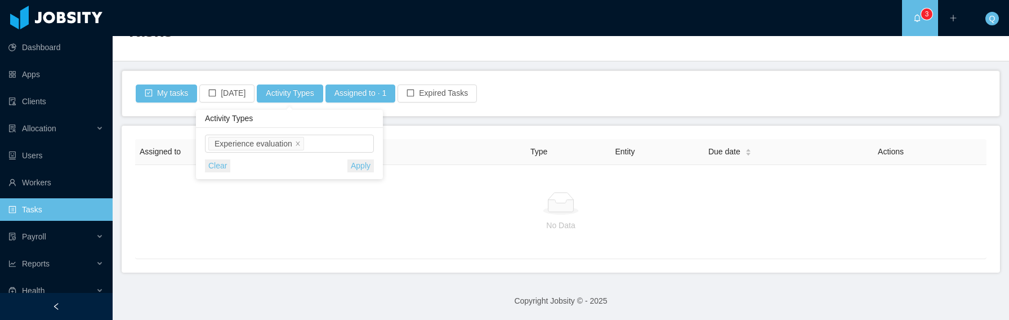
click at [623, 80] on div "My tasks Today Activity Types Assigned to · 1 Expired Tasks" at bounding box center [560, 93] width 877 height 45
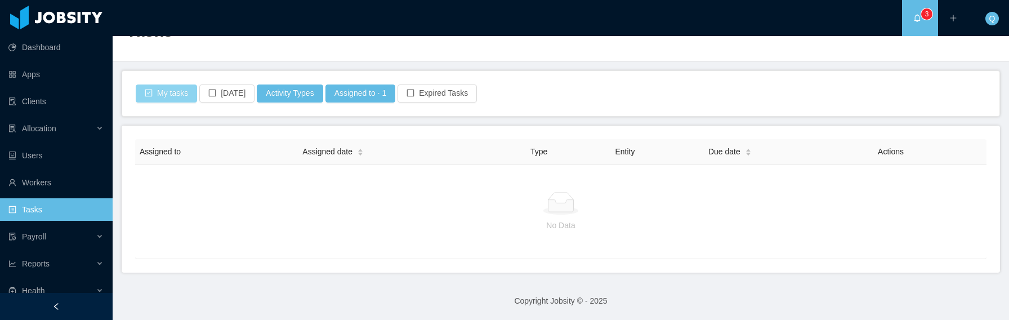
click at [159, 96] on button "My tasks" at bounding box center [166, 93] width 61 height 18
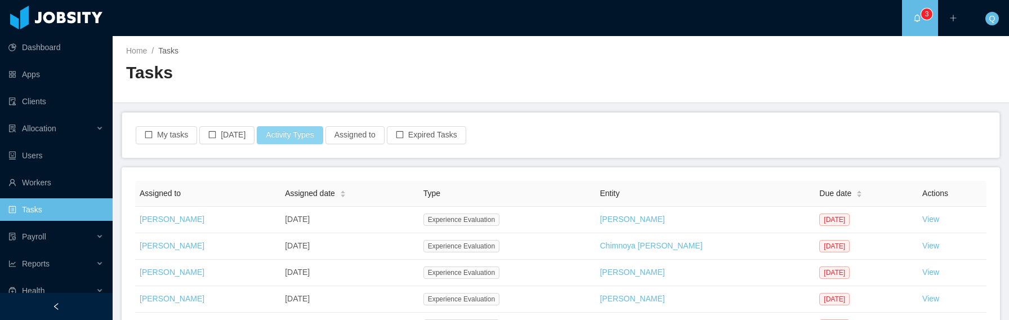
click at [296, 135] on button "Activity Types" at bounding box center [290, 135] width 66 height 18
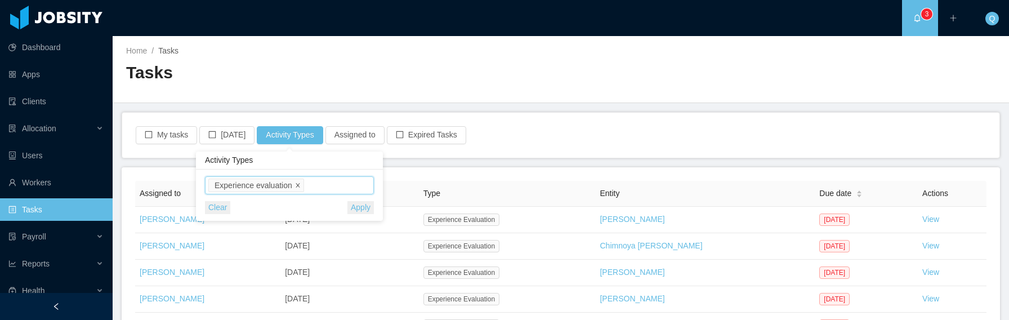
click at [300, 184] on icon "icon: close" at bounding box center [298, 185] width 6 height 6
click at [293, 184] on span "Select activity type" at bounding box center [290, 185] width 157 height 11
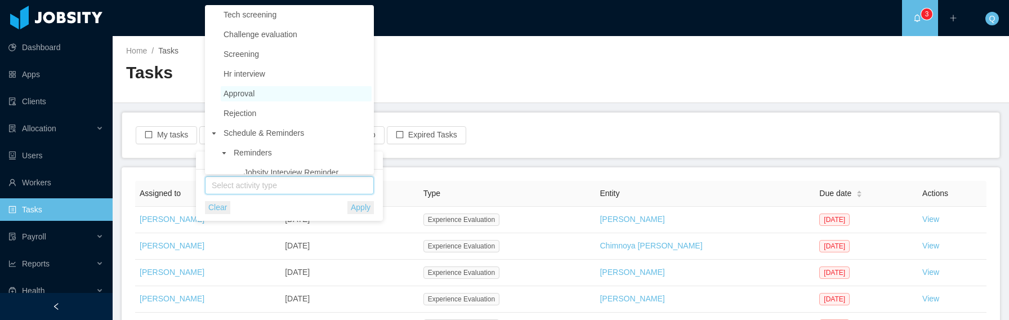
click at [274, 94] on span "Approval" at bounding box center [296, 93] width 151 height 15
click at [628, 91] on div "Home / Tasks / Tasks" at bounding box center [561, 69] width 896 height 67
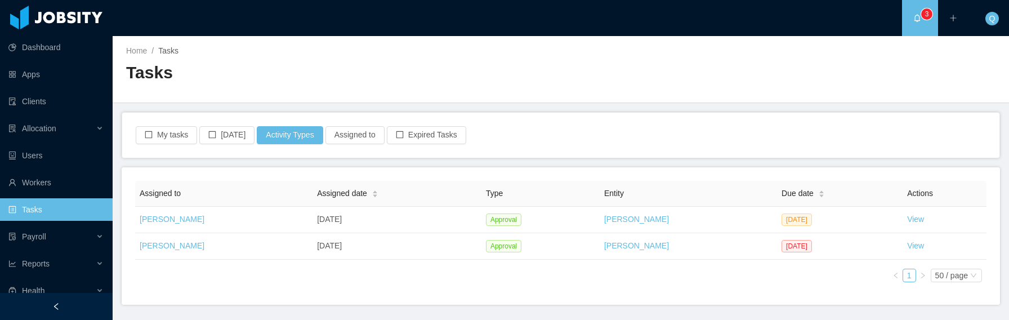
click at [832, 262] on div "Assigned to Assigned date Type Entity Due date Actions Matias Marin Sep 23rd, 2…" at bounding box center [560, 236] width 851 height 110
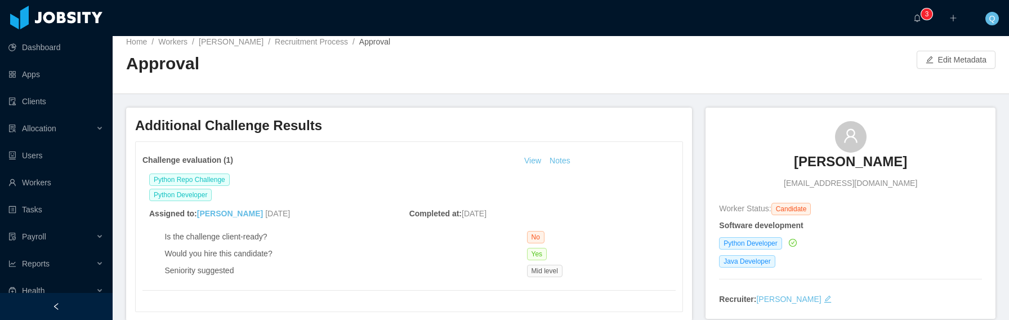
scroll to position [8, 0]
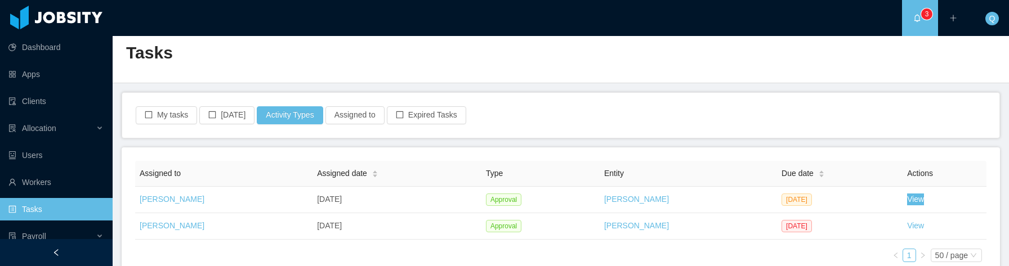
scroll to position [23, 0]
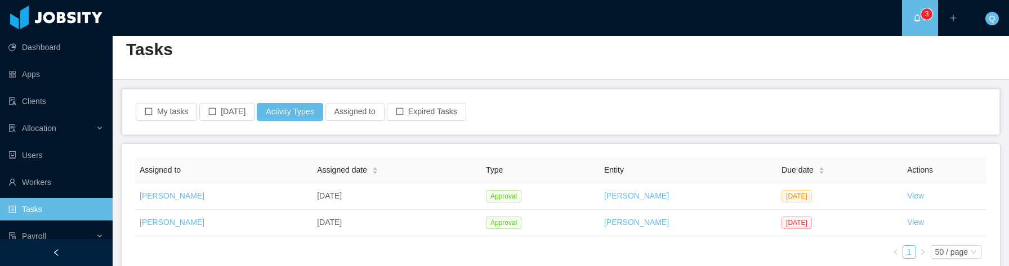
click at [816, 99] on div "My tasks [DATE] Activity Types Assigned to Expired Tasks" at bounding box center [560, 112] width 877 height 45
click at [293, 107] on button "Activity Types" at bounding box center [290, 112] width 66 height 18
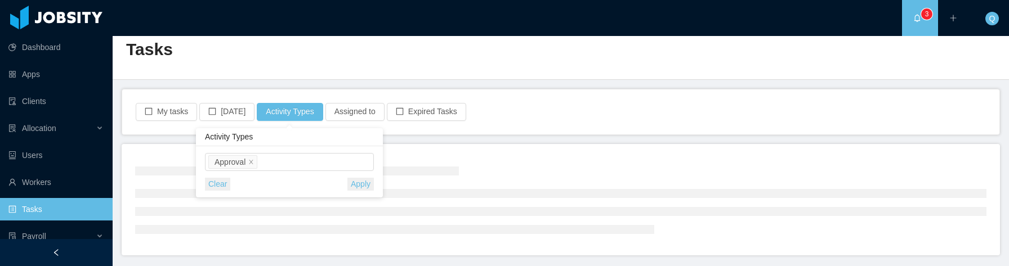
click at [559, 113] on div "My tasks [DATE] Activity Types Assigned to Expired Tasks" at bounding box center [561, 112] width 853 height 18
